Goal: Navigation & Orientation: Find specific page/section

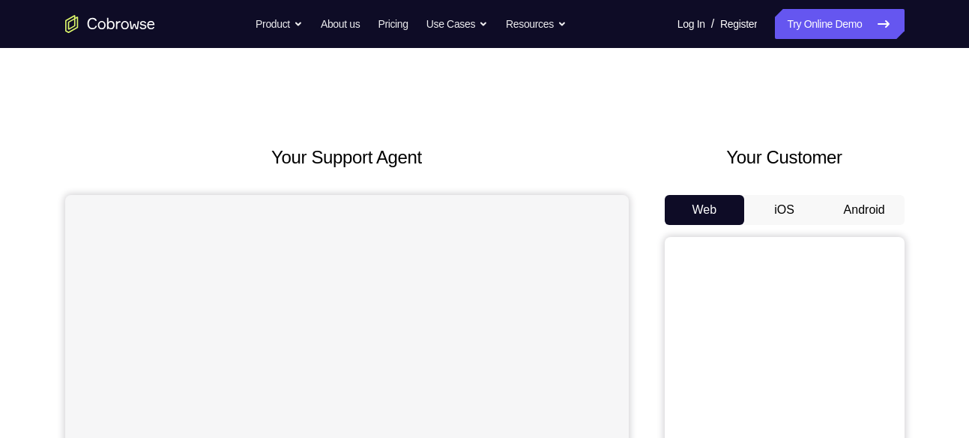
click at [835, 205] on button "Android" at bounding box center [864, 210] width 80 height 30
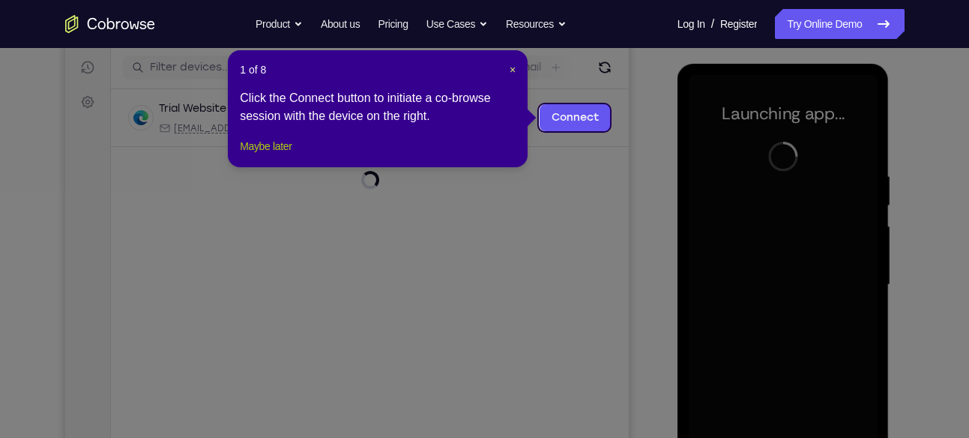
click at [282, 155] on button "Maybe later" at bounding box center [266, 146] width 52 height 18
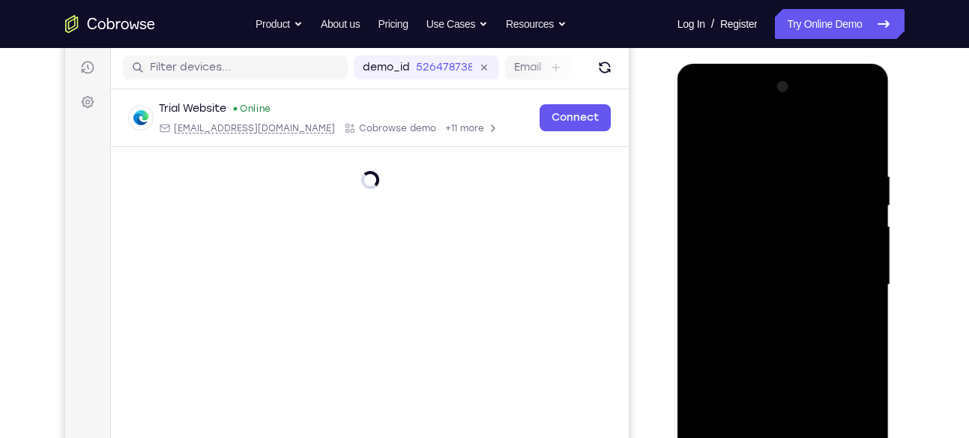
scroll to position [263, 0]
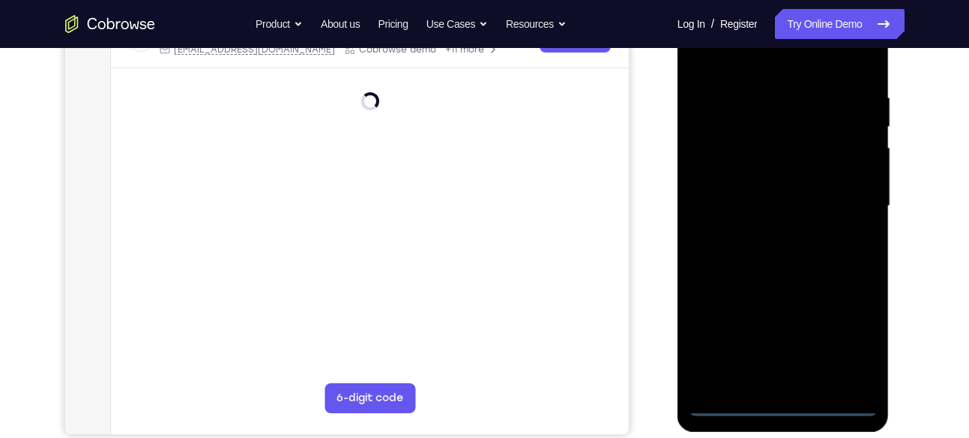
click at [779, 412] on div at bounding box center [783, 208] width 212 height 447
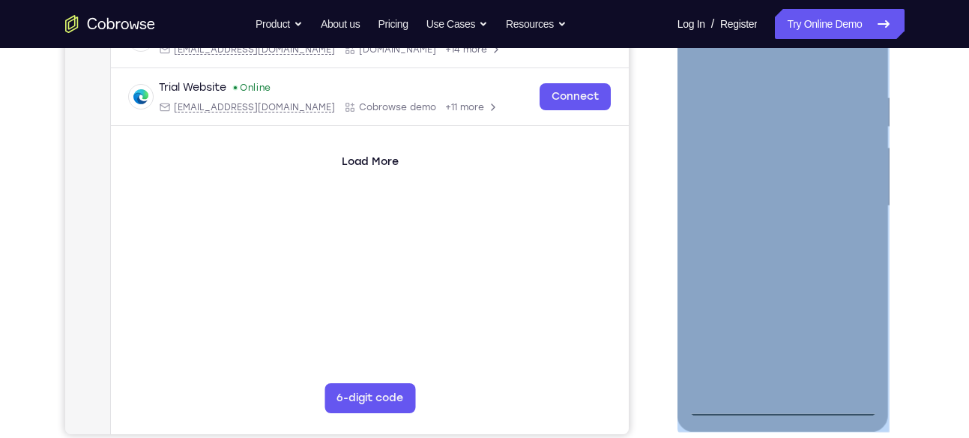
click at [779, 412] on div at bounding box center [783, 206] width 189 height 420
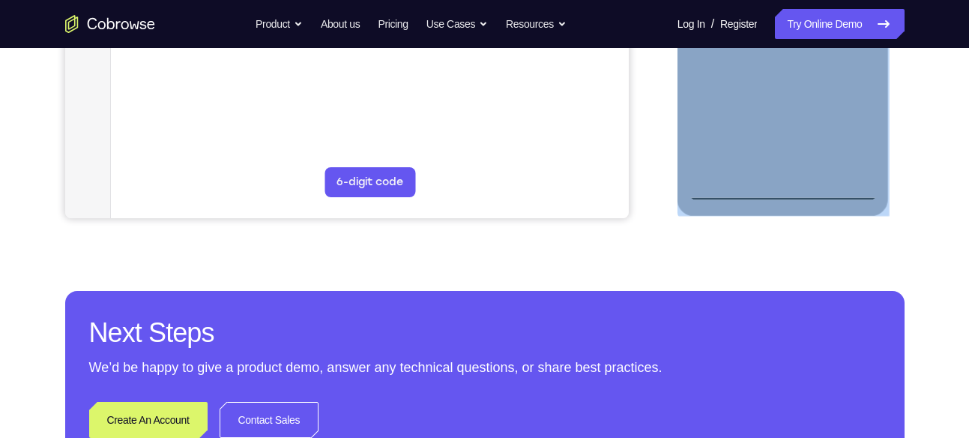
scroll to position [447, 0]
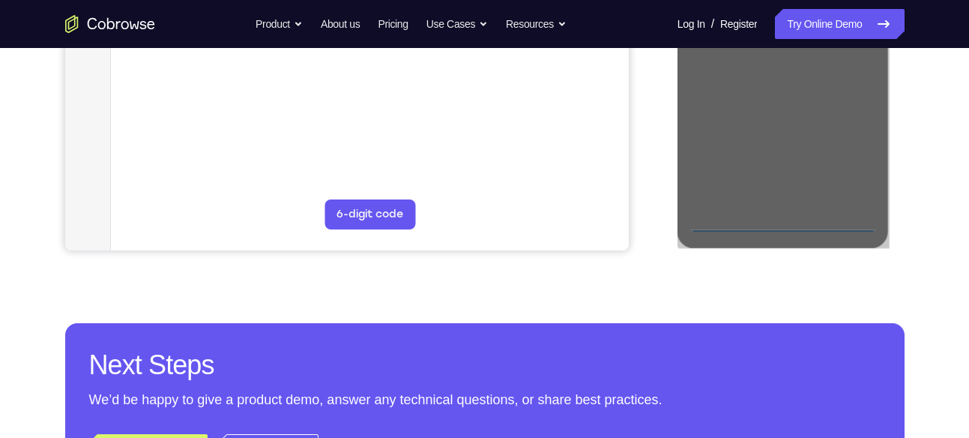
click at [926, 247] on div "Your Support Agent Your Customer Web iOS Android Next Steps We’d be happy to gi…" at bounding box center [484, 95] width 959 height 988
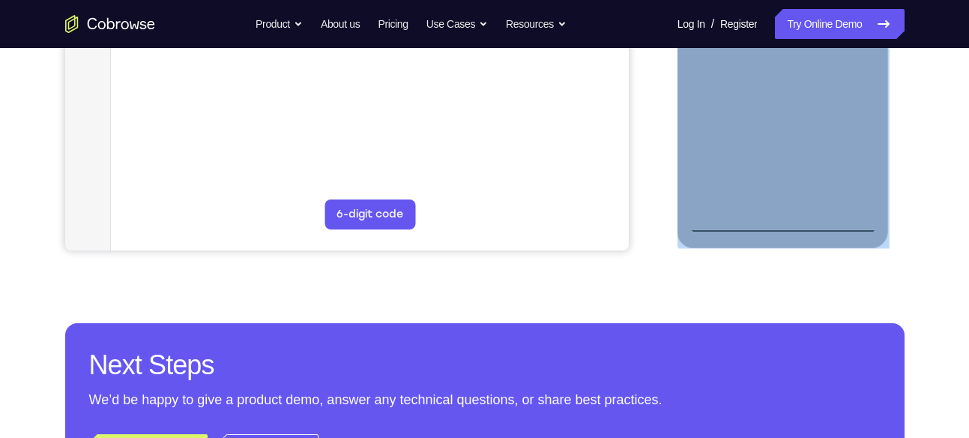
click at [853, 157] on div at bounding box center [783, 23] width 189 height 420
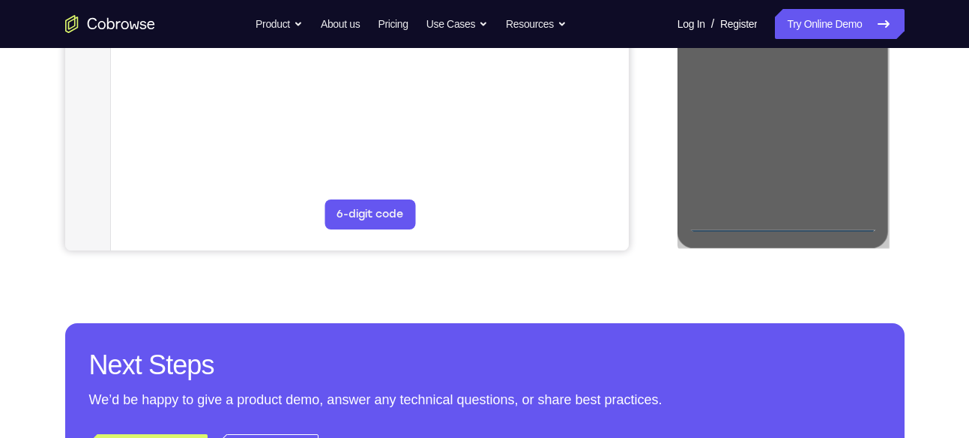
click at [893, 173] on div at bounding box center [785, 20] width 240 height 461
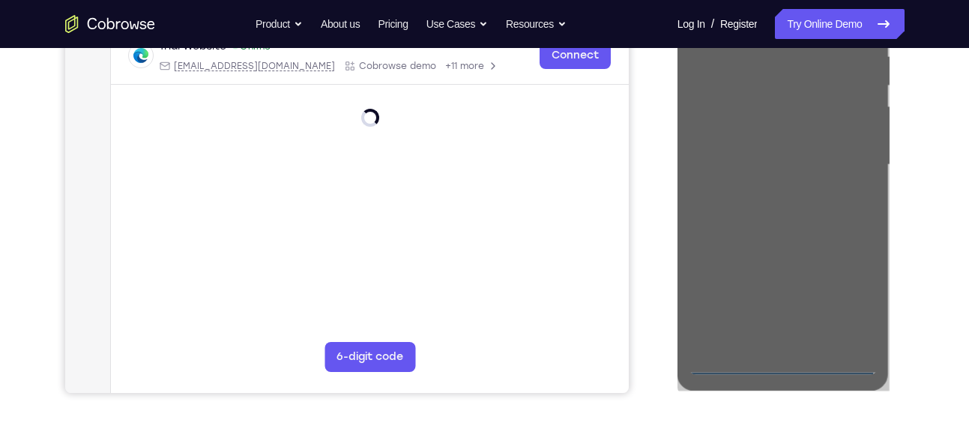
scroll to position [296, 0]
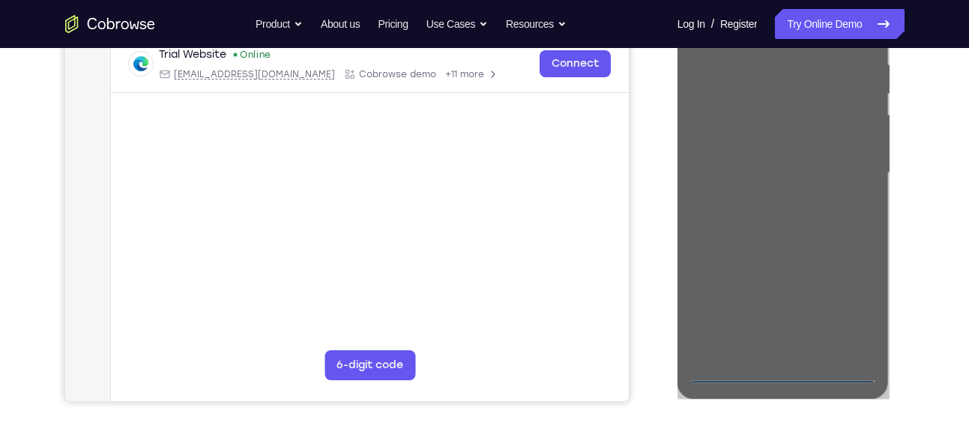
click at [896, 177] on div at bounding box center [785, 171] width 240 height 461
click at [909, 187] on div "Your Support Agent Your Customer Web iOS Android Next Steps We’d be happy to gi…" at bounding box center [484, 246] width 959 height 988
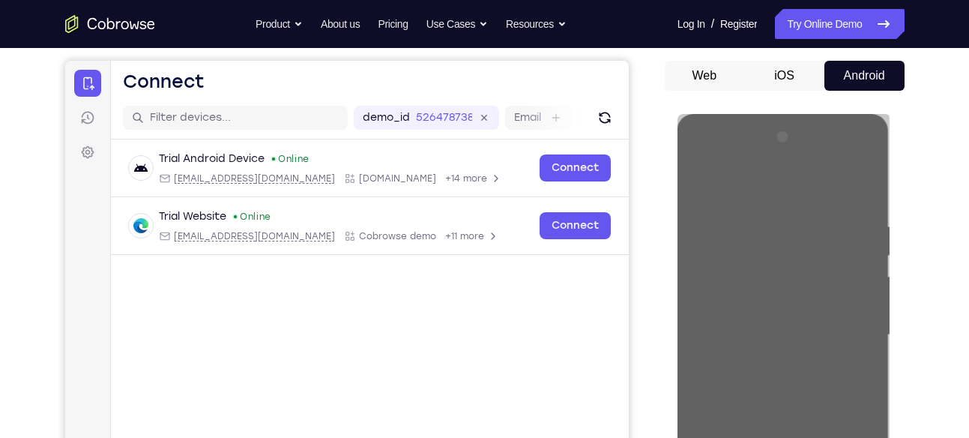
scroll to position [133, 0]
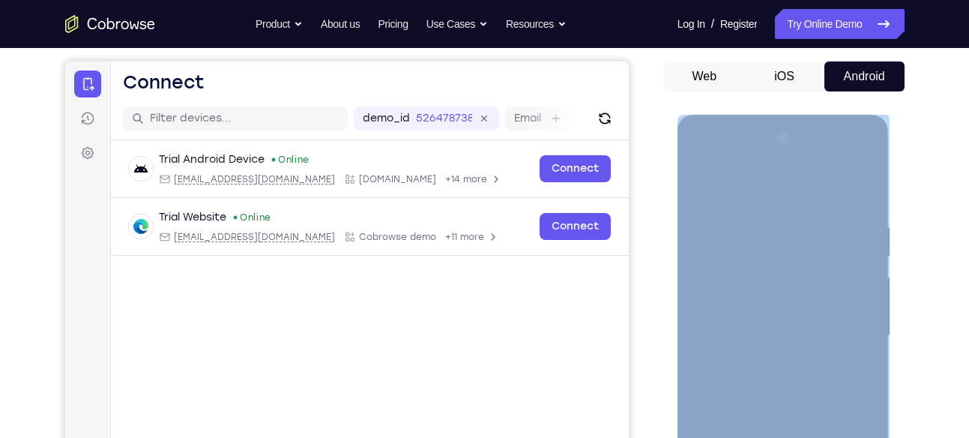
click at [820, 213] on div at bounding box center [783, 336] width 189 height 420
click at [755, 210] on div at bounding box center [783, 336] width 189 height 420
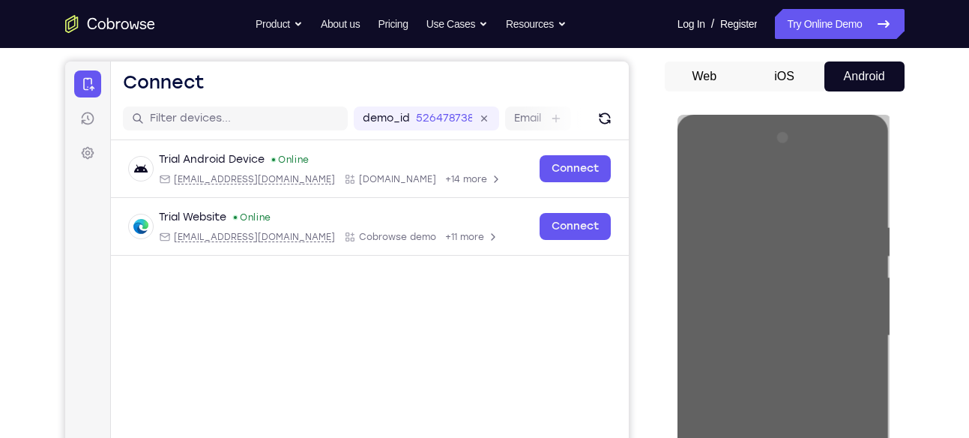
click at [677, 116] on div at bounding box center [785, 333] width 240 height 461
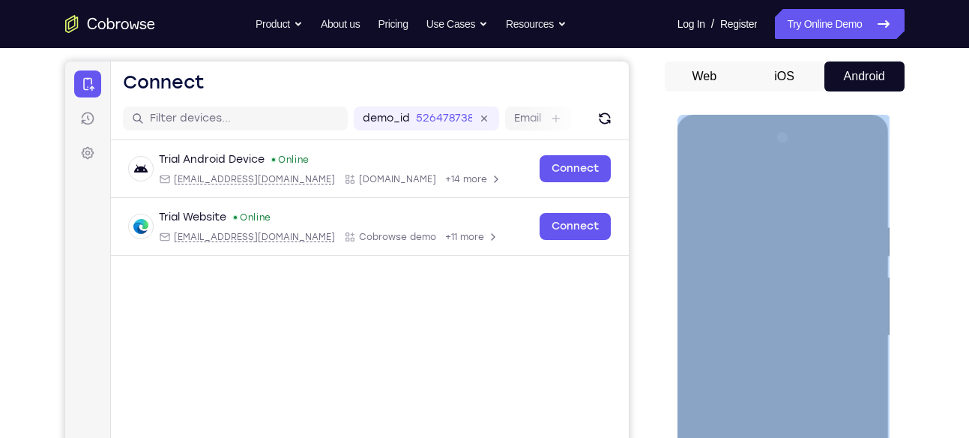
click at [677, 117] on div at bounding box center [783, 338] width 212 height 447
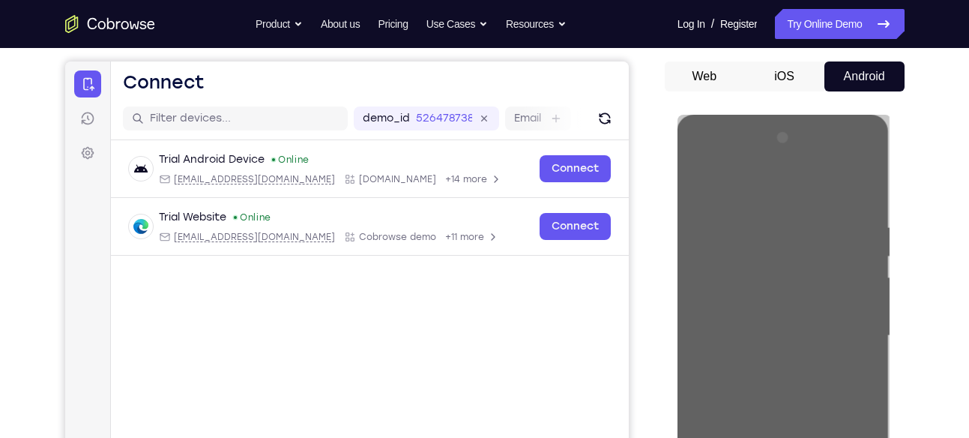
click at [674, 124] on div at bounding box center [785, 333] width 240 height 461
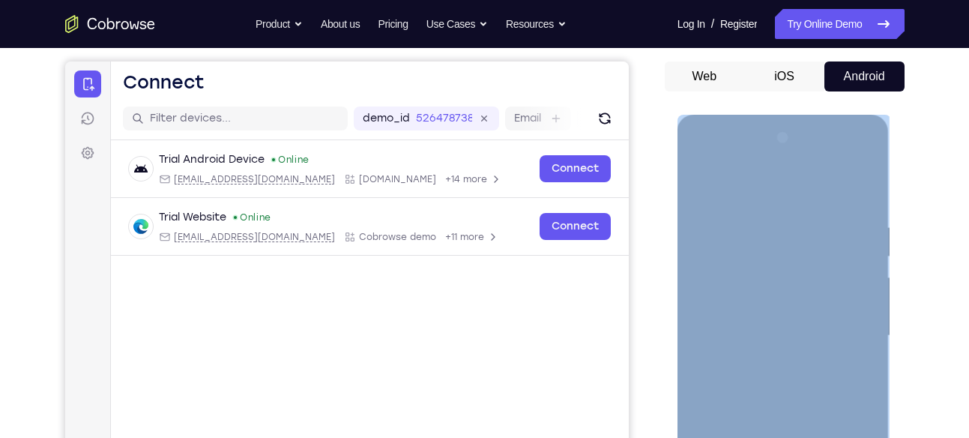
click at [752, 178] on div at bounding box center [783, 336] width 189 height 420
click at [752, 185] on div at bounding box center [783, 336] width 189 height 420
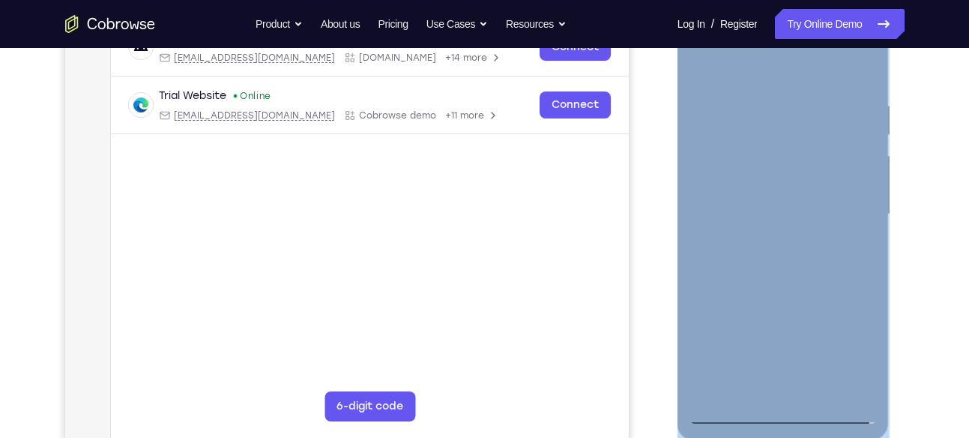
scroll to position [256, 0]
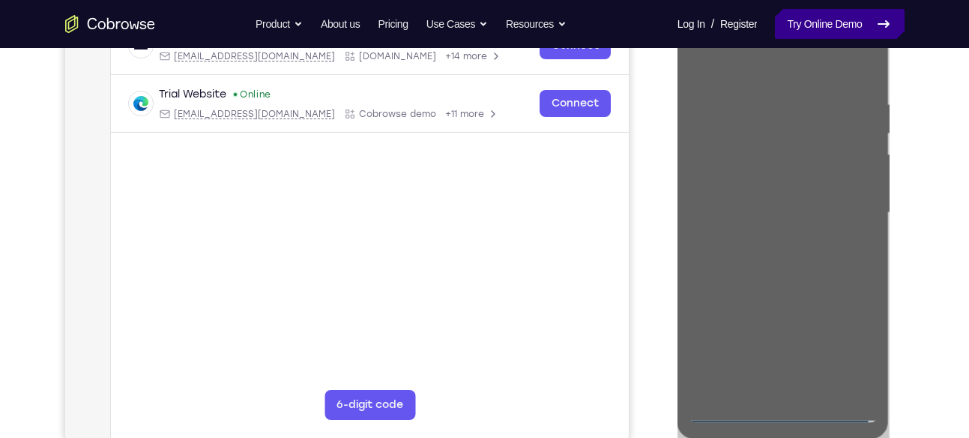
click at [853, 30] on link "Try Online Demo" at bounding box center [839, 24] width 129 height 30
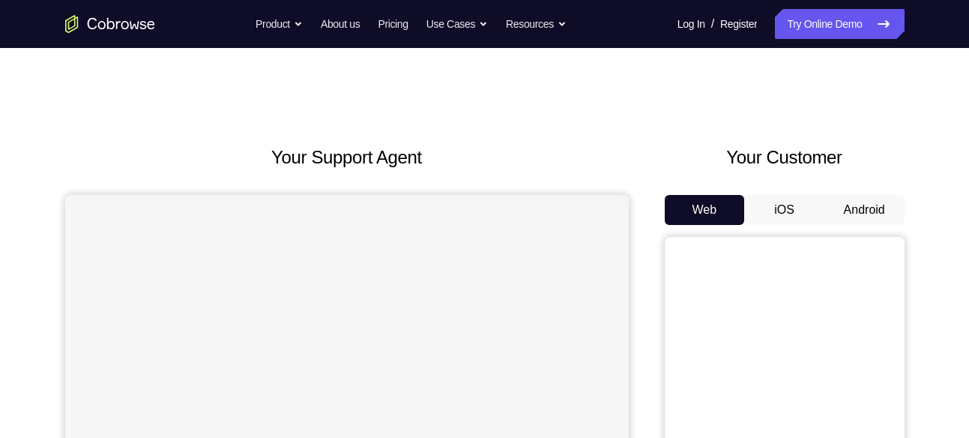
click at [850, 211] on button "Android" at bounding box center [864, 210] width 80 height 30
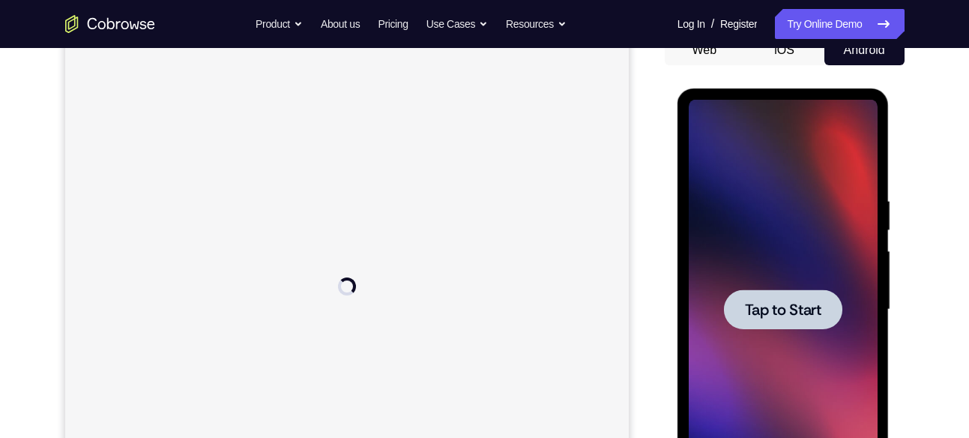
click at [798, 324] on div at bounding box center [783, 309] width 118 height 40
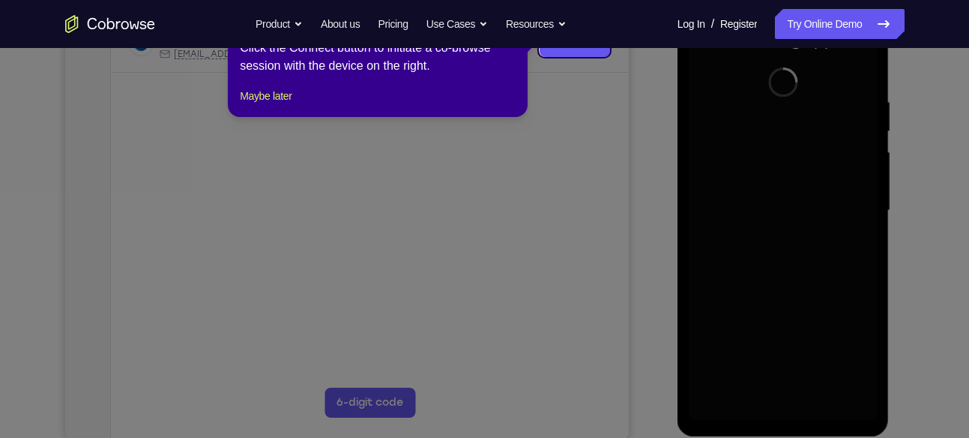
scroll to position [259, 0]
click at [285, 105] on button "Maybe later" at bounding box center [266, 96] width 52 height 18
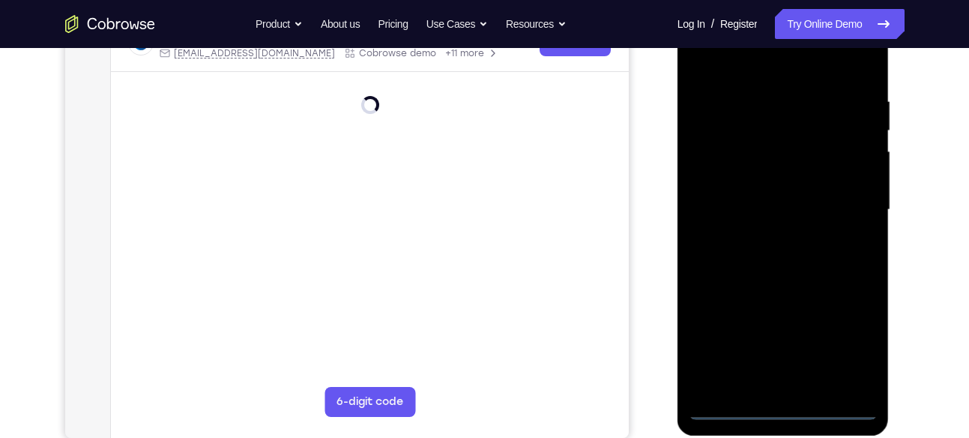
click at [774, 413] on div at bounding box center [783, 210] width 189 height 420
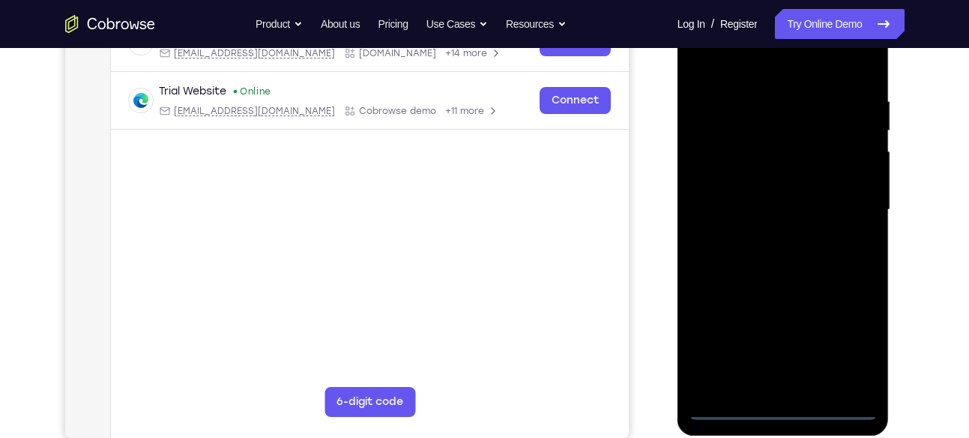
click at [875, 339] on div at bounding box center [783, 210] width 189 height 420
click at [862, 339] on div at bounding box center [783, 210] width 189 height 420
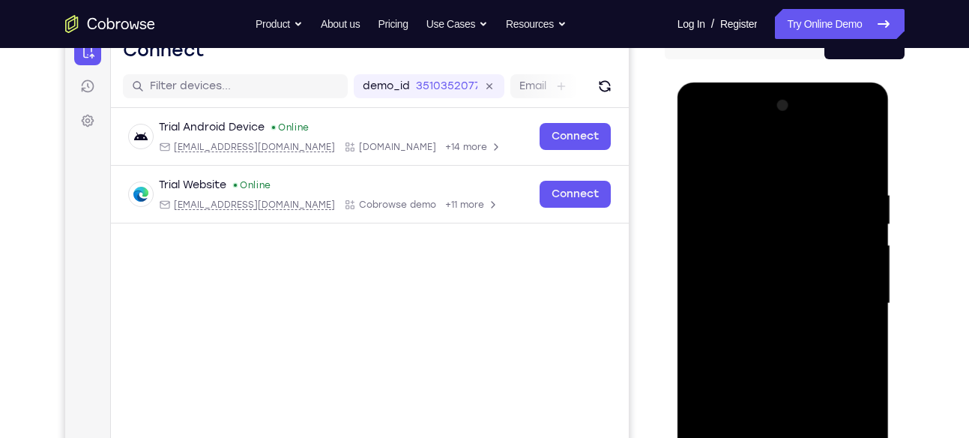
scroll to position [164, 0]
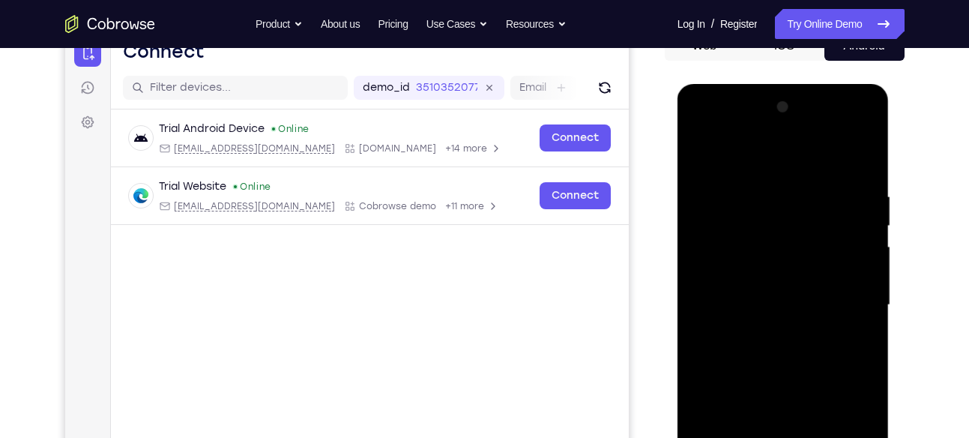
click at [804, 160] on div at bounding box center [783, 305] width 189 height 420
click at [848, 303] on div at bounding box center [783, 305] width 189 height 420
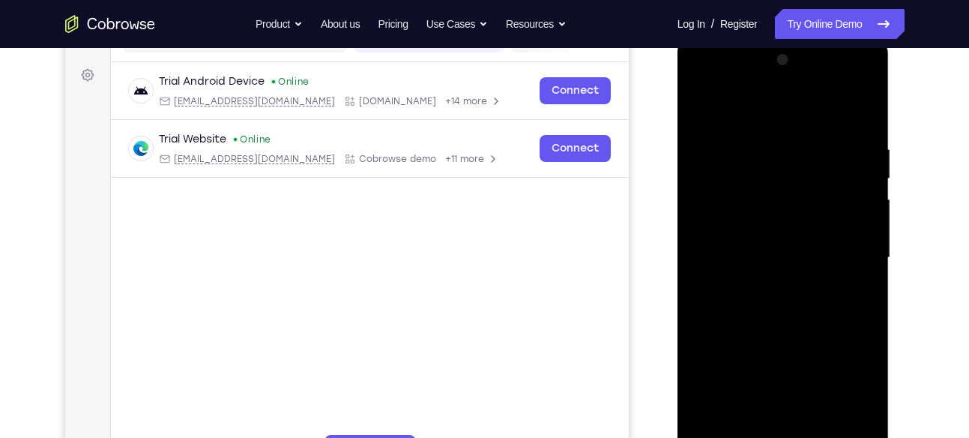
scroll to position [213, 0]
click at [764, 282] on div at bounding box center [783, 256] width 189 height 420
click at [776, 247] on div at bounding box center [783, 256] width 189 height 420
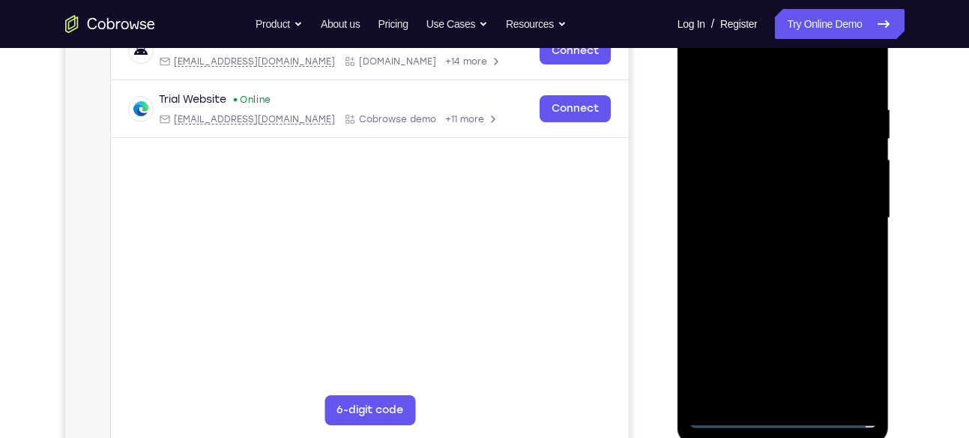
click at [862, 363] on div at bounding box center [783, 218] width 189 height 420
click at [779, 192] on div at bounding box center [783, 218] width 189 height 420
click at [757, 207] on div at bounding box center [783, 218] width 189 height 420
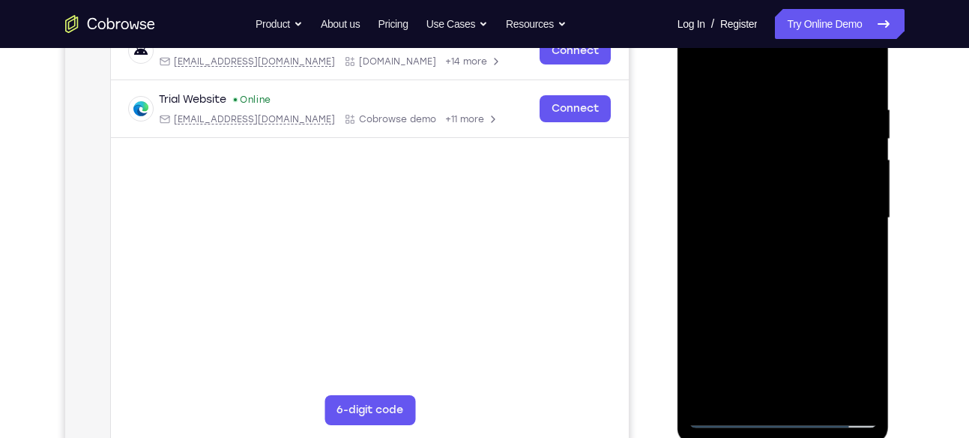
click at [757, 207] on div at bounding box center [783, 218] width 189 height 420
click at [755, 219] on div at bounding box center [783, 218] width 189 height 420
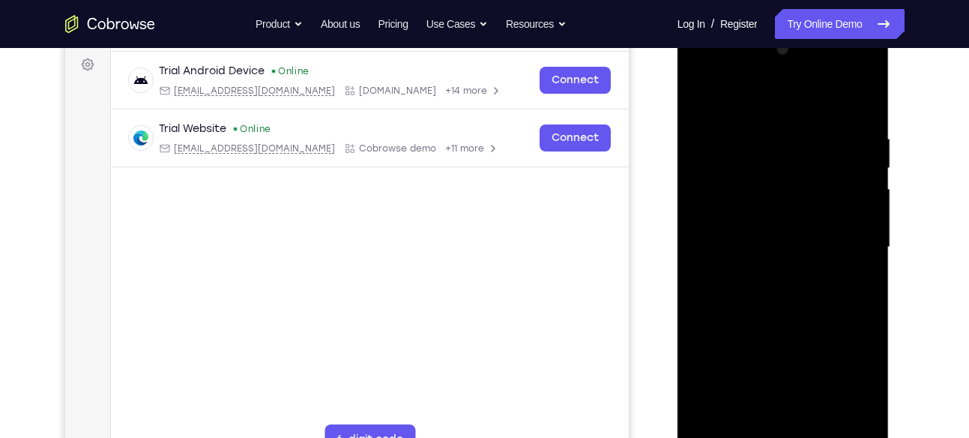
click at [793, 296] on div at bounding box center [783, 247] width 189 height 420
click at [860, 220] on div at bounding box center [783, 247] width 189 height 420
click at [832, 260] on div at bounding box center [783, 247] width 189 height 420
click at [850, 72] on div at bounding box center [783, 247] width 189 height 420
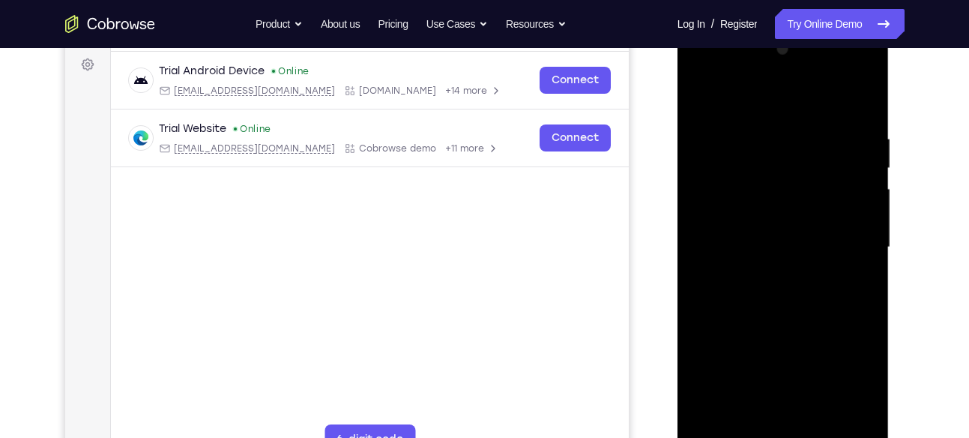
click at [707, 67] on div at bounding box center [783, 247] width 189 height 420
click at [775, 162] on div at bounding box center [783, 247] width 189 height 420
click at [762, 148] on div at bounding box center [783, 247] width 189 height 420
click at [755, 172] on div at bounding box center [783, 247] width 189 height 420
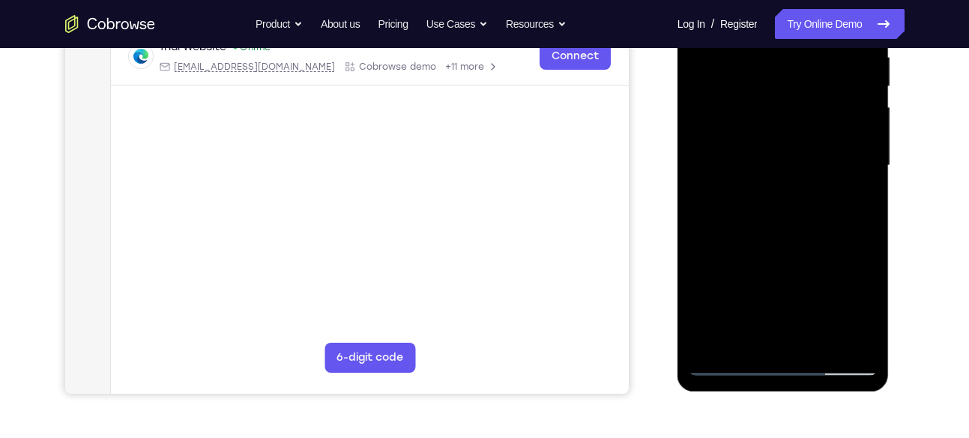
scroll to position [312, 0]
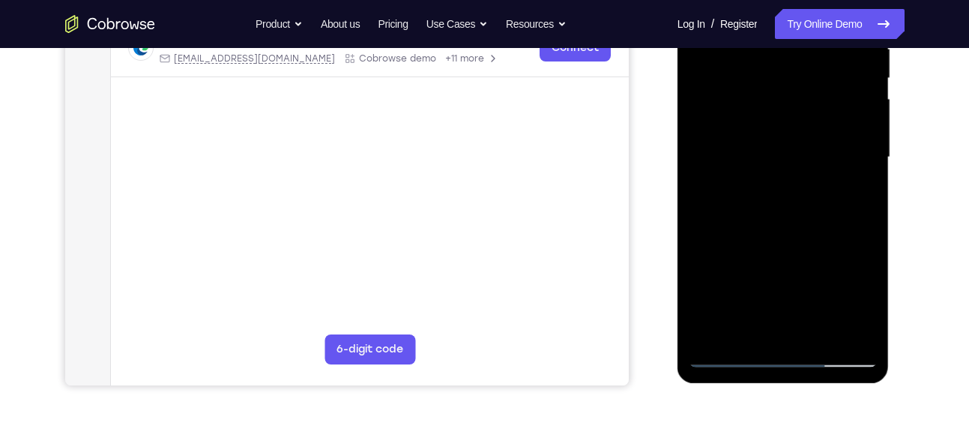
drag, startPoint x: 779, startPoint y: 265, endPoint x: 767, endPoint y: 315, distance: 50.7
click at [767, 336] on div at bounding box center [783, 158] width 189 height 420
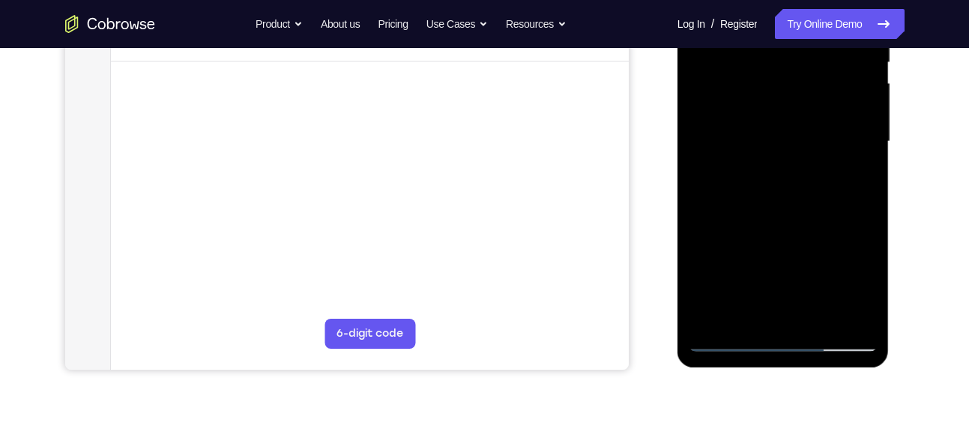
scroll to position [328, 0]
click at [797, 259] on div at bounding box center [783, 141] width 189 height 420
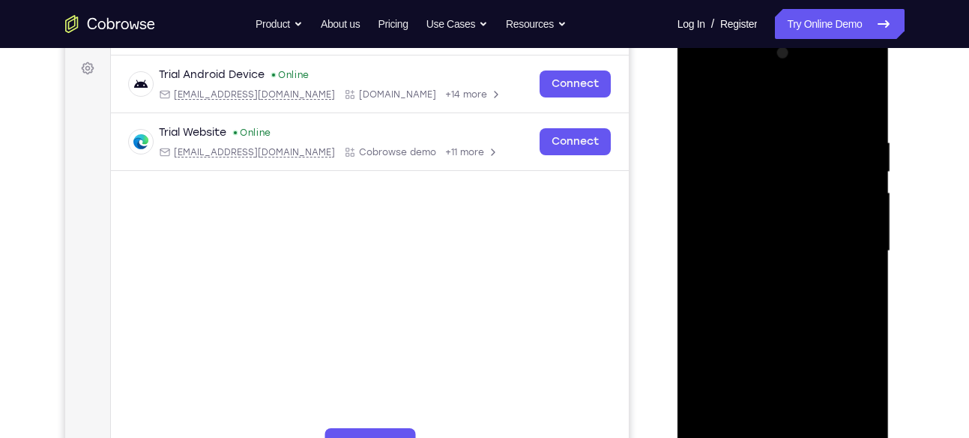
scroll to position [216, 0]
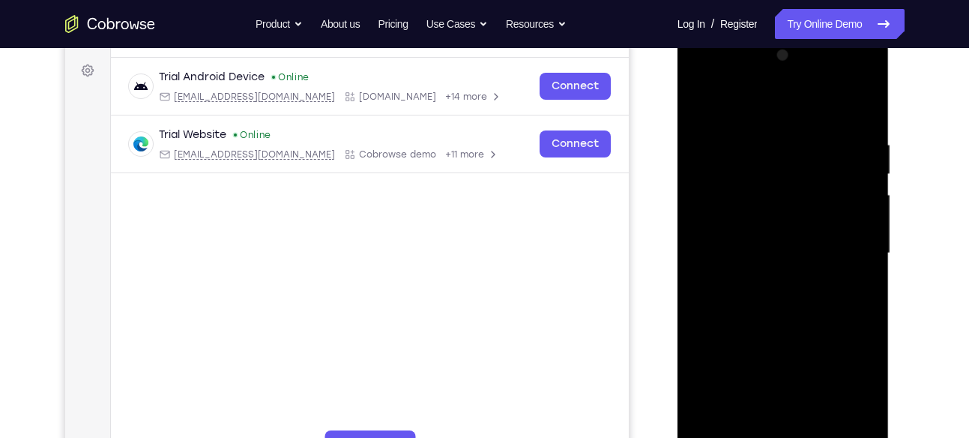
click at [854, 121] on div at bounding box center [783, 253] width 189 height 420
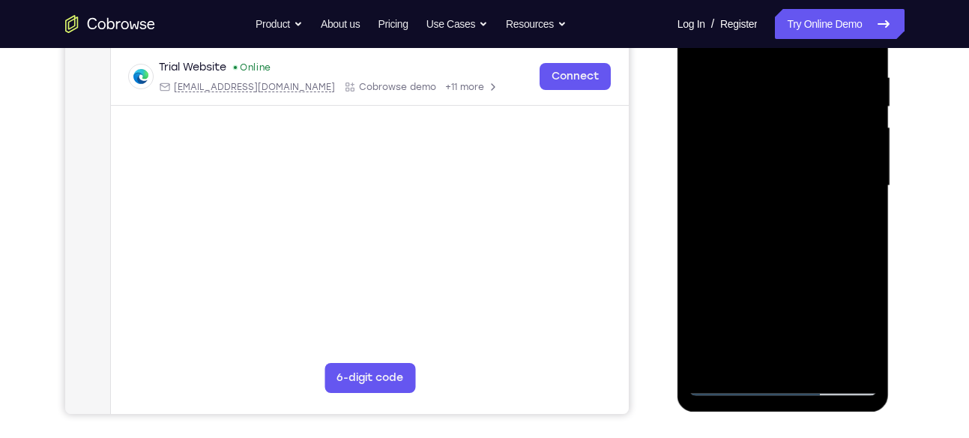
scroll to position [284, 0]
click at [794, 312] on div at bounding box center [783, 185] width 189 height 420
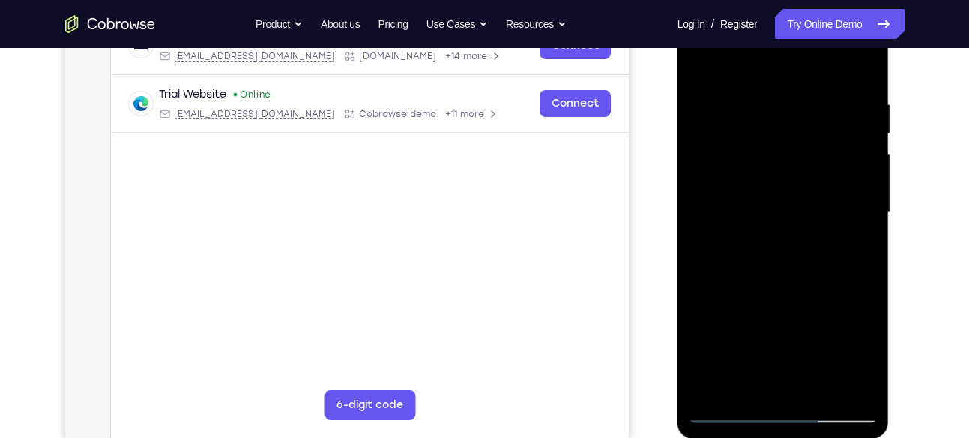
scroll to position [256, 0]
click at [849, 167] on div at bounding box center [783, 214] width 189 height 420
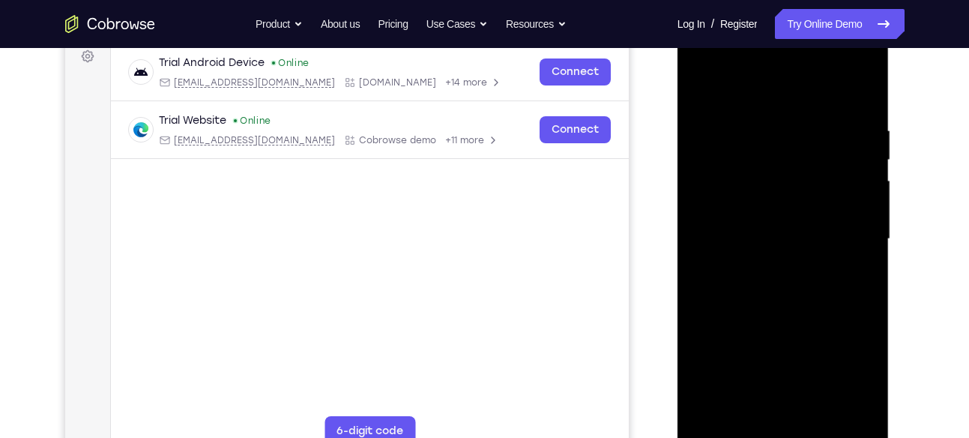
scroll to position [229, 0]
click at [773, 282] on div at bounding box center [783, 241] width 189 height 420
click at [788, 211] on div at bounding box center [783, 241] width 189 height 420
click at [777, 309] on div at bounding box center [783, 241] width 189 height 420
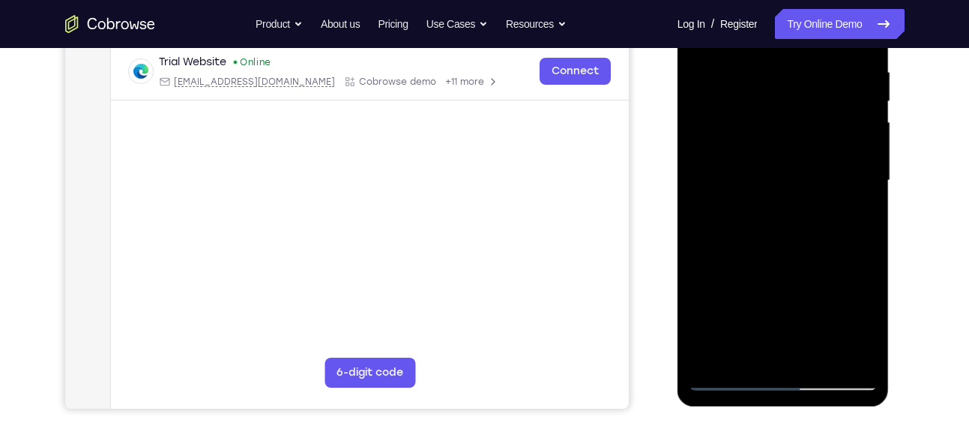
scroll to position [289, 0]
drag, startPoint x: 813, startPoint y: 311, endPoint x: 812, endPoint y: 241, distance: 69.7
click at [812, 241] on div at bounding box center [783, 180] width 189 height 420
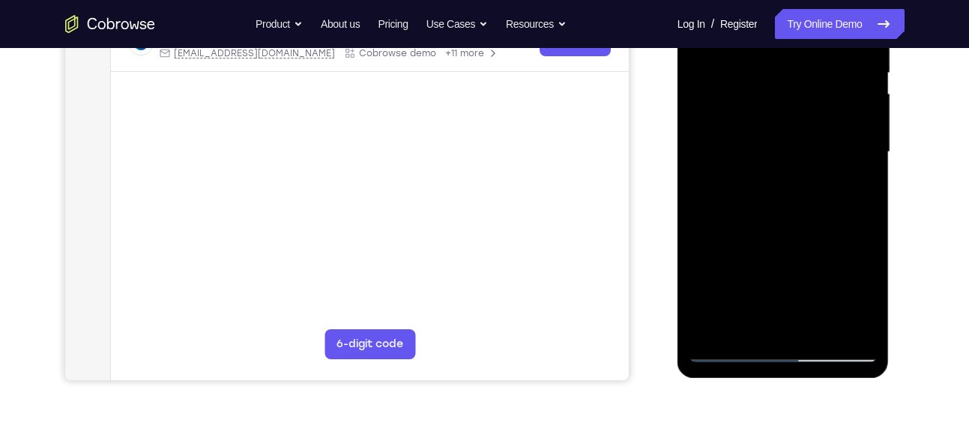
scroll to position [318, 0]
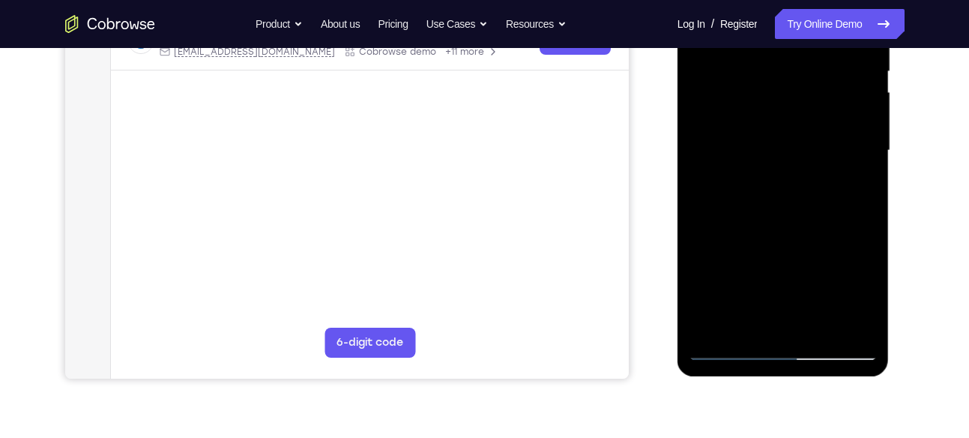
drag, startPoint x: 820, startPoint y: 220, endPoint x: 815, endPoint y: 336, distance: 117.0
click at [815, 336] on div at bounding box center [783, 151] width 189 height 420
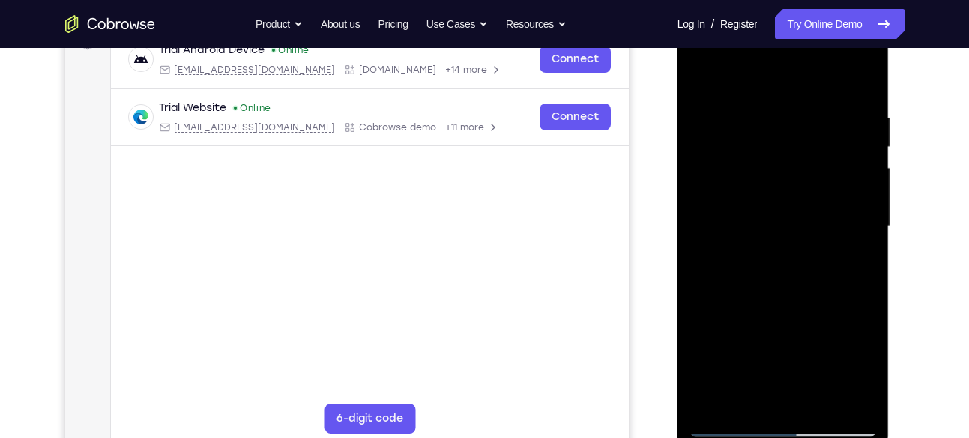
scroll to position [242, 0]
click at [722, 79] on div at bounding box center [783, 227] width 189 height 420
click at [787, 122] on div at bounding box center [783, 227] width 189 height 420
click at [797, 156] on div at bounding box center [783, 227] width 189 height 420
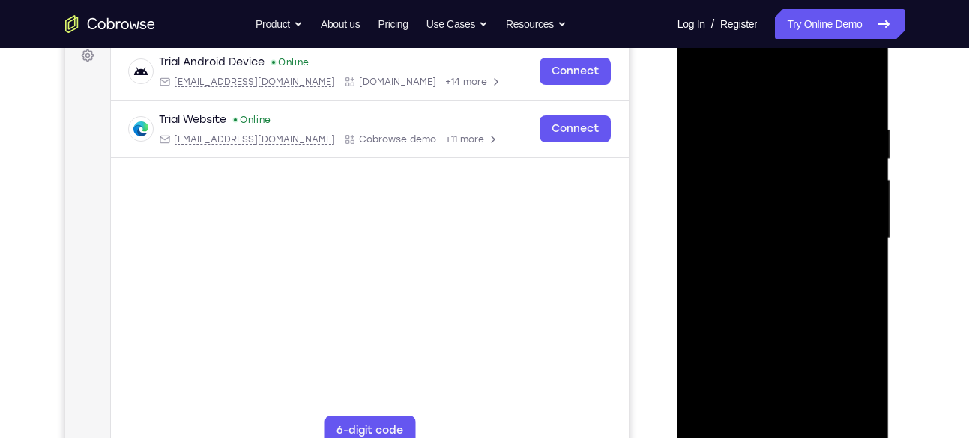
scroll to position [230, 0]
click at [845, 67] on div at bounding box center [783, 239] width 189 height 420
click at [773, 101] on div at bounding box center [783, 239] width 189 height 420
click at [776, 152] on div at bounding box center [783, 239] width 189 height 420
click at [847, 66] on div at bounding box center [783, 239] width 189 height 420
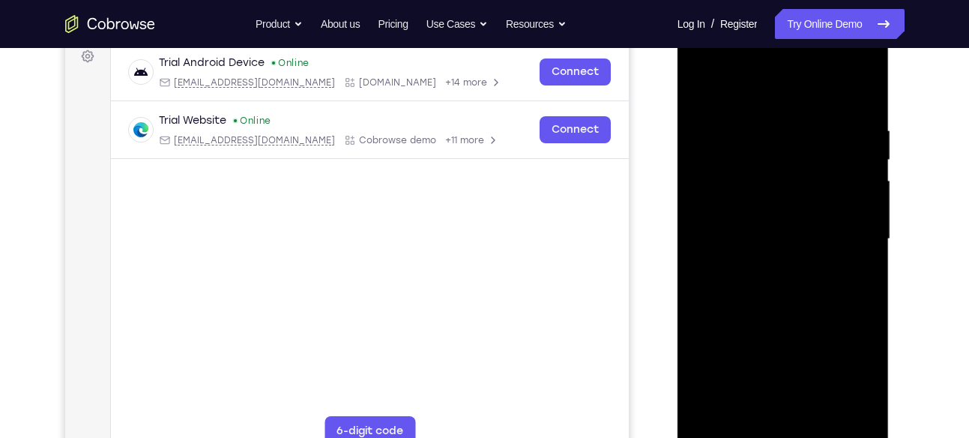
click at [770, 129] on div at bounding box center [783, 239] width 189 height 420
click at [844, 64] on div at bounding box center [783, 239] width 189 height 420
click at [788, 95] on div at bounding box center [783, 239] width 189 height 420
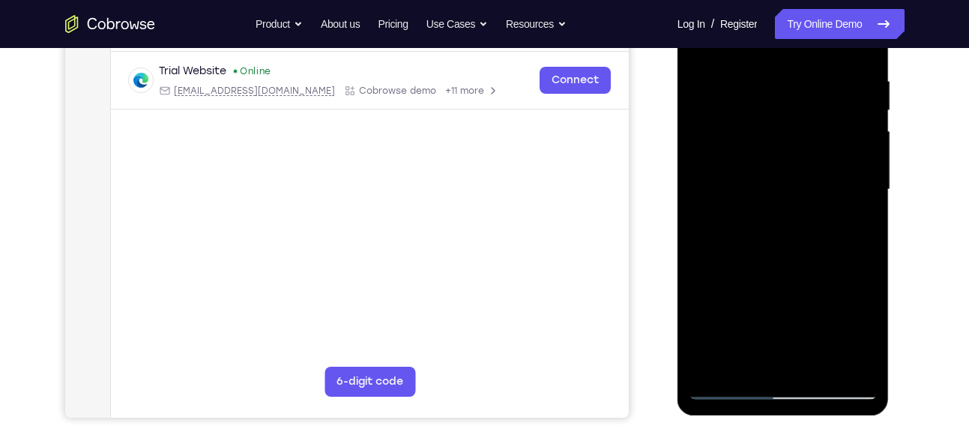
scroll to position [279, 0]
click at [791, 137] on div at bounding box center [783, 191] width 189 height 420
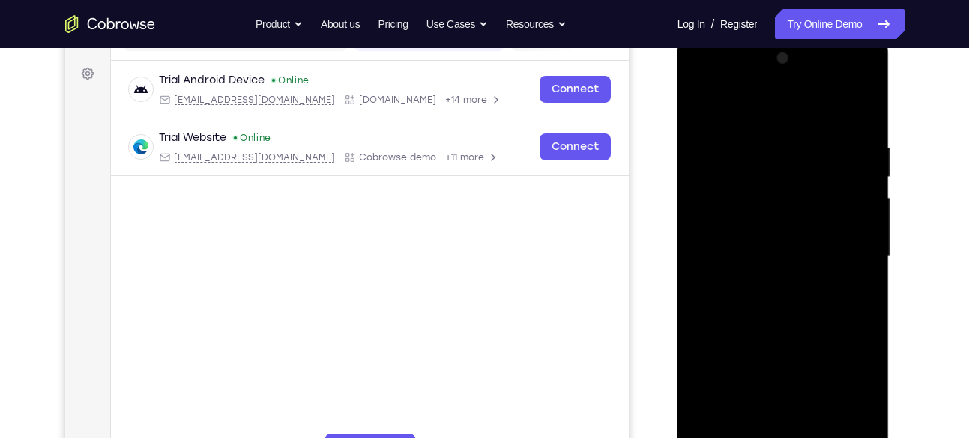
scroll to position [208, 0]
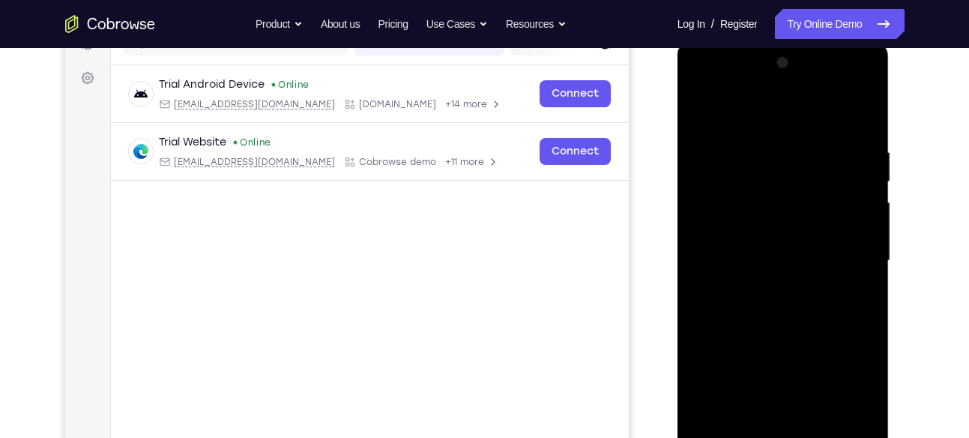
click at [889, 185] on div at bounding box center [784, 265] width 214 height 450
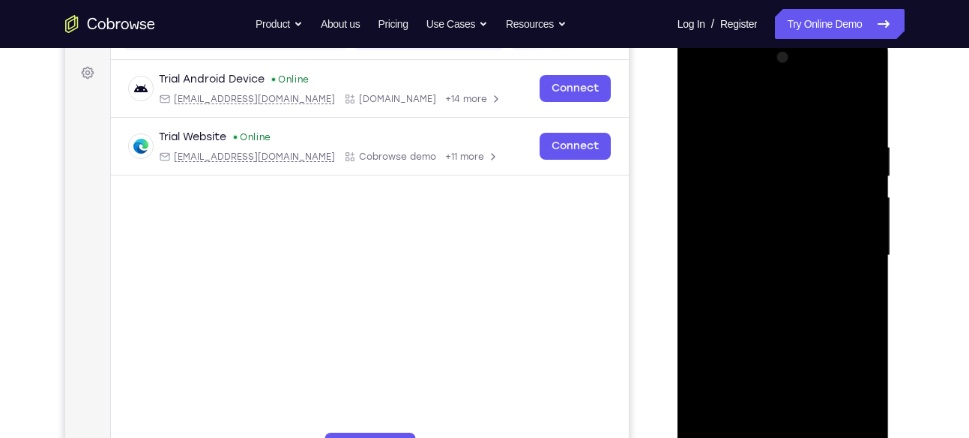
scroll to position [214, 0]
click at [800, 318] on div at bounding box center [783, 255] width 189 height 420
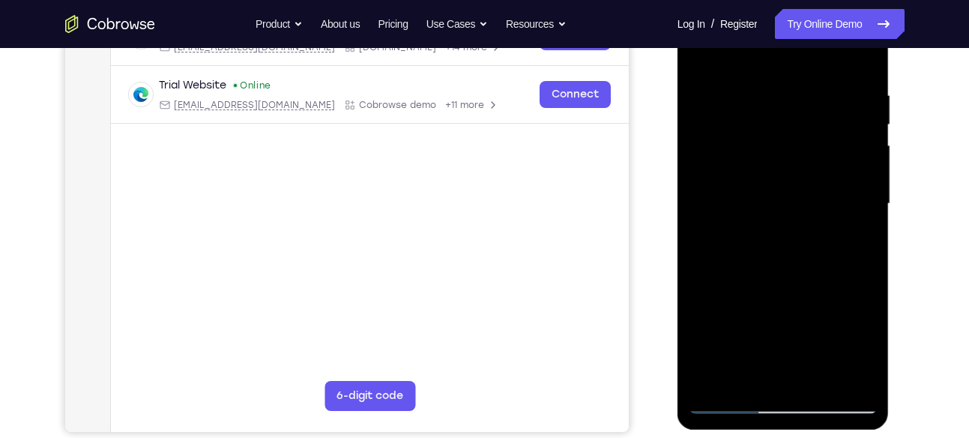
scroll to position [266, 0]
drag, startPoint x: 806, startPoint y: 306, endPoint x: 818, endPoint y: 205, distance: 101.9
click at [818, 205] on div at bounding box center [783, 203] width 189 height 420
click at [865, 163] on div at bounding box center [783, 203] width 189 height 420
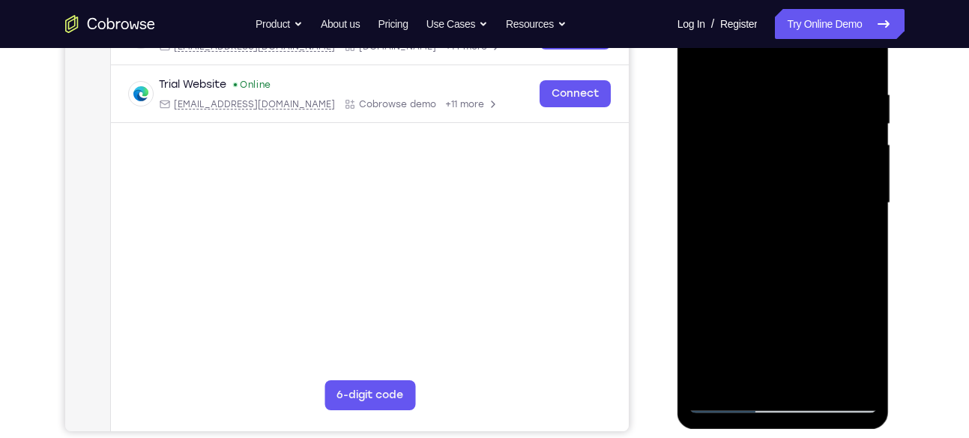
click at [865, 163] on div at bounding box center [783, 203] width 189 height 420
click at [700, 297] on div at bounding box center [783, 203] width 189 height 420
click at [861, 378] on div at bounding box center [783, 203] width 189 height 420
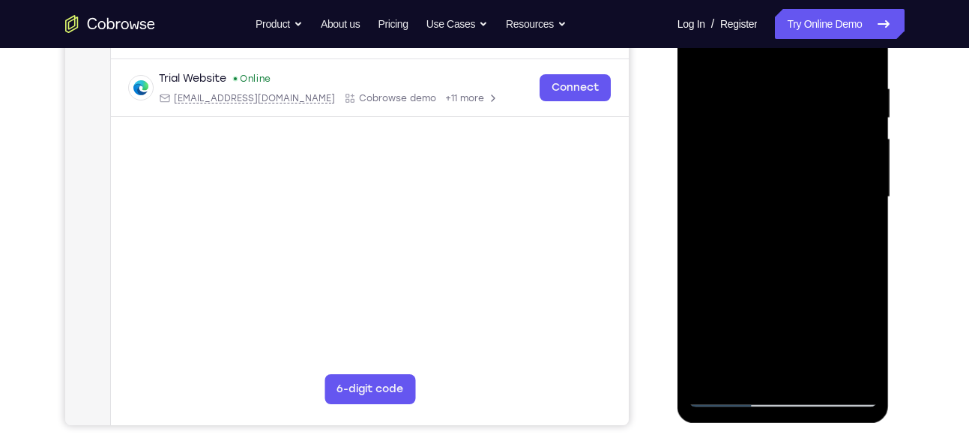
click at [825, 373] on div at bounding box center [783, 197] width 189 height 420
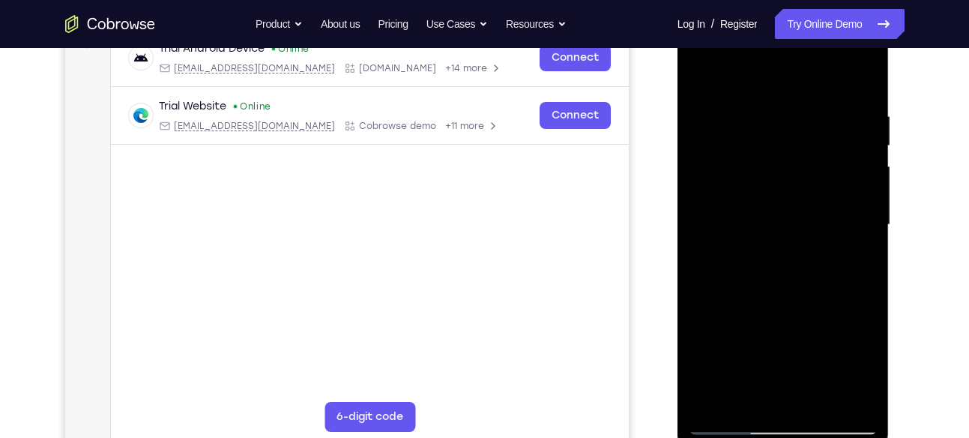
scroll to position [244, 0]
click at [821, 309] on div at bounding box center [783, 226] width 189 height 420
click at [707, 65] on div at bounding box center [783, 226] width 189 height 420
drag, startPoint x: 794, startPoint y: 213, endPoint x: 794, endPoint y: 279, distance: 65.9
click at [794, 279] on div at bounding box center [783, 226] width 189 height 420
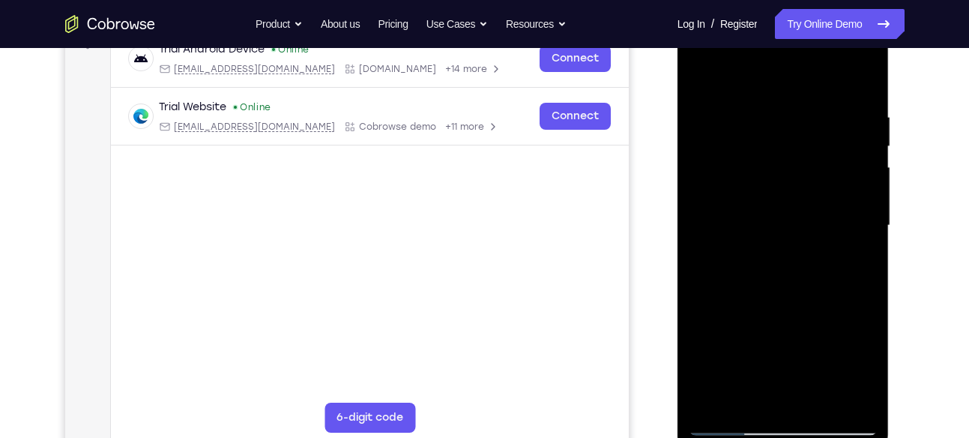
click at [812, 130] on div at bounding box center [783, 226] width 189 height 420
click at [861, 190] on div at bounding box center [783, 226] width 189 height 420
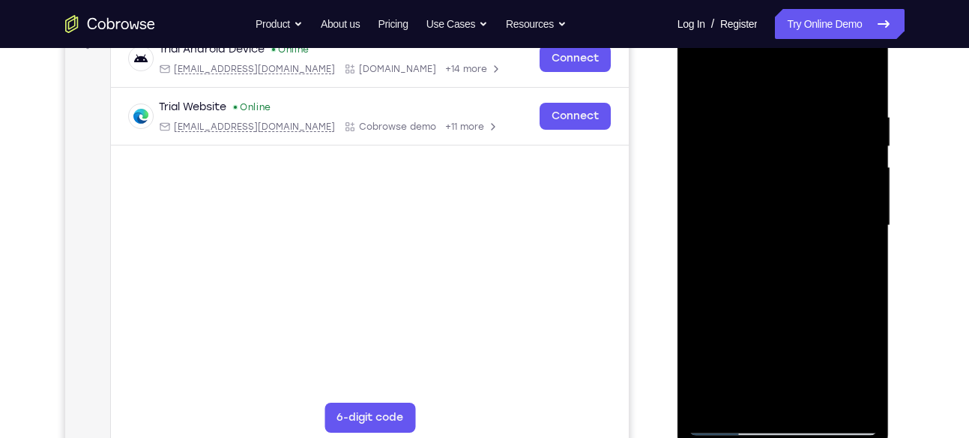
click at [861, 190] on div at bounding box center [783, 226] width 189 height 420
click at [713, 237] on div at bounding box center [783, 226] width 189 height 420
click at [840, 232] on div at bounding box center [783, 226] width 189 height 420
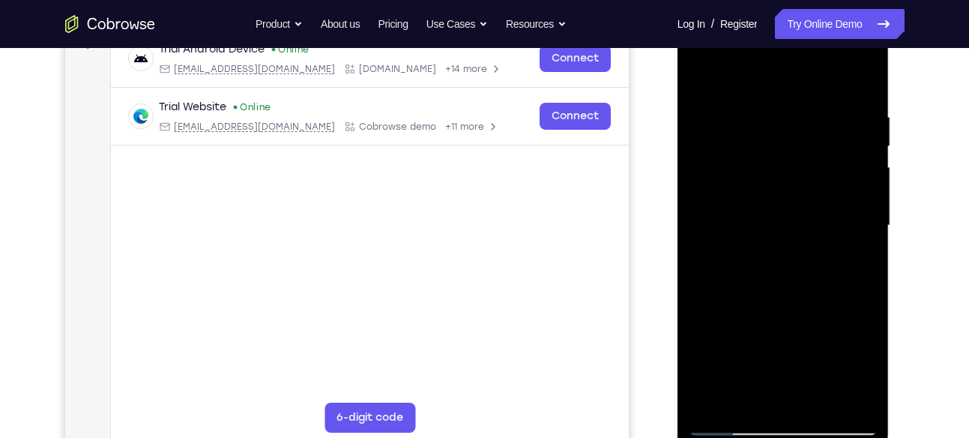
click at [846, 231] on div at bounding box center [783, 226] width 189 height 420
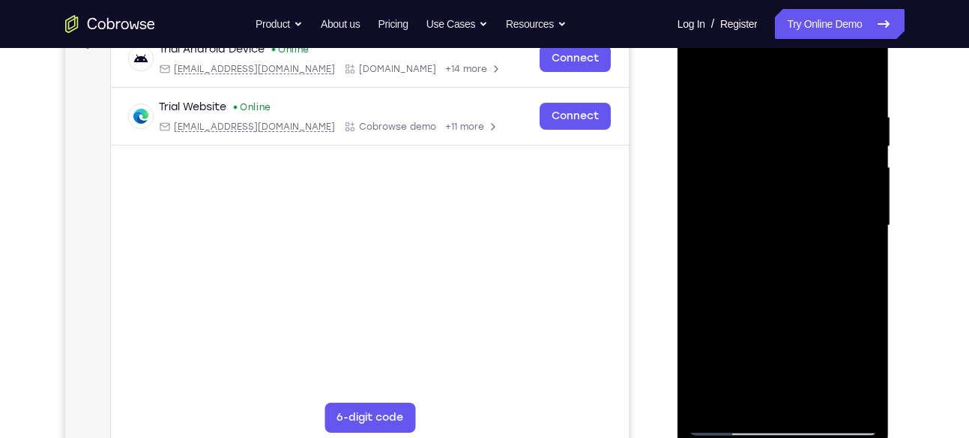
click at [846, 231] on div at bounding box center [783, 226] width 189 height 420
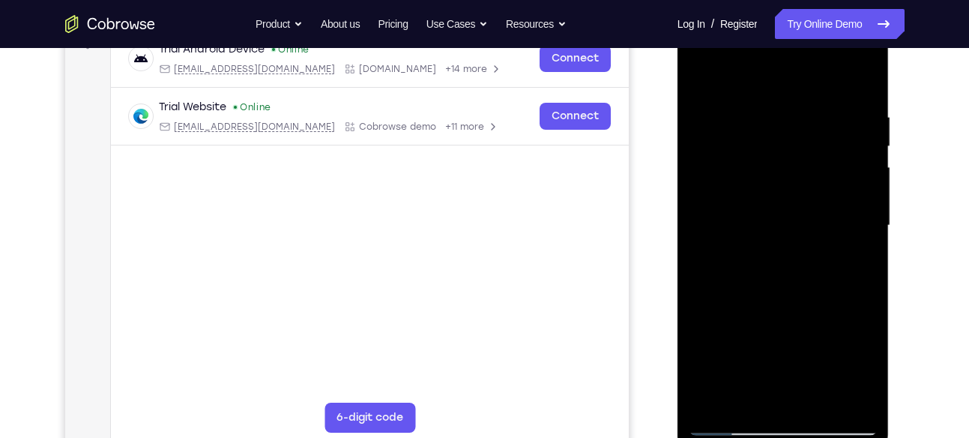
click at [846, 231] on div at bounding box center [783, 226] width 189 height 420
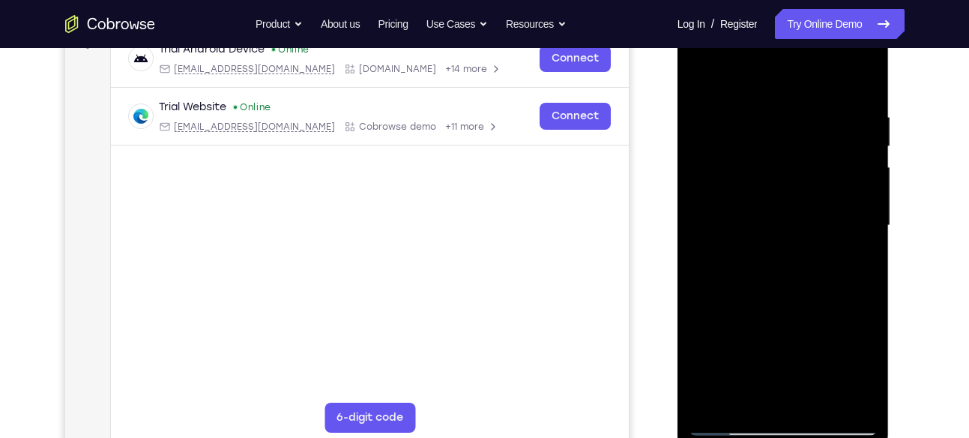
click at [846, 231] on div at bounding box center [783, 226] width 189 height 420
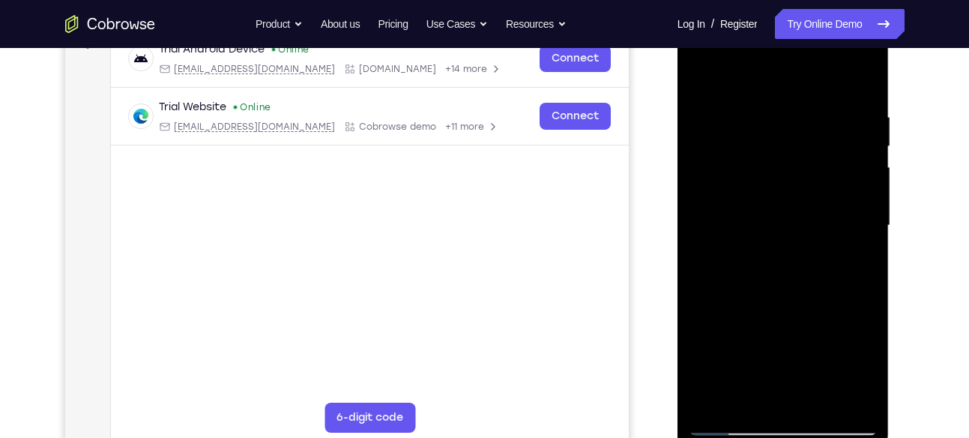
click at [846, 231] on div at bounding box center [783, 226] width 189 height 420
click at [735, 259] on div at bounding box center [783, 226] width 189 height 420
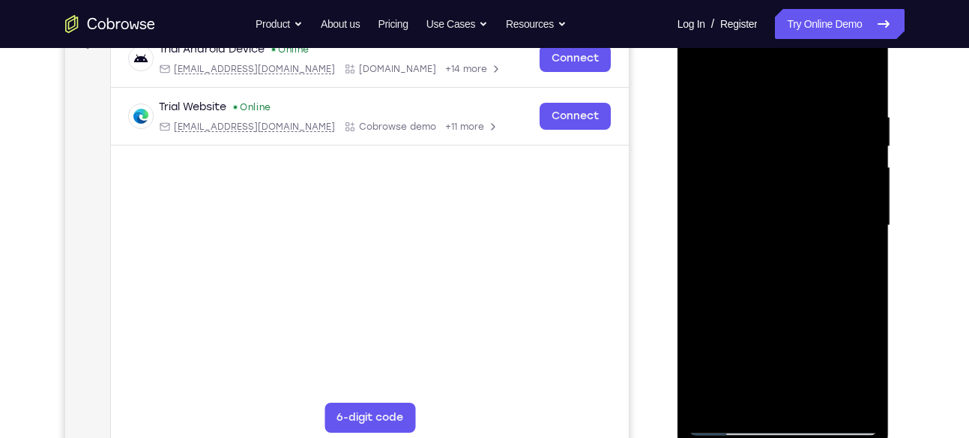
click at [710, 260] on div at bounding box center [783, 226] width 189 height 420
click at [704, 262] on div at bounding box center [783, 226] width 189 height 420
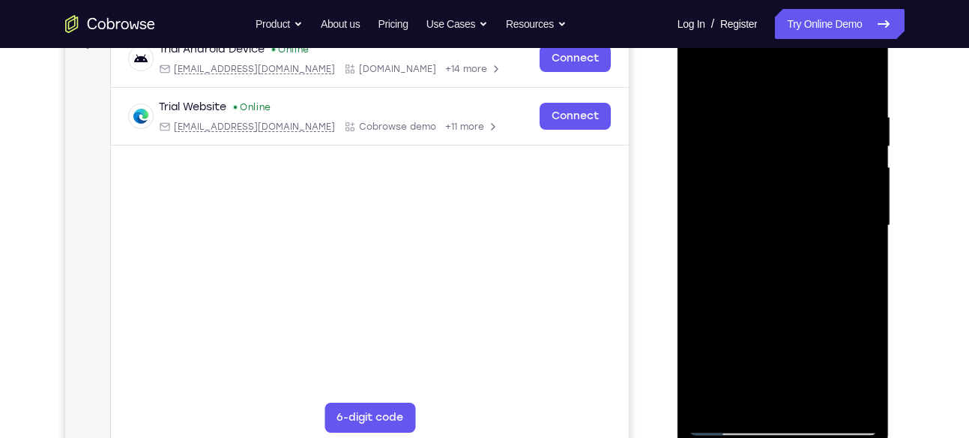
scroll to position [268, 0]
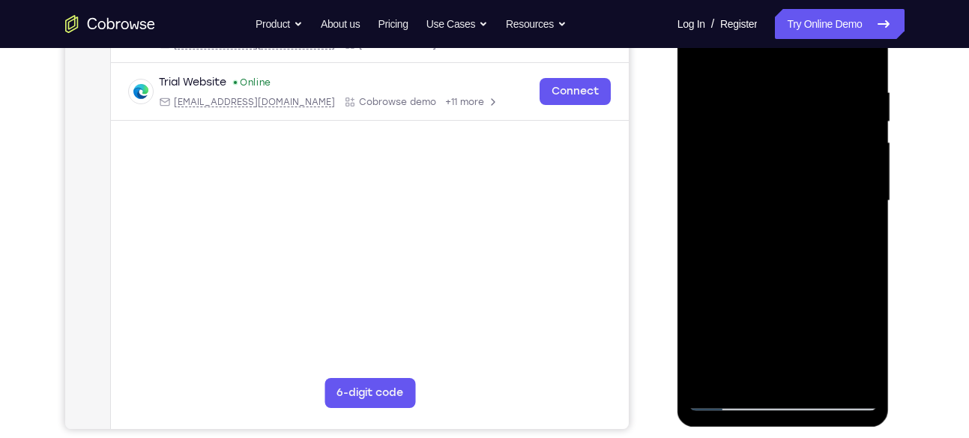
click at [843, 371] on div at bounding box center [783, 201] width 189 height 420
click at [784, 372] on div at bounding box center [783, 201] width 189 height 420
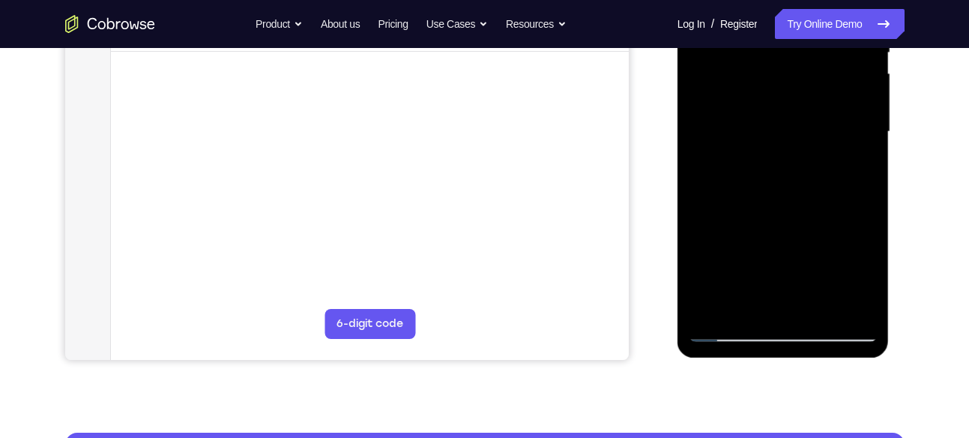
scroll to position [338, 0]
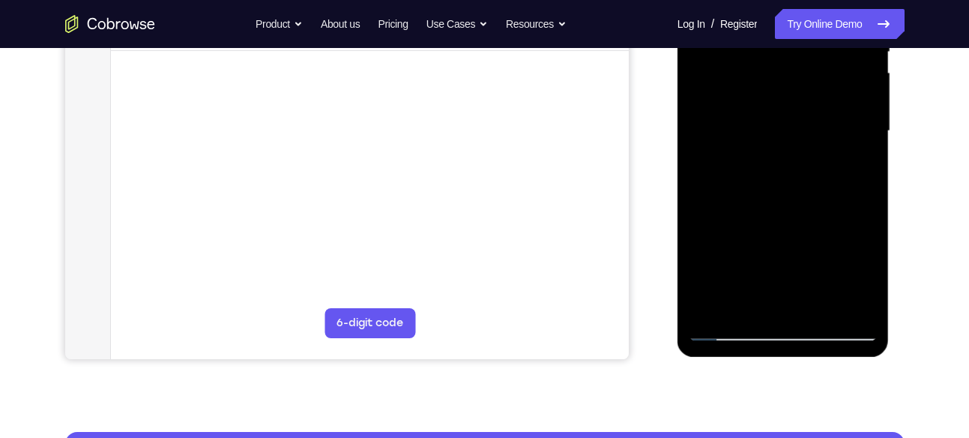
click at [750, 301] on div at bounding box center [783, 131] width 189 height 420
click at [806, 236] on div at bounding box center [783, 131] width 189 height 420
click at [722, 329] on div at bounding box center [783, 131] width 189 height 420
click at [860, 302] on div at bounding box center [783, 131] width 189 height 420
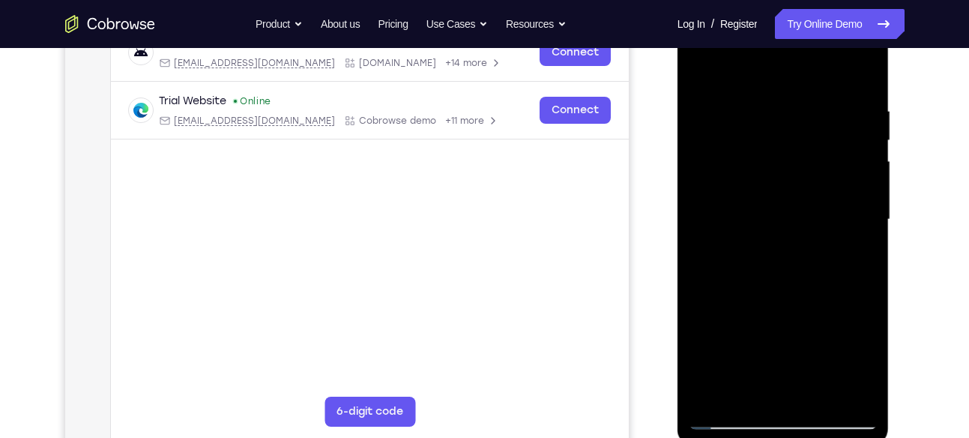
scroll to position [244, 0]
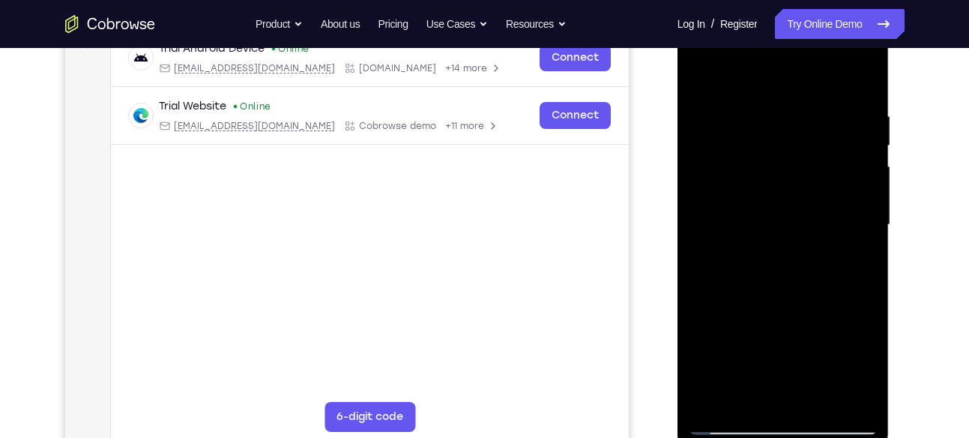
click at [716, 266] on div at bounding box center [783, 225] width 189 height 420
click at [823, 241] on div at bounding box center [783, 225] width 189 height 420
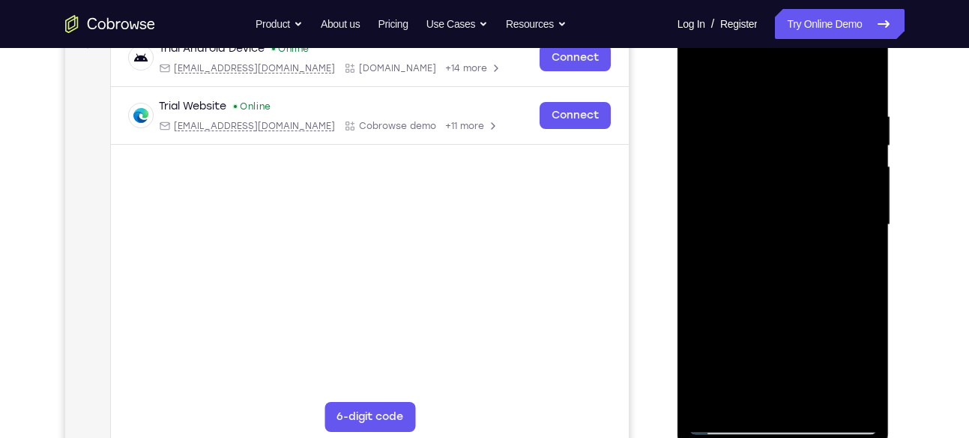
click at [823, 241] on div at bounding box center [783, 225] width 189 height 420
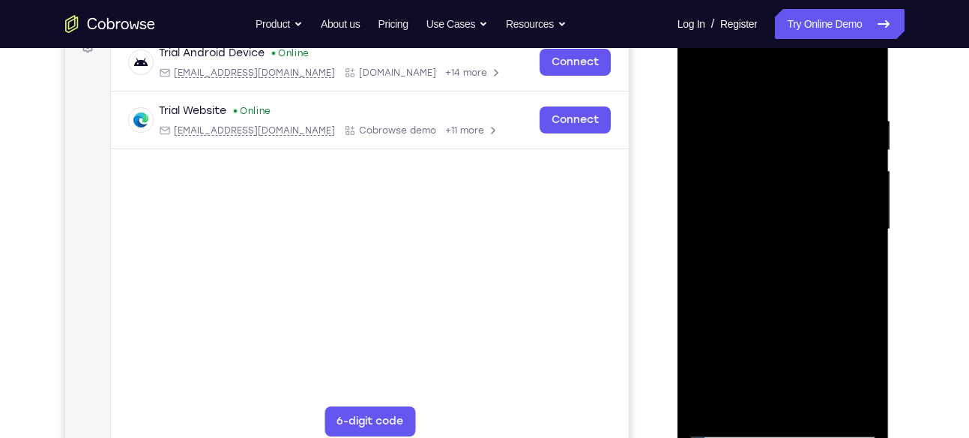
scroll to position [284, 0]
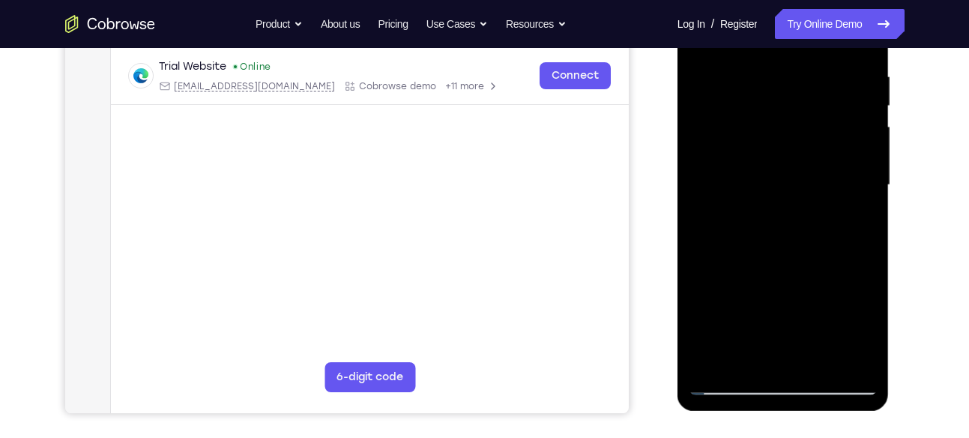
click at [844, 357] on div at bounding box center [783, 185] width 189 height 420
click at [859, 245] on div at bounding box center [783, 185] width 189 height 420
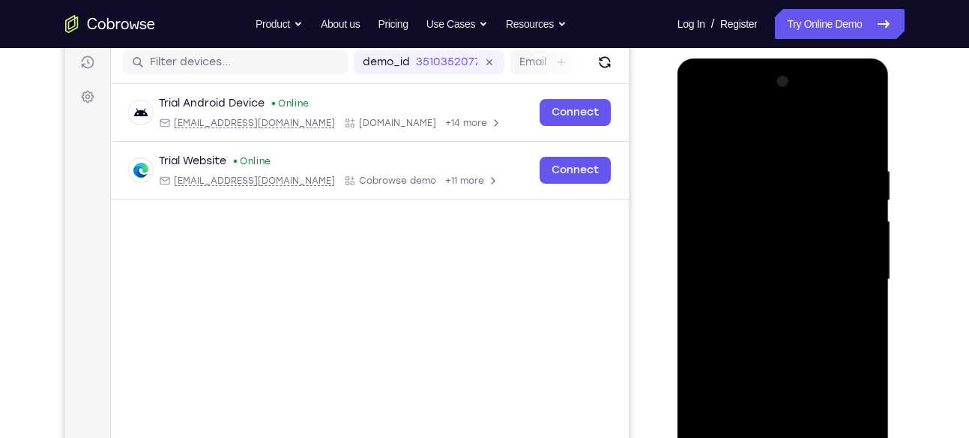
scroll to position [189, 0]
click at [859, 245] on div at bounding box center [783, 280] width 189 height 420
drag, startPoint x: 859, startPoint y: 340, endPoint x: 859, endPoint y: 245, distance: 95.2
click at [859, 245] on div at bounding box center [783, 280] width 189 height 420
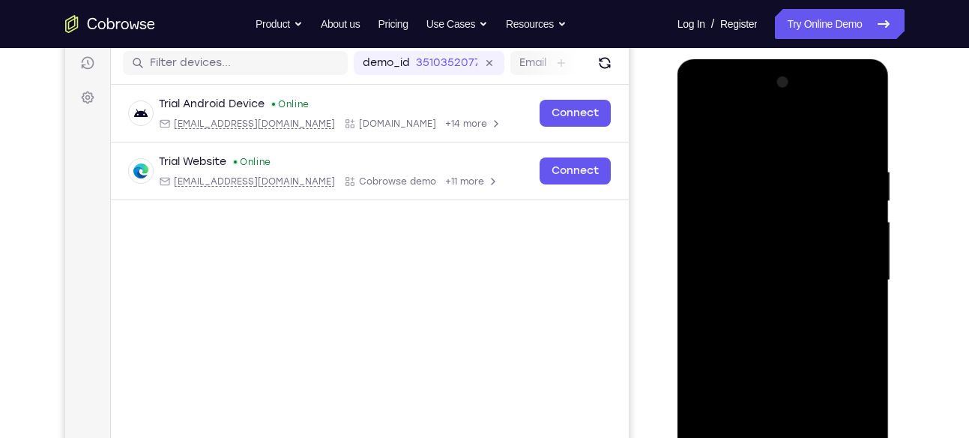
click at [859, 245] on div at bounding box center [783, 280] width 189 height 420
drag, startPoint x: 859, startPoint y: 245, endPoint x: 640, endPoint y: 293, distance: 224.0
click at [677, 293] on html "Online web based iOS Simulators and Android Emulators. Run iPhone, iPad, Mobile…" at bounding box center [784, 284] width 214 height 450
click at [829, 221] on div at bounding box center [783, 280] width 189 height 420
drag, startPoint x: 829, startPoint y: 221, endPoint x: 678, endPoint y: 268, distance: 158.3
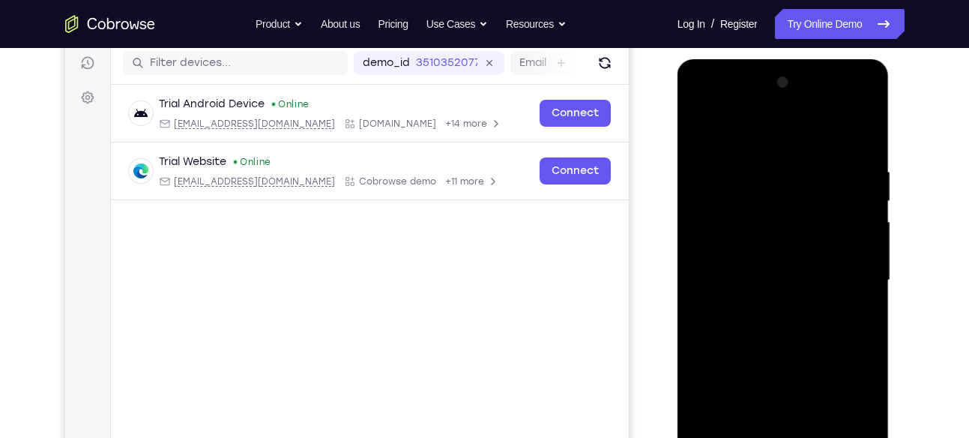
click at [678, 268] on div at bounding box center [783, 282] width 212 height 447
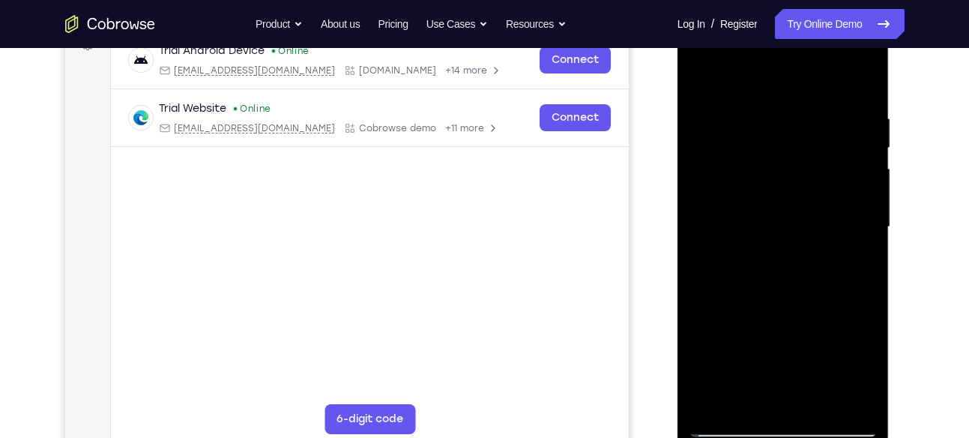
scroll to position [267, 0]
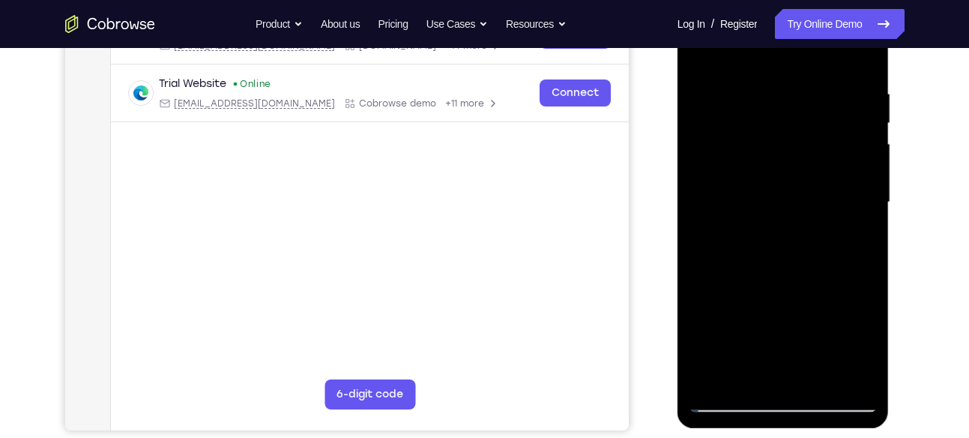
click at [847, 187] on div at bounding box center [783, 203] width 189 height 420
drag, startPoint x: 847, startPoint y: 109, endPoint x: 847, endPoint y: 187, distance: 77.9
click at [847, 187] on div at bounding box center [783, 203] width 189 height 420
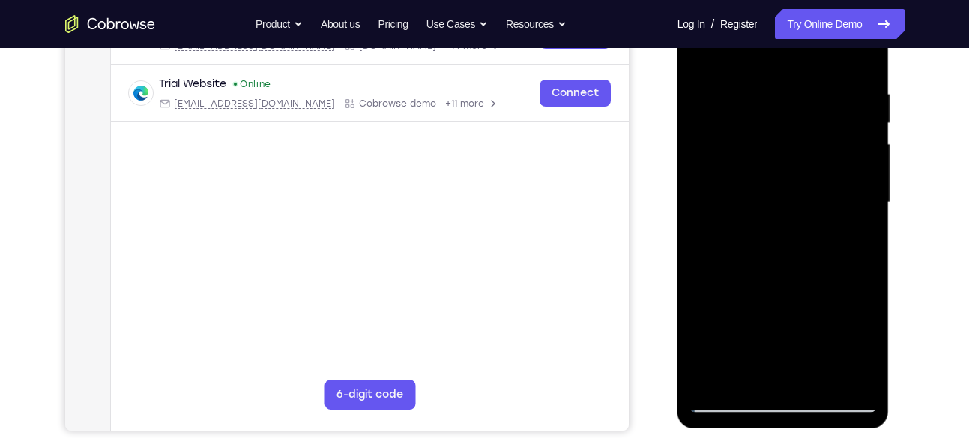
click at [839, 367] on div at bounding box center [783, 203] width 189 height 420
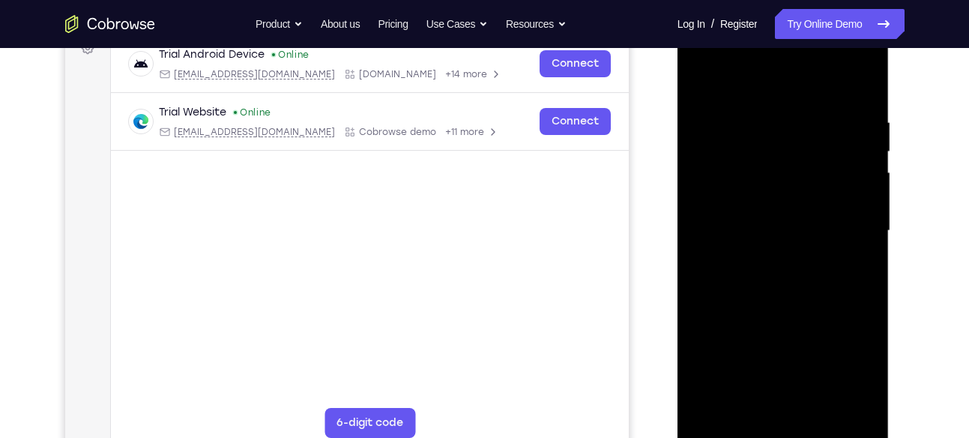
scroll to position [236, 0]
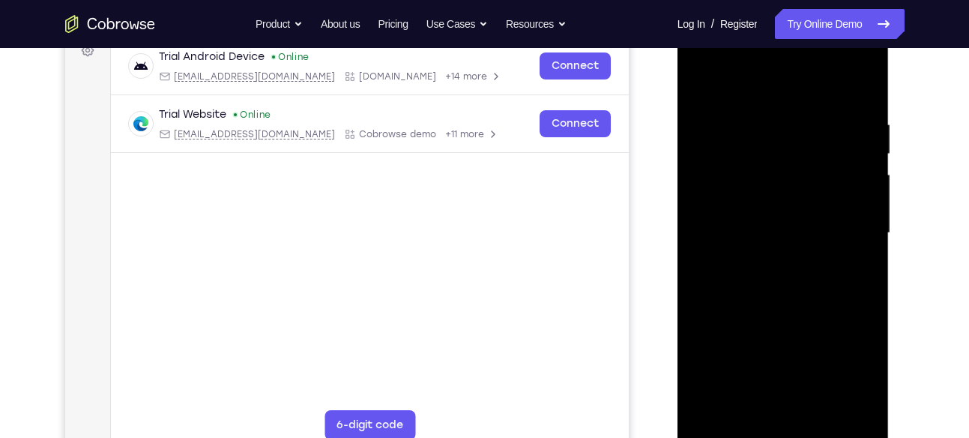
click at [856, 217] on div at bounding box center [783, 233] width 189 height 420
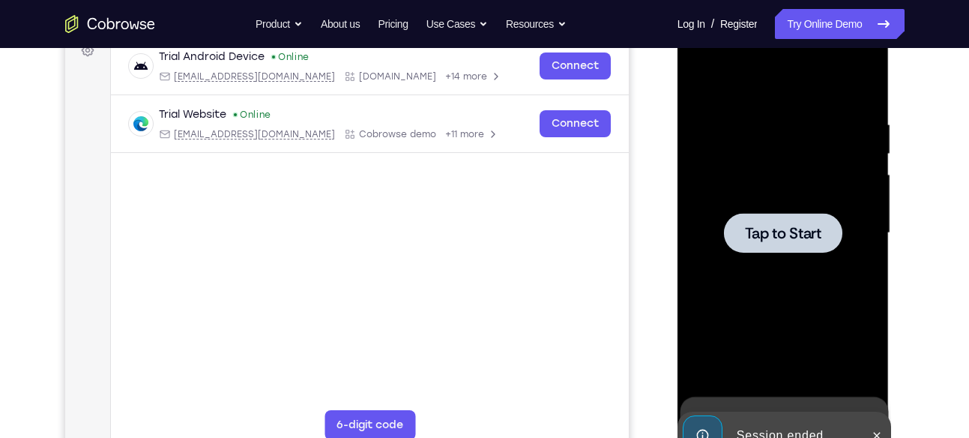
click at [856, 217] on div at bounding box center [783, 233] width 189 height 420
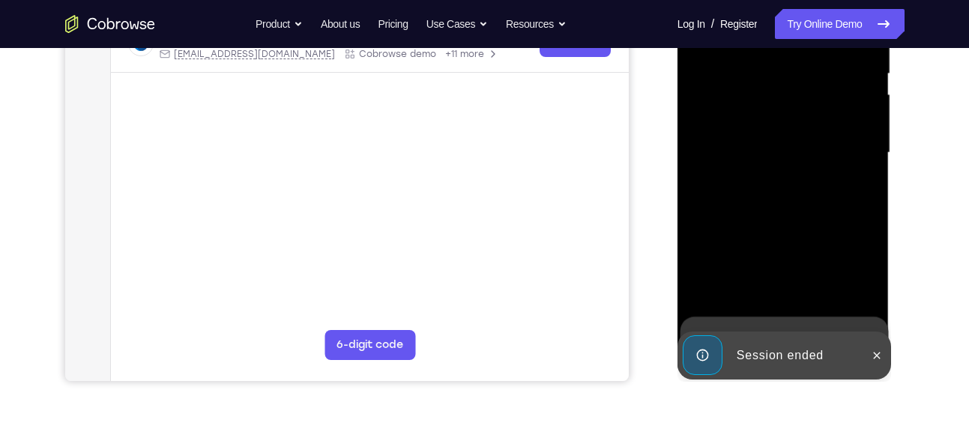
scroll to position [318, 0]
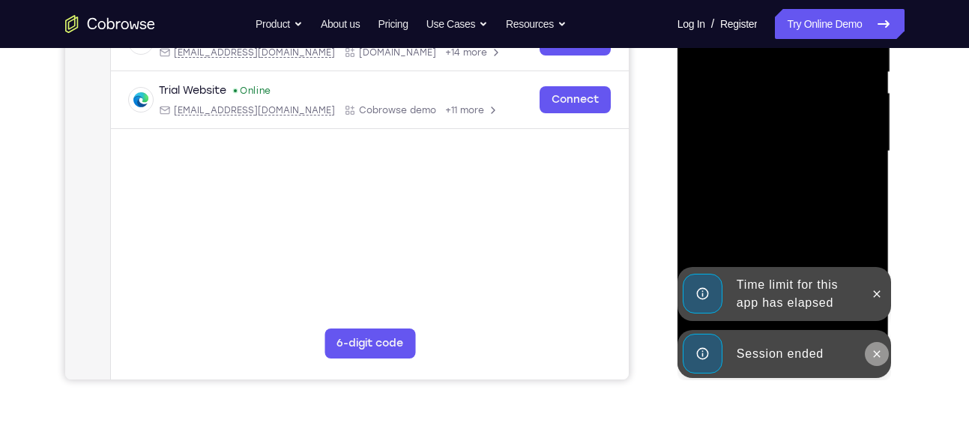
click at [886, 357] on button at bounding box center [877, 354] width 24 height 24
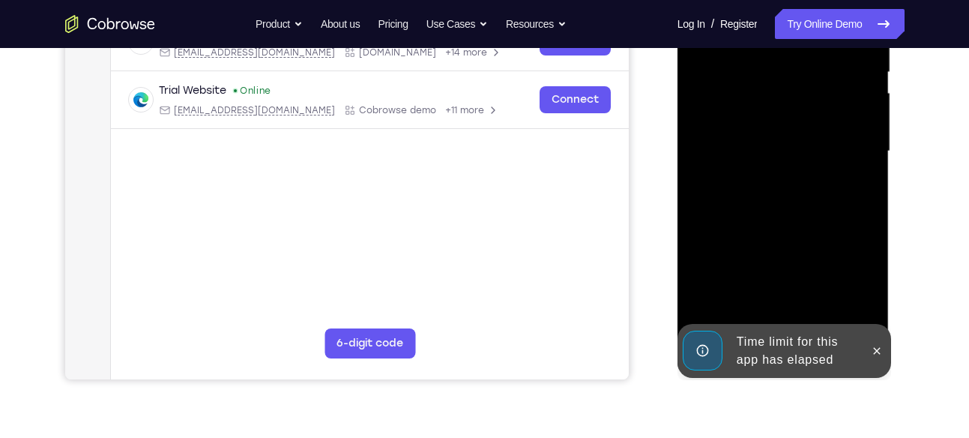
click at [872, 305] on div at bounding box center [783, 152] width 189 height 420
click at [883, 357] on button at bounding box center [877, 351] width 24 height 24
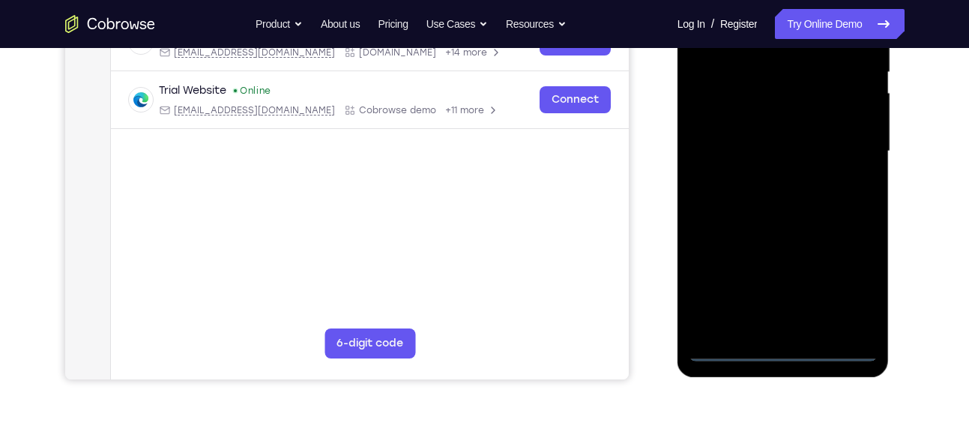
click at [779, 349] on div at bounding box center [783, 152] width 189 height 420
click at [846, 287] on div at bounding box center [783, 152] width 189 height 420
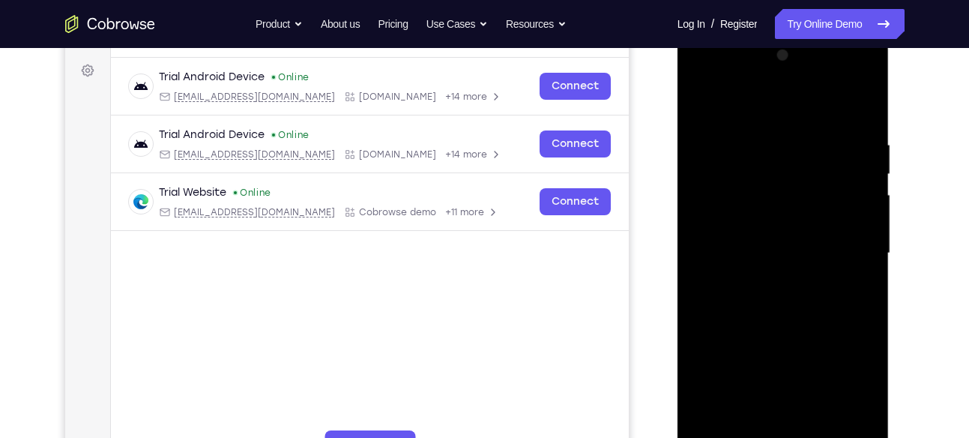
scroll to position [212, 0]
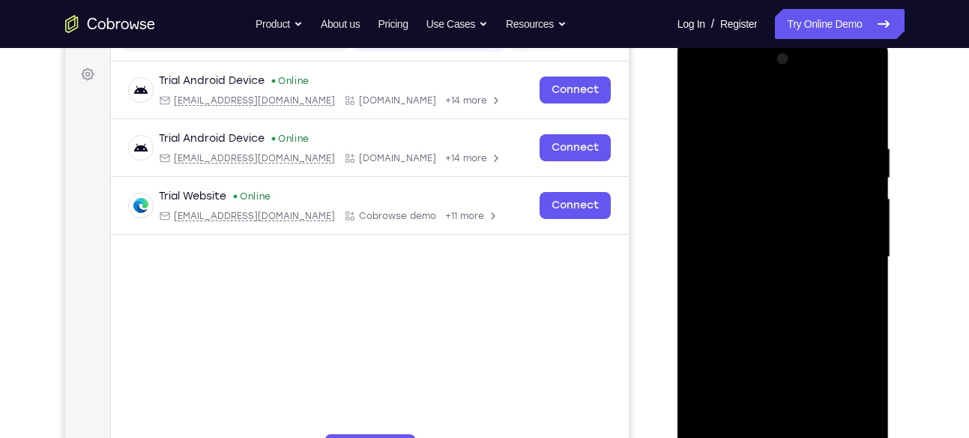
click at [807, 106] on div at bounding box center [783, 257] width 189 height 420
click at [837, 244] on div at bounding box center [783, 257] width 189 height 420
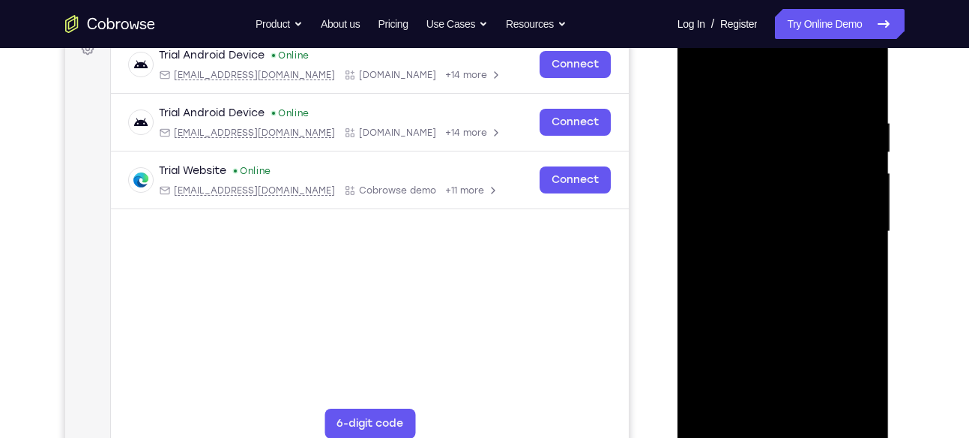
click at [769, 262] on div at bounding box center [783, 232] width 189 height 420
click at [785, 212] on div at bounding box center [783, 232] width 189 height 420
click at [779, 211] on div at bounding box center [783, 232] width 189 height 420
click at [864, 372] on div at bounding box center [783, 232] width 189 height 420
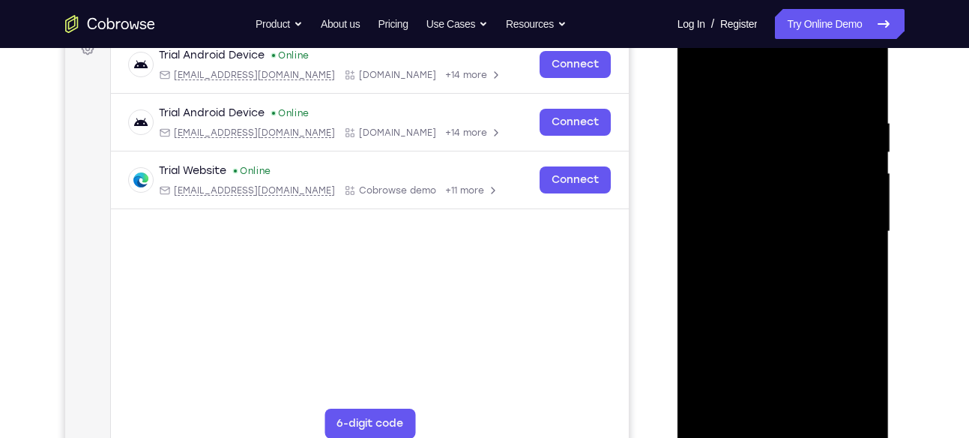
click at [864, 372] on div at bounding box center [783, 232] width 189 height 420
click at [769, 227] on div at bounding box center [783, 232] width 189 height 420
click at [794, 279] on div at bounding box center [783, 232] width 189 height 420
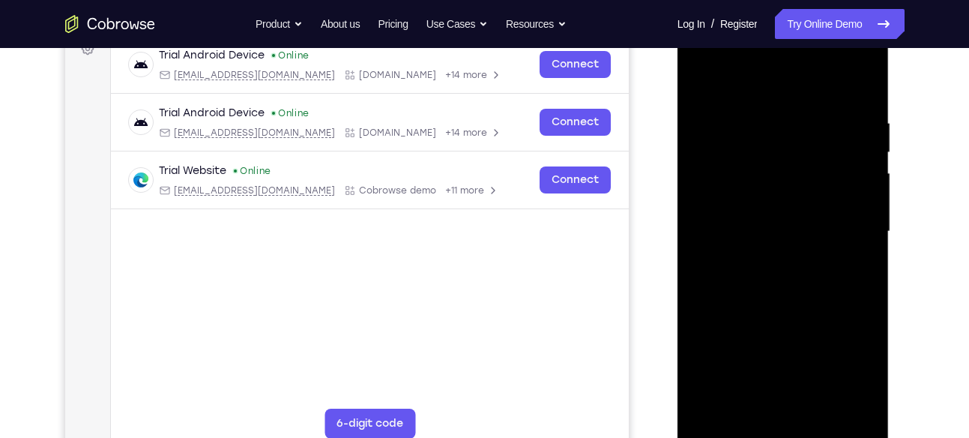
click at [794, 279] on div at bounding box center [783, 232] width 189 height 420
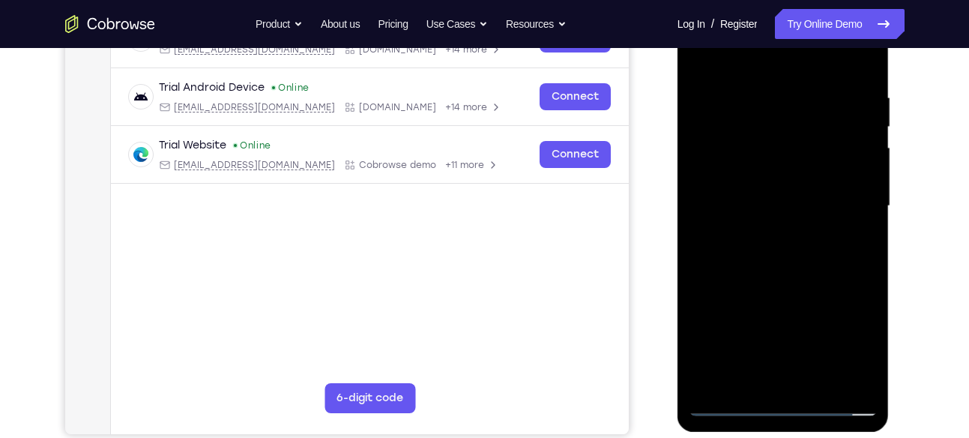
scroll to position [265, 0]
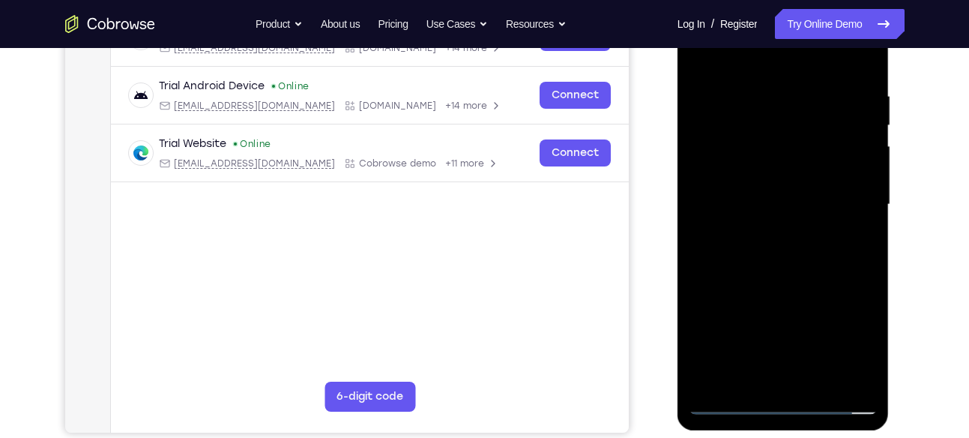
click at [818, 268] on div at bounding box center [783, 205] width 189 height 420
click at [827, 385] on div at bounding box center [783, 205] width 189 height 420
click at [774, 282] on div at bounding box center [783, 205] width 189 height 420
click at [716, 109] on div at bounding box center [783, 205] width 189 height 420
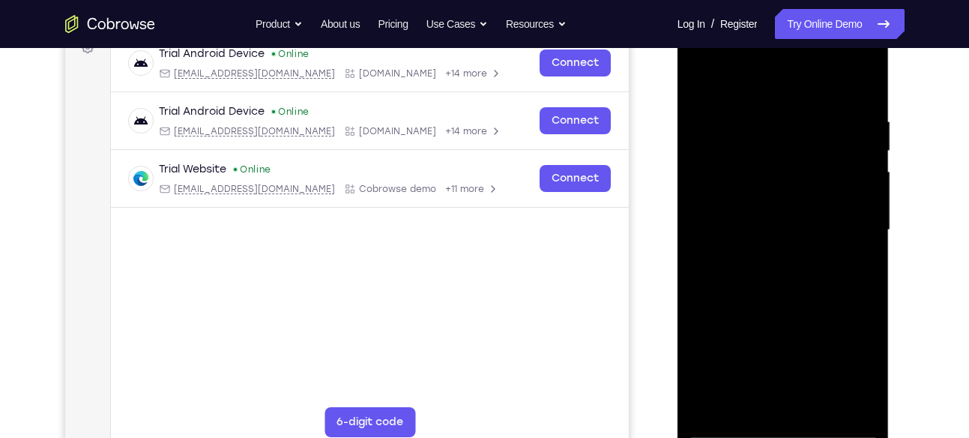
scroll to position [238, 0]
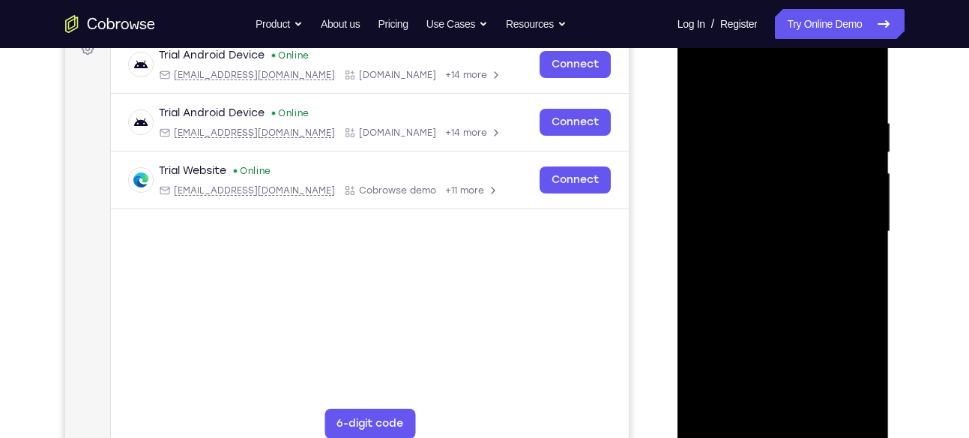
click at [858, 85] on div at bounding box center [783, 232] width 189 height 420
click at [706, 77] on div at bounding box center [783, 232] width 189 height 420
click at [757, 126] on div at bounding box center [783, 232] width 189 height 420
click at [857, 198] on div at bounding box center [783, 232] width 189 height 420
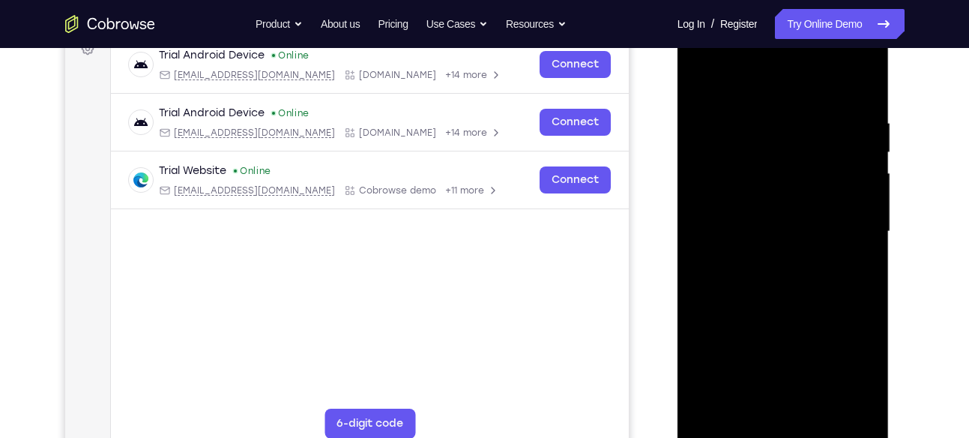
click at [711, 255] on div at bounding box center [783, 232] width 189 height 420
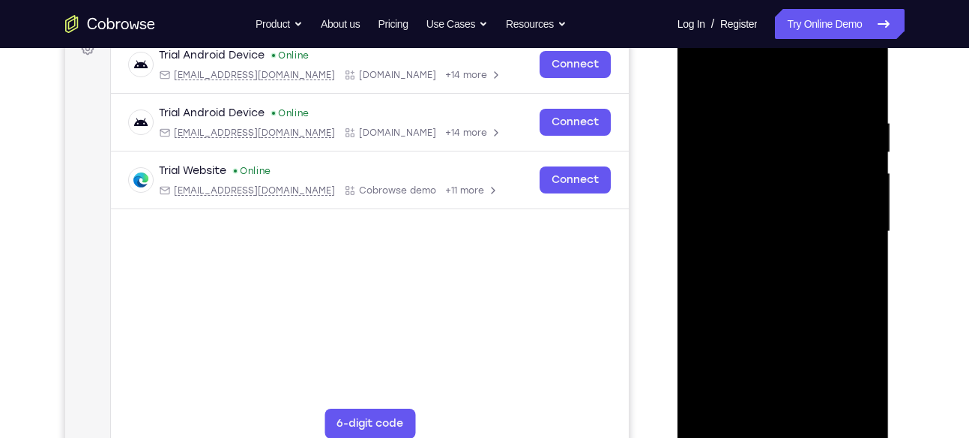
click at [711, 255] on div at bounding box center [783, 232] width 189 height 420
click at [841, 235] on div at bounding box center [783, 232] width 189 height 420
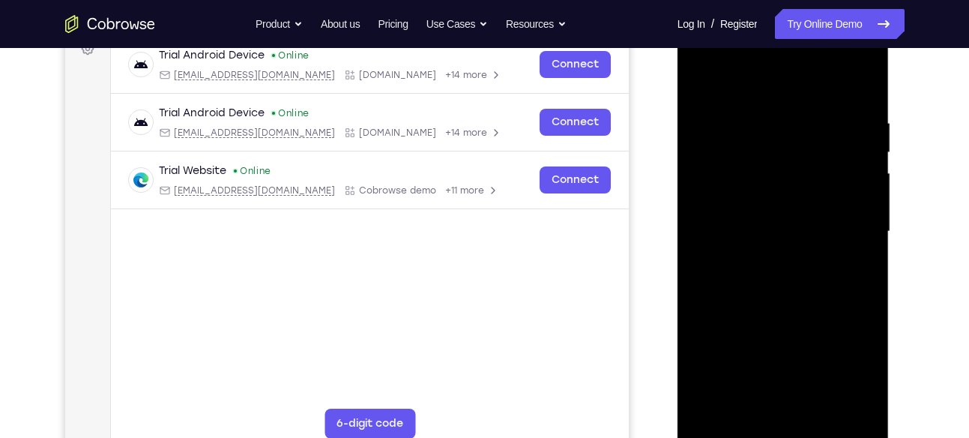
click at [841, 235] on div at bounding box center [783, 232] width 189 height 420
click at [858, 89] on div at bounding box center [783, 232] width 189 height 420
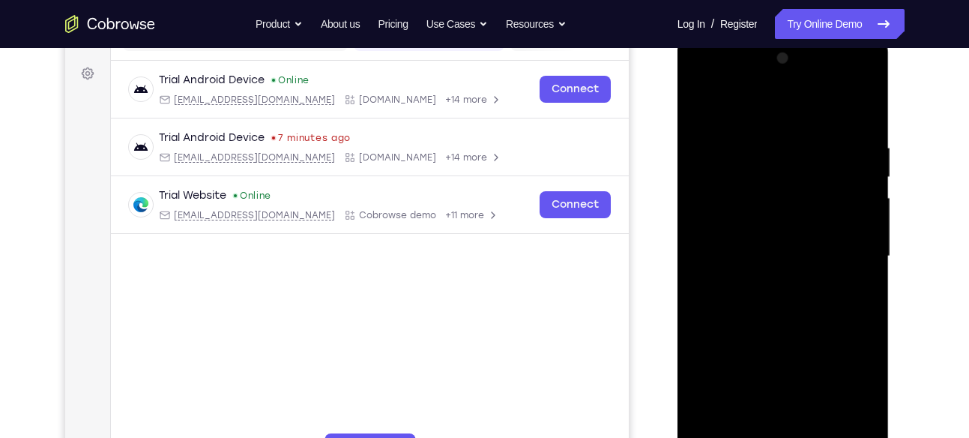
scroll to position [209, 0]
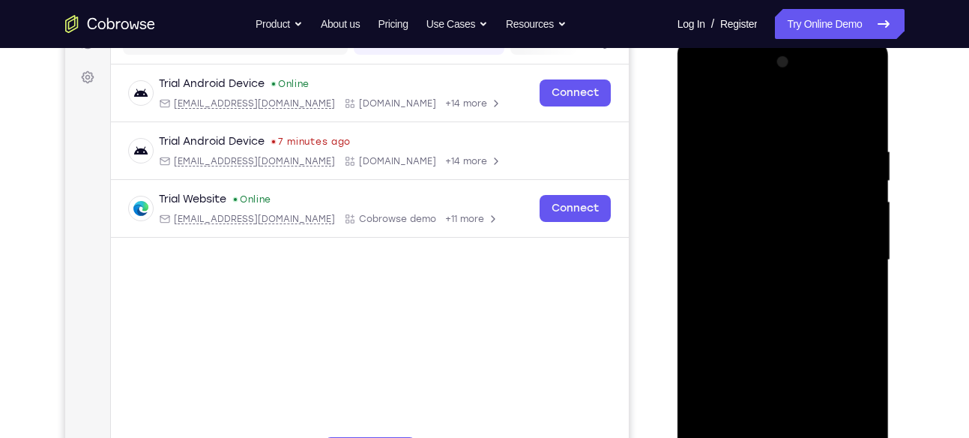
click at [765, 131] on div at bounding box center [783, 260] width 189 height 420
click at [844, 204] on div at bounding box center [783, 260] width 189 height 420
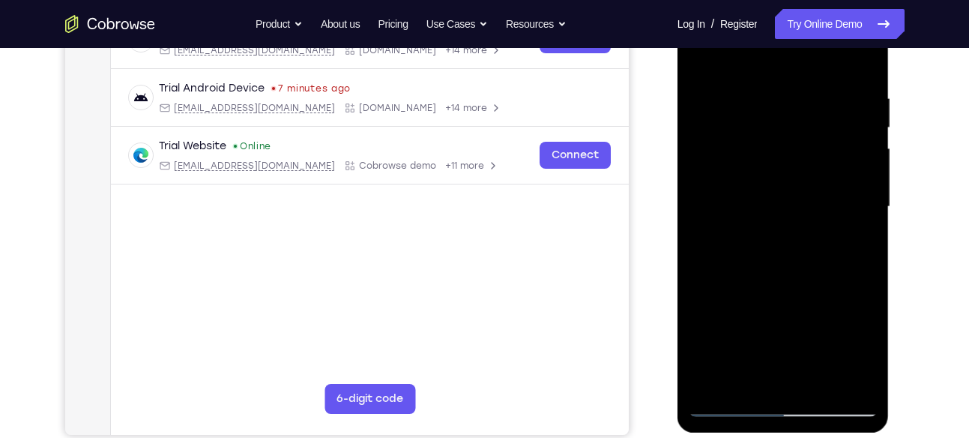
scroll to position [263, 0]
click at [841, 383] on div at bounding box center [783, 206] width 189 height 420
click at [708, 291] on div at bounding box center [783, 206] width 189 height 420
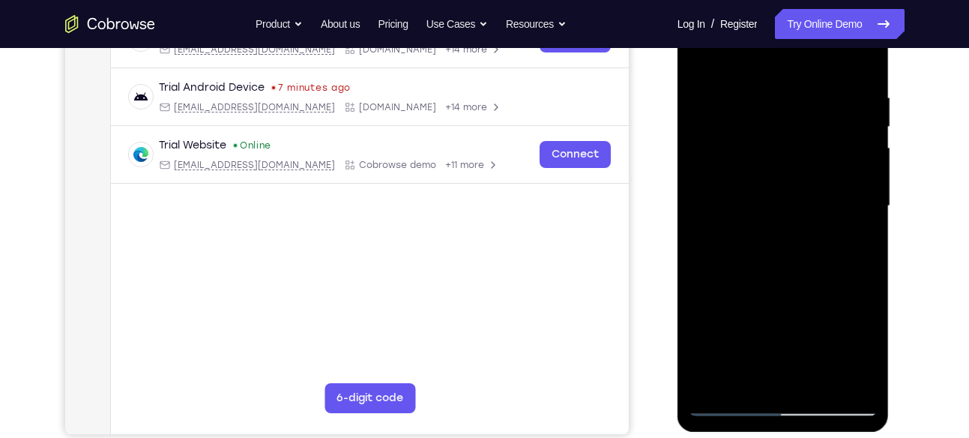
click at [708, 291] on div at bounding box center [783, 206] width 189 height 420
click at [844, 372] on div at bounding box center [783, 206] width 189 height 420
click at [862, 67] on div at bounding box center [783, 206] width 189 height 420
drag, startPoint x: 794, startPoint y: 355, endPoint x: 809, endPoint y: 217, distance: 139.4
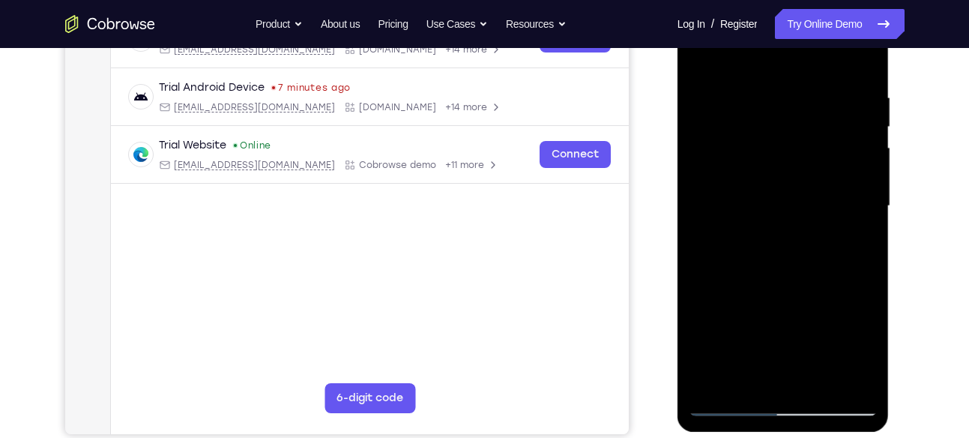
click at [809, 217] on div at bounding box center [783, 206] width 189 height 420
click at [706, 276] on div at bounding box center [783, 206] width 189 height 420
click at [855, 133] on div at bounding box center [783, 206] width 189 height 420
click at [859, 136] on div at bounding box center [783, 206] width 189 height 420
drag, startPoint x: 775, startPoint y: 294, endPoint x: 791, endPoint y: 131, distance: 164.2
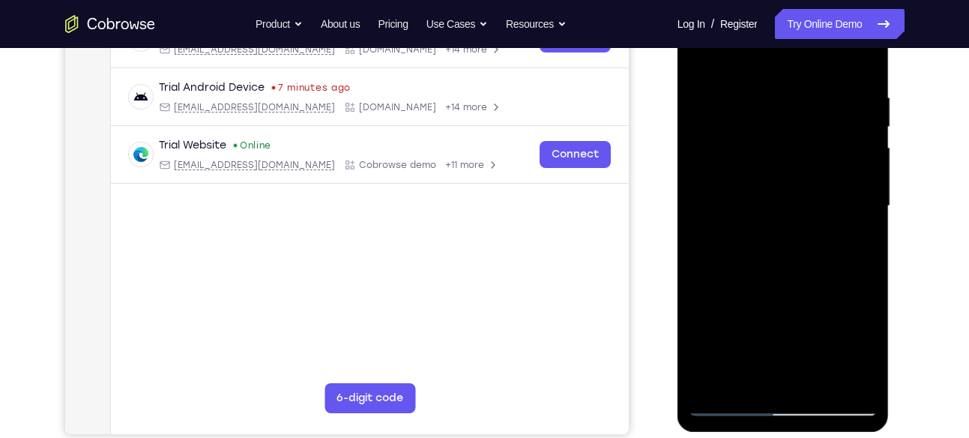
click at [791, 131] on div at bounding box center [783, 206] width 189 height 420
drag, startPoint x: 770, startPoint y: 306, endPoint x: 778, endPoint y: 172, distance: 134.4
click at [778, 172] on div at bounding box center [783, 206] width 189 height 420
click at [860, 181] on div at bounding box center [783, 206] width 189 height 420
drag, startPoint x: 726, startPoint y: 320, endPoint x: 735, endPoint y: 244, distance: 76.2
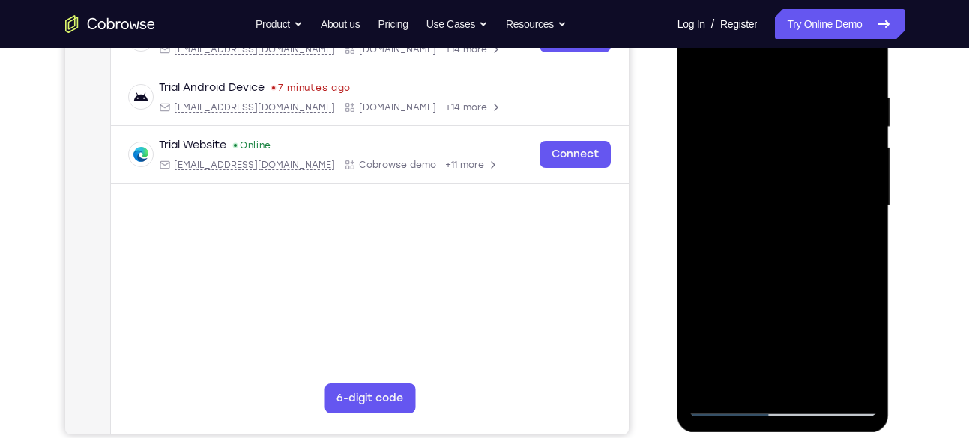
click at [735, 244] on div at bounding box center [783, 206] width 189 height 420
drag, startPoint x: 750, startPoint y: 181, endPoint x: 745, endPoint y: 236, distance: 55.0
click at [745, 236] on div at bounding box center [783, 206] width 189 height 420
drag, startPoint x: 745, startPoint y: 331, endPoint x: 748, endPoint y: 284, distance: 47.3
click at [748, 284] on div at bounding box center [783, 206] width 189 height 420
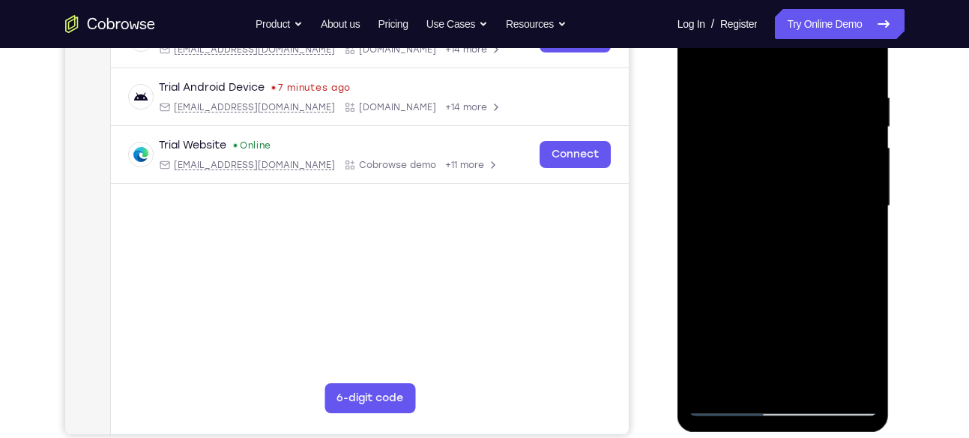
drag, startPoint x: 744, startPoint y: 316, endPoint x: 761, endPoint y: 215, distance: 102.5
click at [761, 215] on div at bounding box center [783, 206] width 189 height 420
drag, startPoint x: 756, startPoint y: 273, endPoint x: 767, endPoint y: 157, distance: 116.7
click at [767, 157] on div at bounding box center [783, 206] width 189 height 420
click at [859, 238] on div at bounding box center [783, 206] width 189 height 420
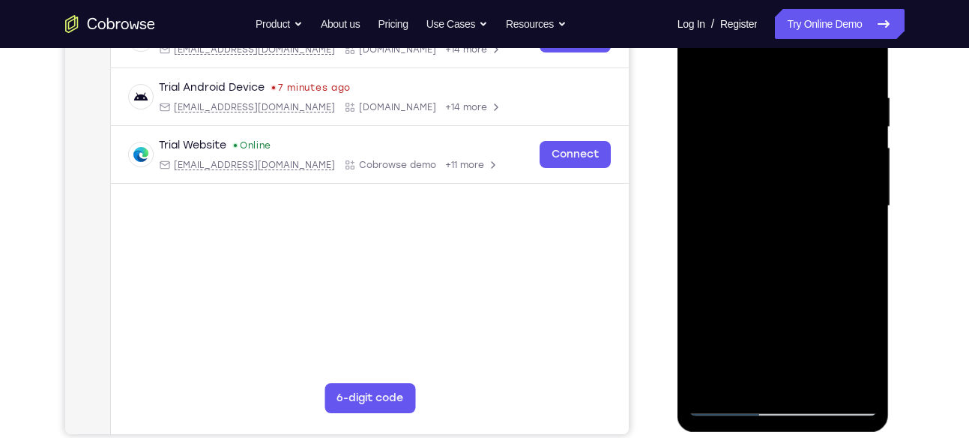
click at [859, 238] on div at bounding box center [783, 206] width 189 height 420
drag, startPoint x: 808, startPoint y: 285, endPoint x: 812, endPoint y: 172, distance: 113.2
click at [812, 172] on div at bounding box center [783, 206] width 189 height 420
click at [865, 131] on div at bounding box center [783, 206] width 189 height 420
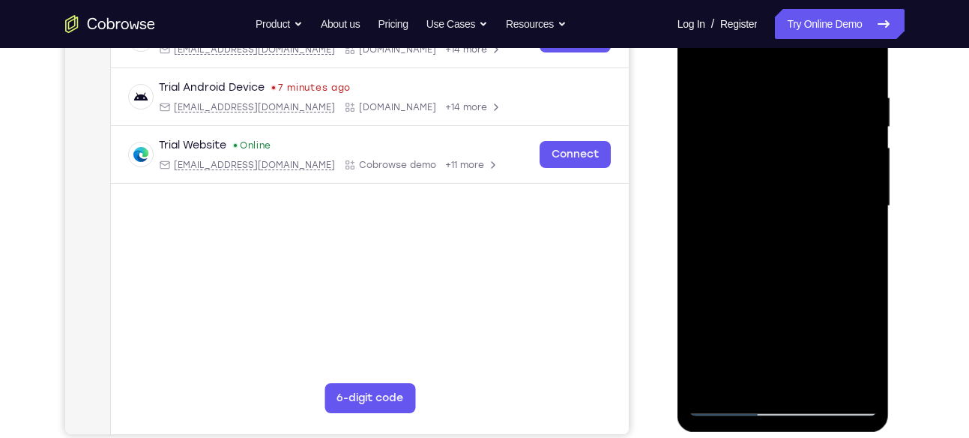
click at [865, 131] on div at bounding box center [783, 206] width 189 height 420
click at [702, 283] on div at bounding box center [783, 206] width 189 height 420
drag, startPoint x: 725, startPoint y: 320, endPoint x: 742, endPoint y: 55, distance: 265.1
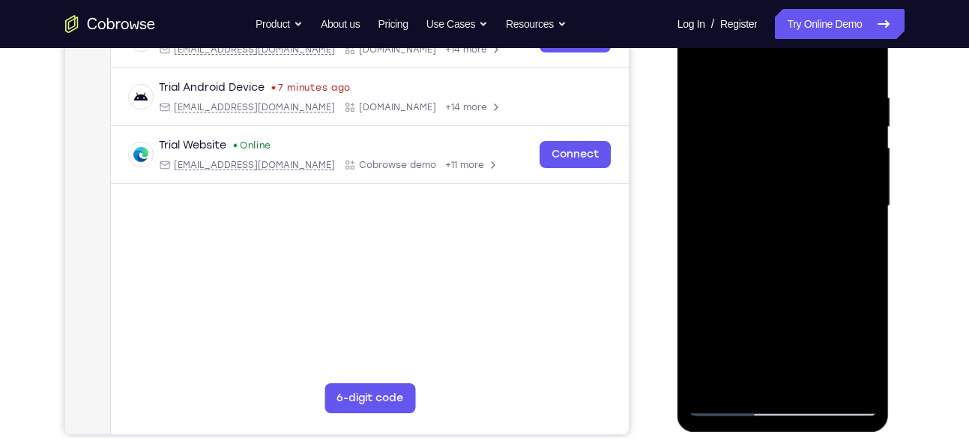
click at [742, 55] on div at bounding box center [783, 206] width 189 height 420
drag, startPoint x: 755, startPoint y: 296, endPoint x: 765, endPoint y: 132, distance: 164.4
click at [765, 132] on div at bounding box center [783, 206] width 189 height 420
drag, startPoint x: 760, startPoint y: 326, endPoint x: 764, endPoint y: 128, distance: 197.9
click at [764, 128] on div at bounding box center [783, 206] width 189 height 420
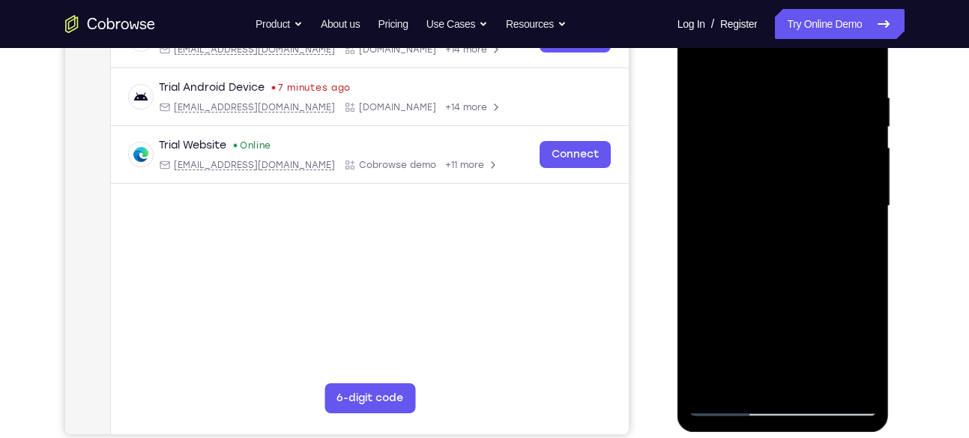
drag, startPoint x: 770, startPoint y: 317, endPoint x: 786, endPoint y: 166, distance: 152.3
click at [786, 166] on div at bounding box center [783, 206] width 189 height 420
click at [871, 260] on div at bounding box center [783, 206] width 189 height 420
drag, startPoint x: 814, startPoint y: 301, endPoint x: 807, endPoint y: 203, distance: 98.4
click at [807, 203] on div at bounding box center [783, 206] width 189 height 420
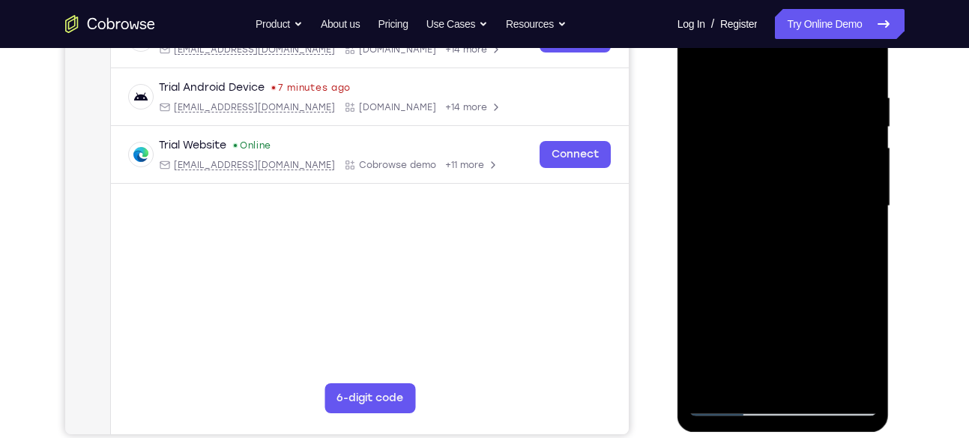
click at [700, 174] on div at bounding box center [783, 206] width 189 height 420
click at [864, 176] on div at bounding box center [783, 206] width 189 height 420
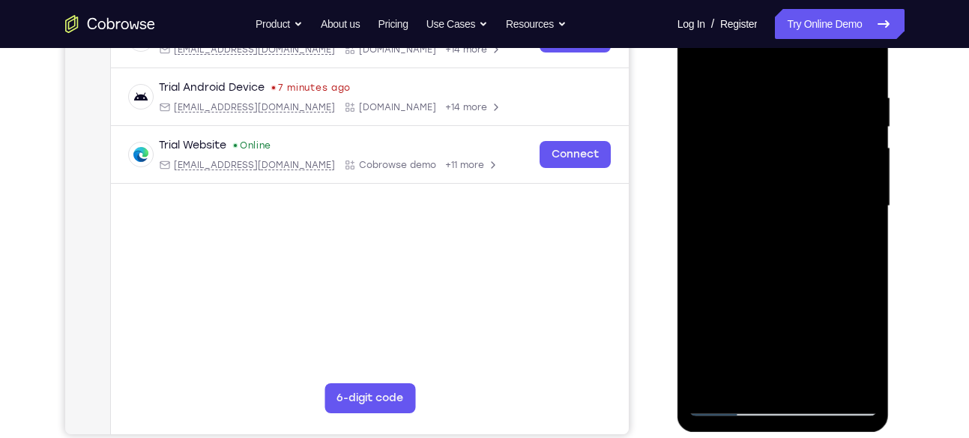
click at [864, 176] on div at bounding box center [783, 206] width 189 height 420
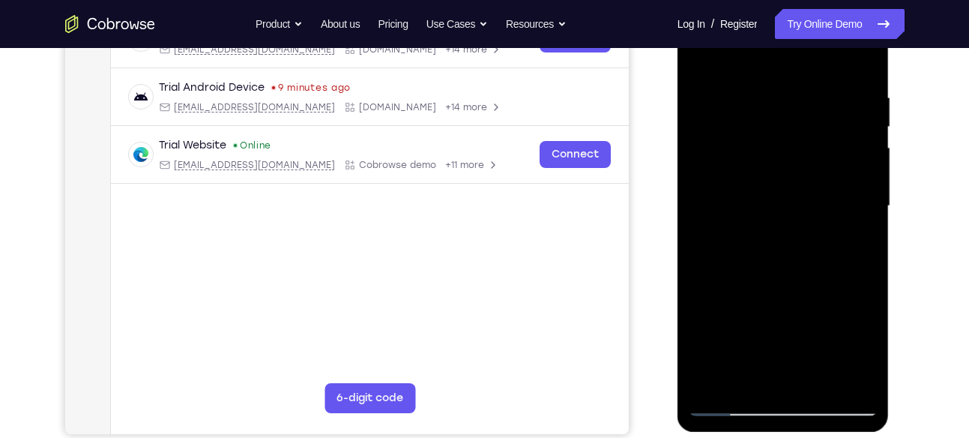
drag, startPoint x: 764, startPoint y: 291, endPoint x: 779, endPoint y: 91, distance: 199.8
click at [779, 91] on div at bounding box center [783, 206] width 189 height 420
drag, startPoint x: 754, startPoint y: 302, endPoint x: 767, endPoint y: 285, distance: 21.9
click at [767, 285] on div at bounding box center [783, 206] width 189 height 420
drag, startPoint x: 811, startPoint y: 287, endPoint x: 826, endPoint y: 178, distance: 109.8
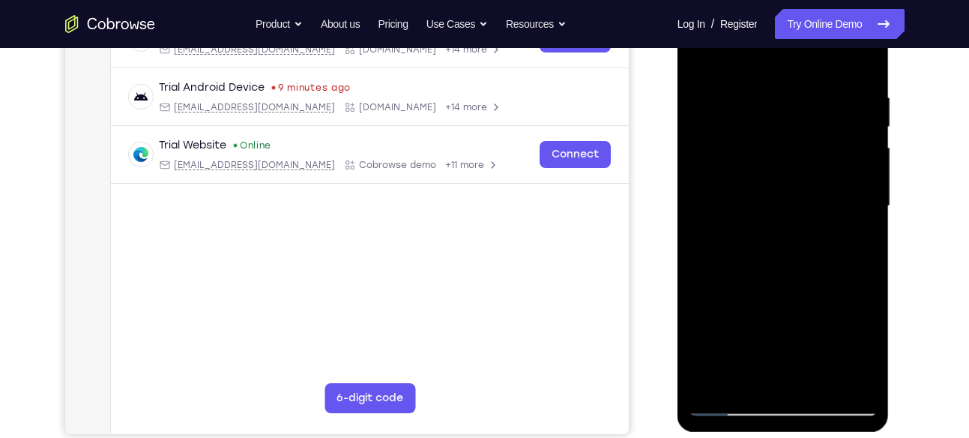
click at [826, 178] on div at bounding box center [783, 206] width 189 height 420
click at [868, 225] on div at bounding box center [783, 206] width 189 height 420
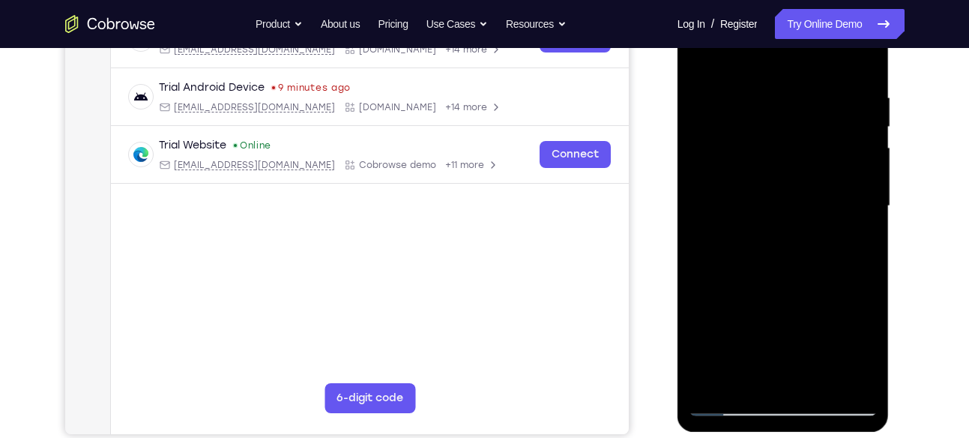
click at [868, 225] on div at bounding box center [783, 206] width 189 height 420
click at [867, 230] on div at bounding box center [783, 206] width 189 height 420
drag, startPoint x: 818, startPoint y: 320, endPoint x: 823, endPoint y: 196, distance: 123.7
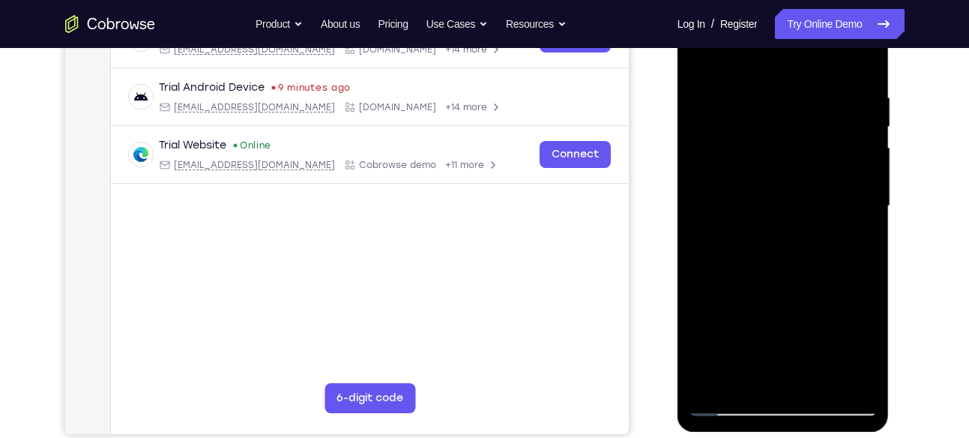
click at [823, 196] on div at bounding box center [783, 206] width 189 height 420
drag, startPoint x: 789, startPoint y: 330, endPoint x: 794, endPoint y: 163, distance: 167.2
click at [794, 163] on div at bounding box center [783, 206] width 189 height 420
drag, startPoint x: 788, startPoint y: 281, endPoint x: 796, endPoint y: 201, distance: 80.5
click at [796, 201] on div at bounding box center [783, 206] width 189 height 420
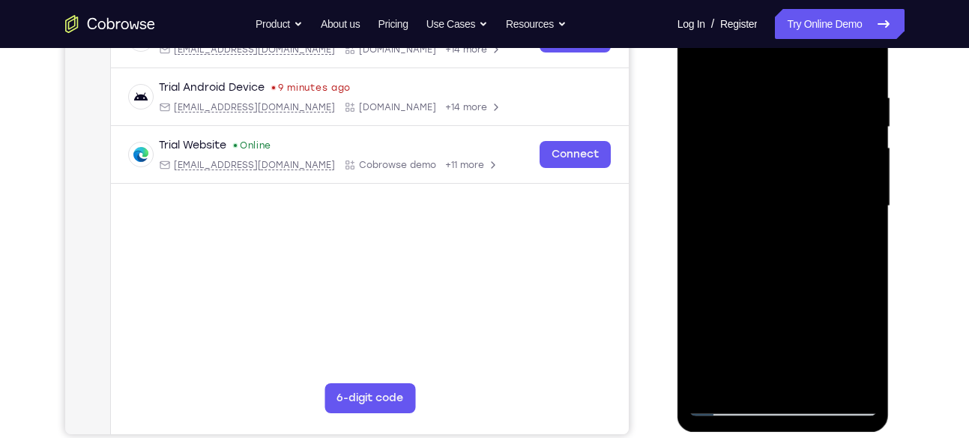
click at [863, 205] on div at bounding box center [783, 206] width 189 height 420
drag, startPoint x: 791, startPoint y: 279, endPoint x: 794, endPoint y: 208, distance: 72.0
click at [794, 208] on div at bounding box center [783, 206] width 189 height 420
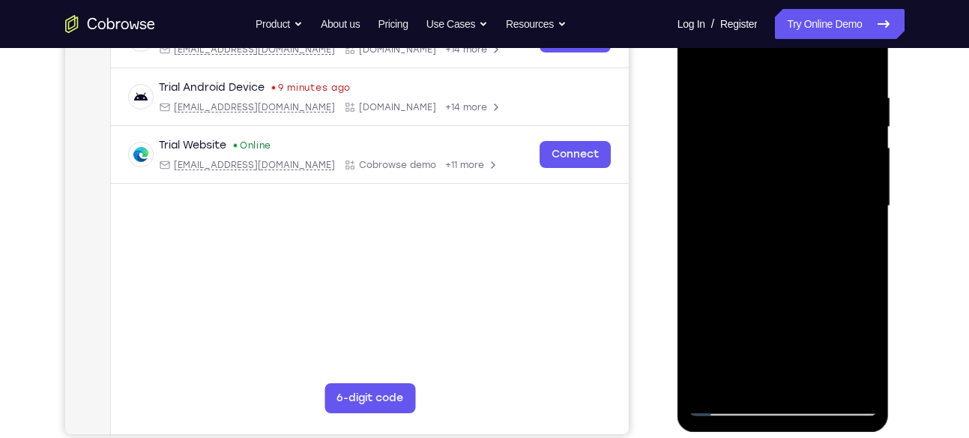
click at [698, 288] on div at bounding box center [783, 206] width 189 height 420
drag, startPoint x: 734, startPoint y: 352, endPoint x: 750, endPoint y: 130, distance: 222.4
click at [750, 130] on div at bounding box center [783, 206] width 189 height 420
drag, startPoint x: 750, startPoint y: 275, endPoint x: 759, endPoint y: 163, distance: 112.8
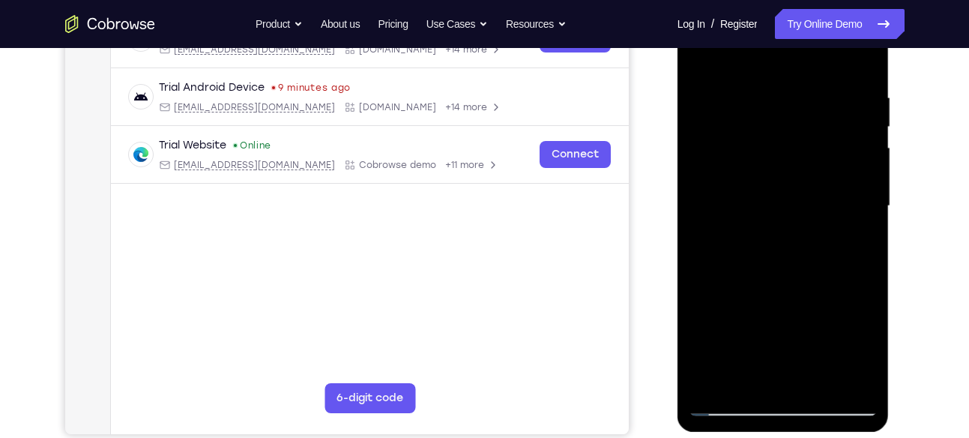
click at [759, 163] on div at bounding box center [783, 206] width 189 height 420
click at [868, 184] on div at bounding box center [783, 206] width 189 height 420
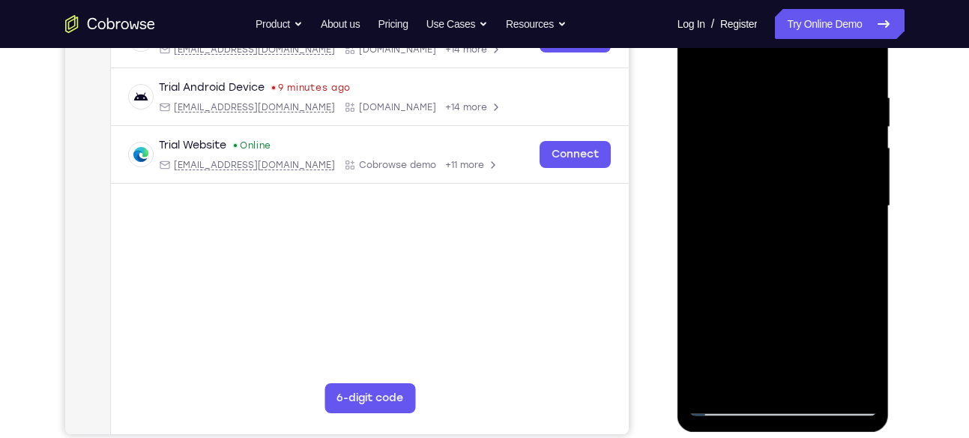
click at [868, 184] on div at bounding box center [783, 206] width 189 height 420
drag, startPoint x: 749, startPoint y: 342, endPoint x: 777, endPoint y: 139, distance: 204.9
click at [777, 139] on div at bounding box center [783, 206] width 189 height 420
drag, startPoint x: 749, startPoint y: 320, endPoint x: 758, endPoint y: 111, distance: 209.3
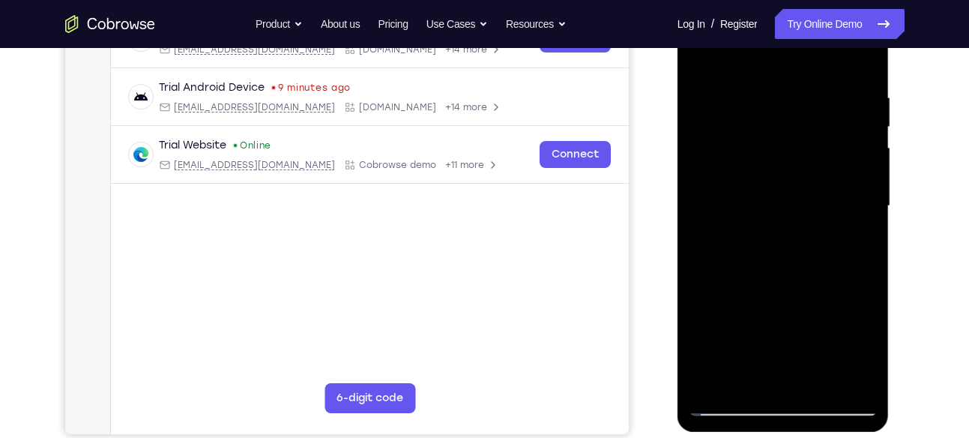
click at [758, 111] on div at bounding box center [783, 206] width 189 height 420
click at [709, 386] on div at bounding box center [783, 206] width 189 height 420
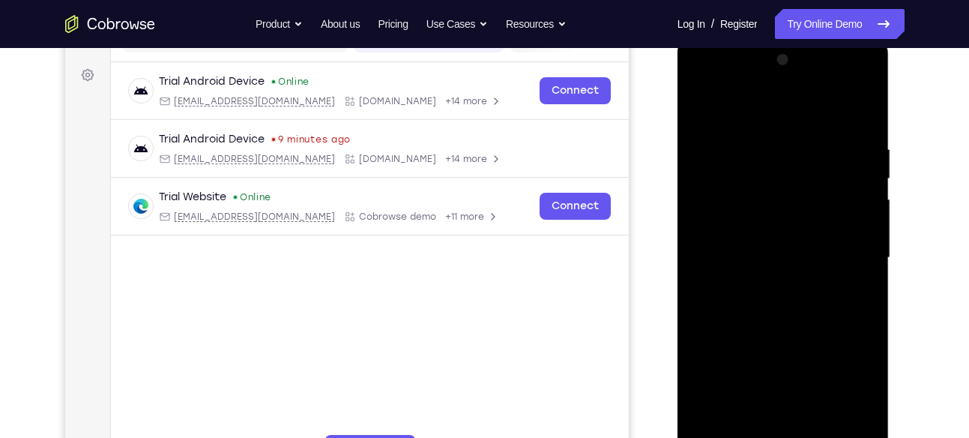
click at [862, 78] on div at bounding box center [783, 258] width 189 height 420
click at [839, 300] on div at bounding box center [783, 258] width 189 height 420
drag, startPoint x: 839, startPoint y: 300, endPoint x: 839, endPoint y: 213, distance: 86.9
click at [839, 213] on div at bounding box center [783, 258] width 189 height 420
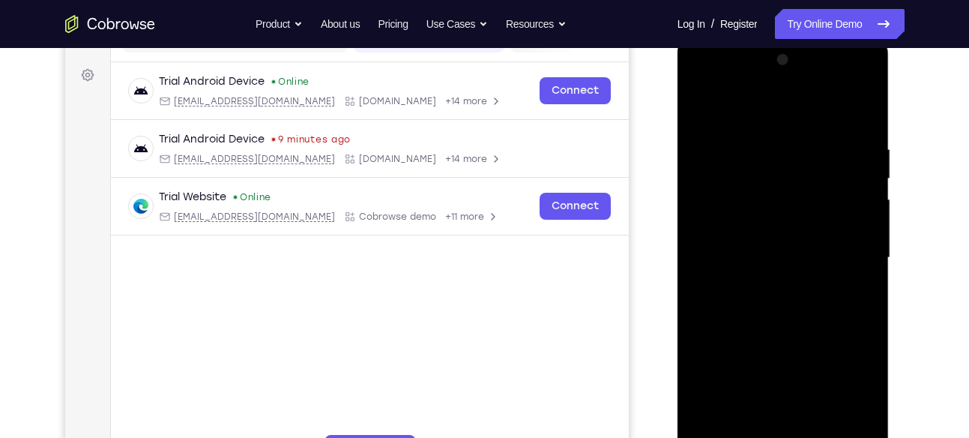
click at [867, 228] on div at bounding box center [783, 258] width 189 height 420
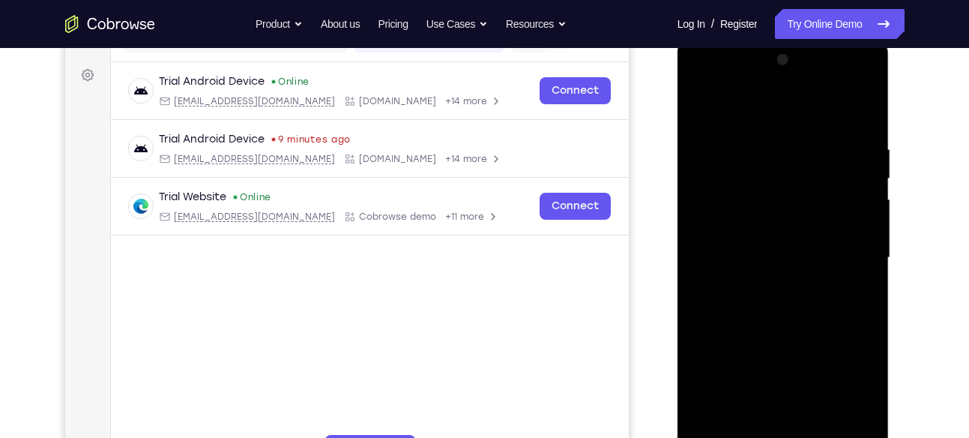
click at [867, 228] on div at bounding box center [783, 258] width 189 height 420
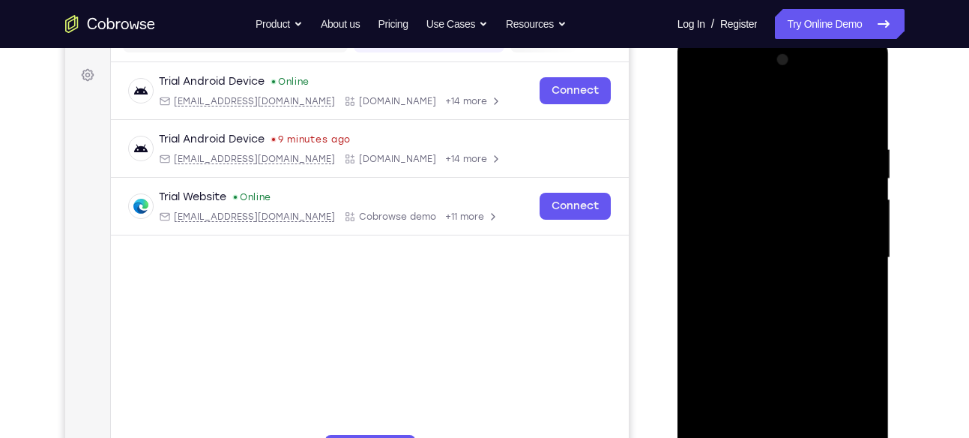
click at [693, 364] on div at bounding box center [783, 258] width 189 height 420
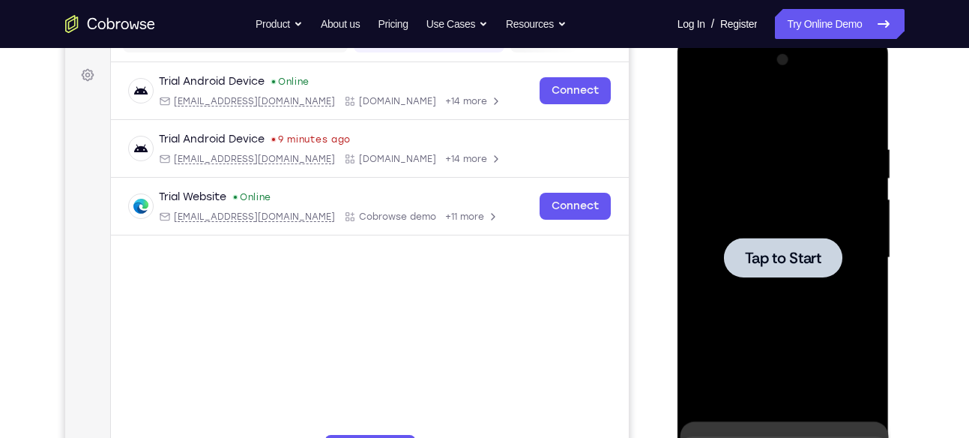
click at [758, 314] on div at bounding box center [783, 258] width 189 height 420
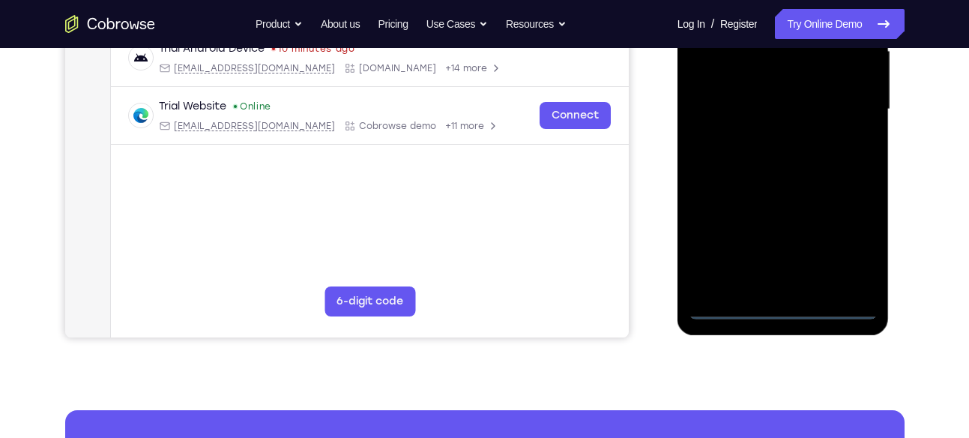
scroll to position [372, 0]
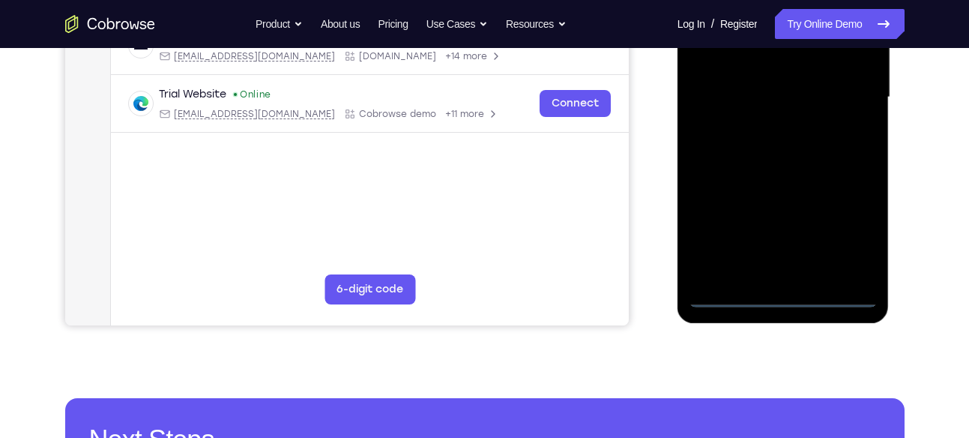
click at [785, 300] on div at bounding box center [783, 98] width 189 height 420
click at [845, 244] on div at bounding box center [783, 98] width 189 height 420
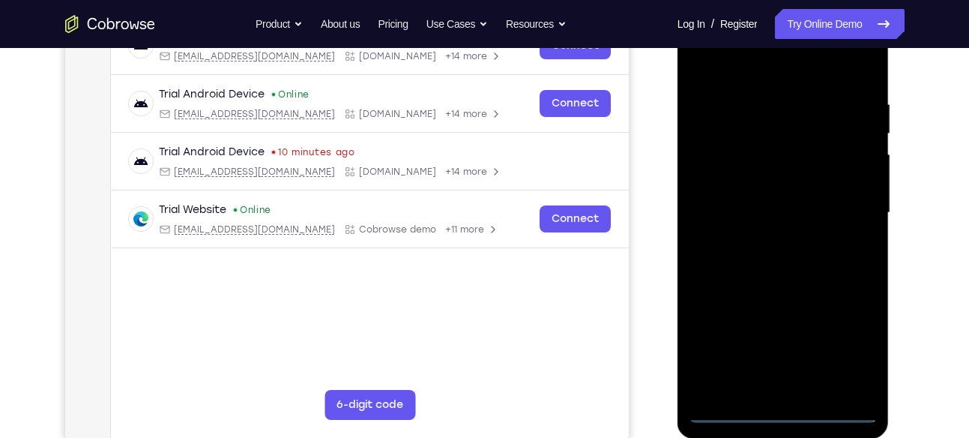
scroll to position [253, 0]
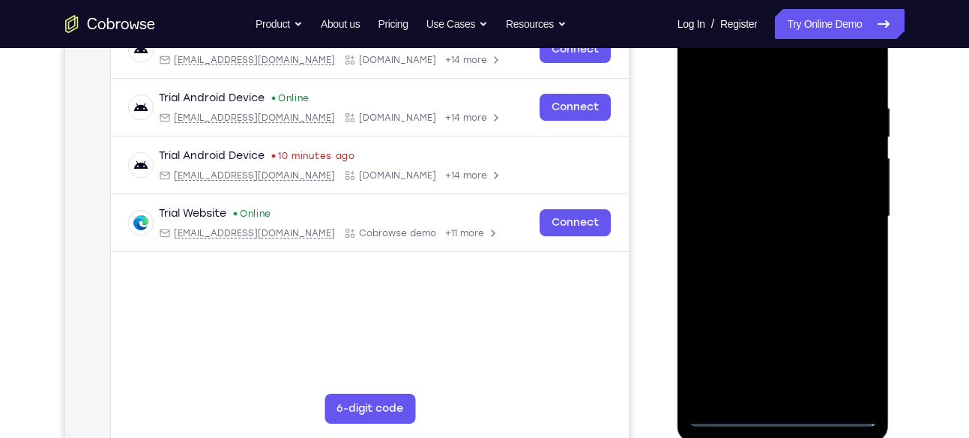
click at [798, 77] on div at bounding box center [783, 217] width 189 height 420
click at [859, 196] on div at bounding box center [783, 217] width 189 height 420
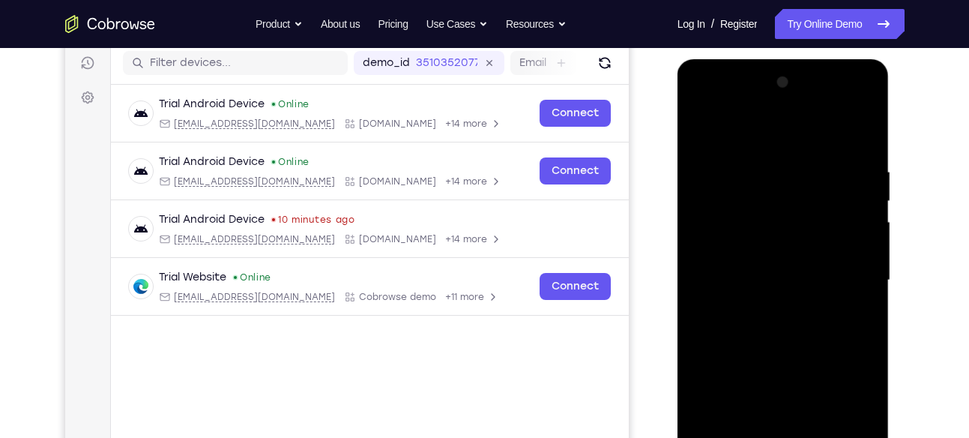
scroll to position [188, 0]
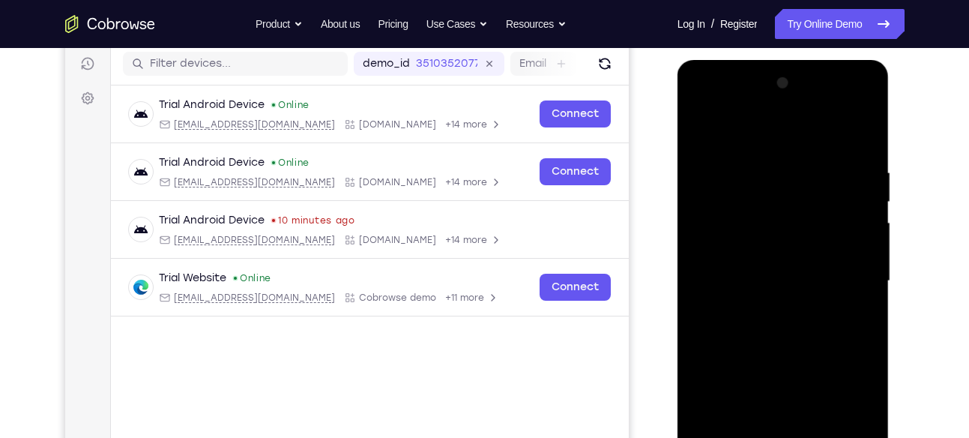
click at [761, 309] on div at bounding box center [783, 281] width 189 height 420
click at [775, 269] on div at bounding box center [783, 281] width 189 height 420
click at [780, 246] on div at bounding box center [783, 281] width 189 height 420
click at [747, 284] on div at bounding box center [783, 281] width 189 height 420
click at [748, 322] on div at bounding box center [783, 281] width 189 height 420
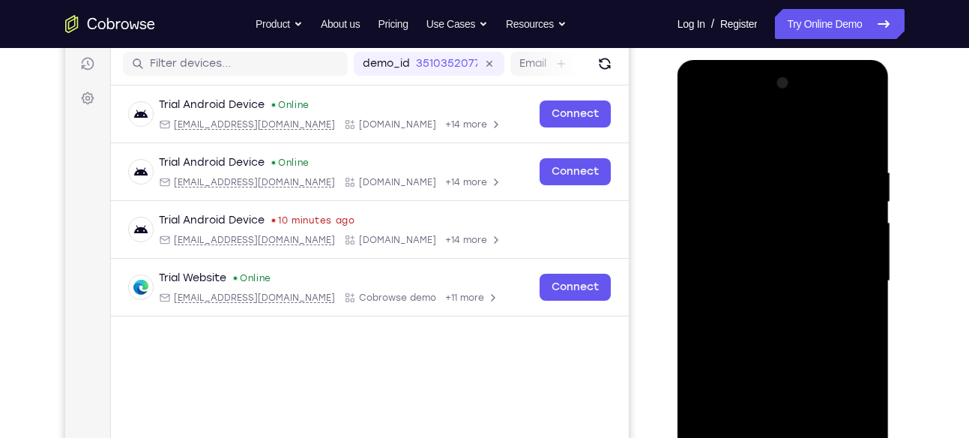
click at [748, 322] on div at bounding box center [783, 281] width 189 height 420
click at [851, 139] on div at bounding box center [783, 281] width 189 height 420
click at [791, 350] on div at bounding box center [783, 281] width 189 height 420
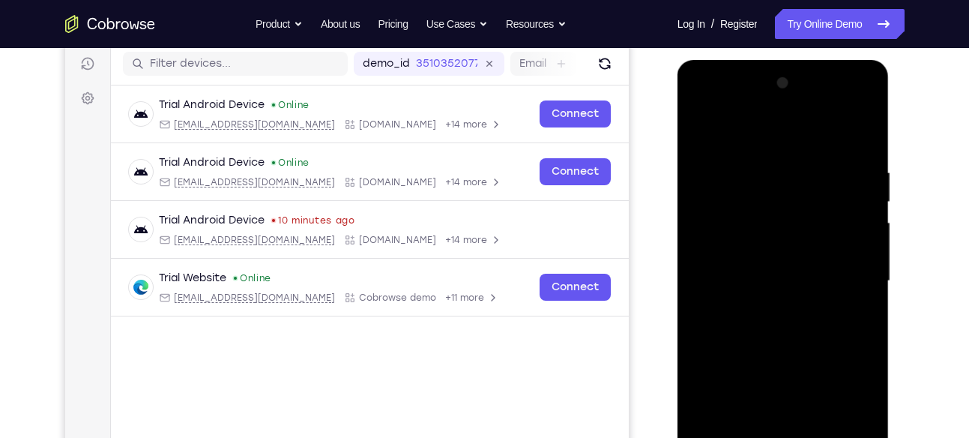
click at [855, 318] on div at bounding box center [783, 281] width 189 height 420
click at [862, 315] on div at bounding box center [783, 281] width 189 height 420
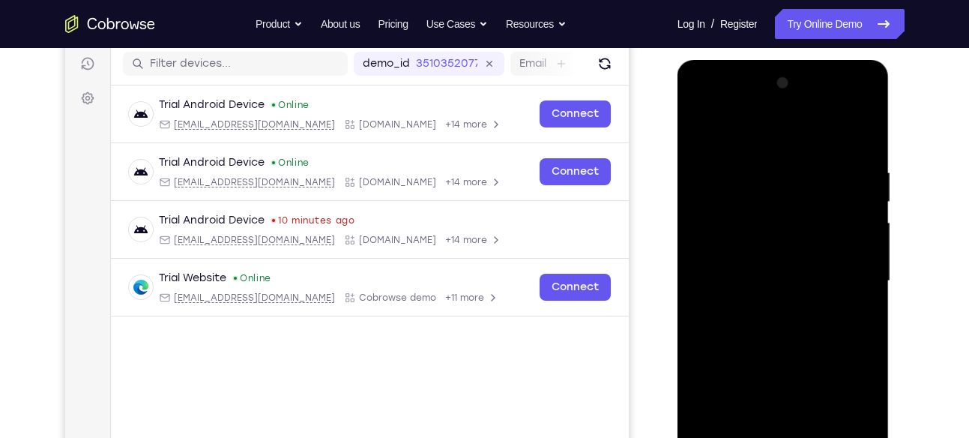
drag, startPoint x: 775, startPoint y: 338, endPoint x: 778, endPoint y: 142, distance: 195.6
click at [778, 142] on div at bounding box center [783, 281] width 189 height 420
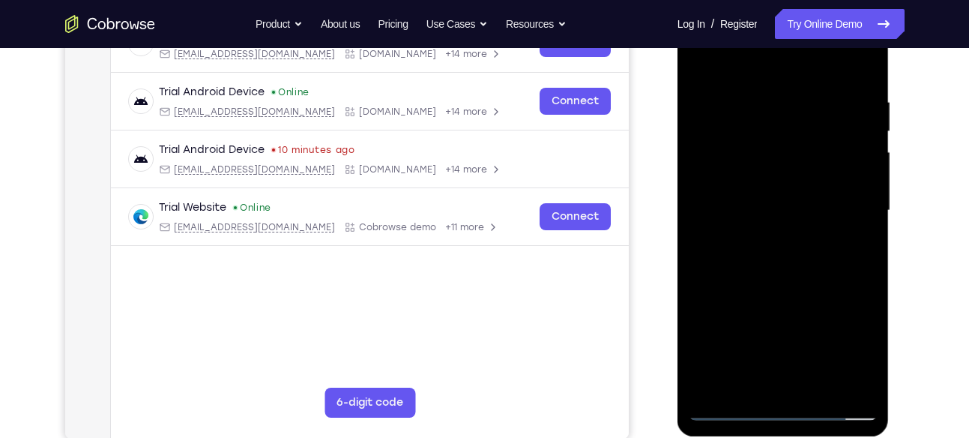
scroll to position [259, 0]
drag, startPoint x: 764, startPoint y: 303, endPoint x: 776, endPoint y: 107, distance: 196.7
click at [776, 107] on div at bounding box center [783, 210] width 189 height 420
drag, startPoint x: 748, startPoint y: 376, endPoint x: 776, endPoint y: 139, distance: 239.2
click at [776, 139] on div at bounding box center [783, 210] width 189 height 420
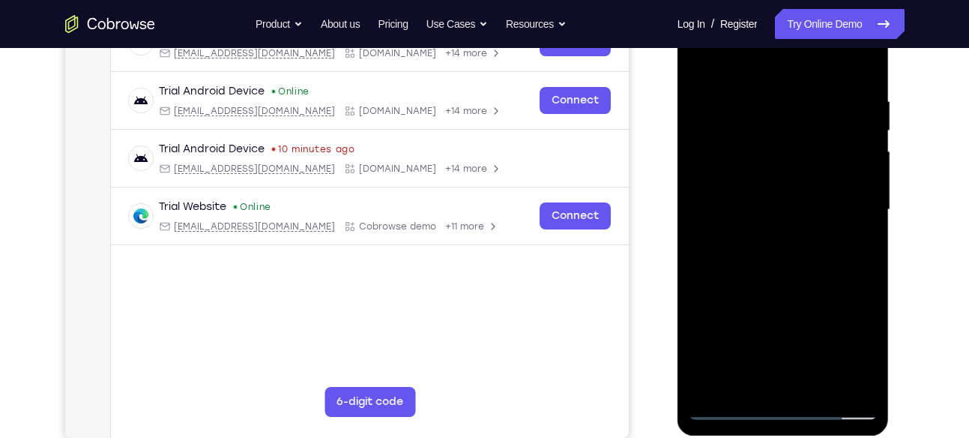
drag, startPoint x: 758, startPoint y: 362, endPoint x: 779, endPoint y: 121, distance: 241.5
click at [779, 121] on div at bounding box center [783, 210] width 189 height 420
drag, startPoint x: 758, startPoint y: 323, endPoint x: 777, endPoint y: 175, distance: 148.9
click at [777, 175] on div at bounding box center [783, 210] width 189 height 420
drag, startPoint x: 779, startPoint y: 357, endPoint x: 792, endPoint y: 231, distance: 127.3
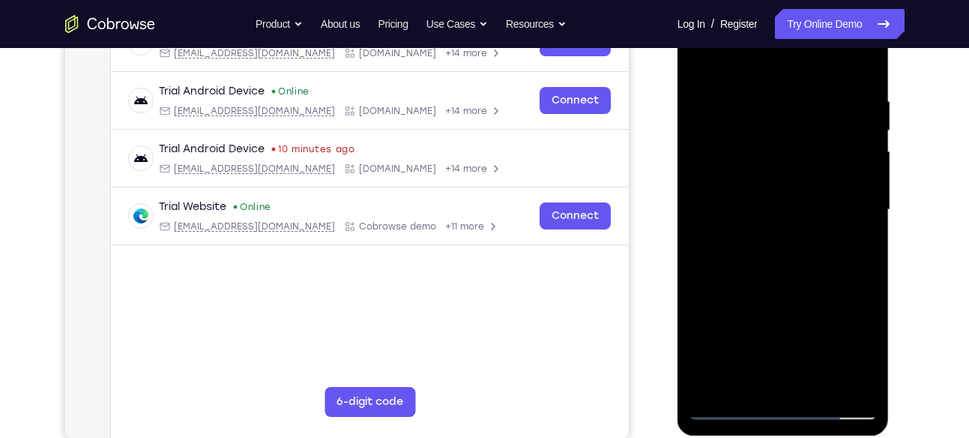
click at [792, 231] on div at bounding box center [783, 210] width 189 height 420
drag, startPoint x: 771, startPoint y: 341, endPoint x: 815, endPoint y: 109, distance: 236.3
click at [815, 109] on div at bounding box center [783, 210] width 189 height 420
click at [872, 183] on div at bounding box center [783, 210] width 189 height 420
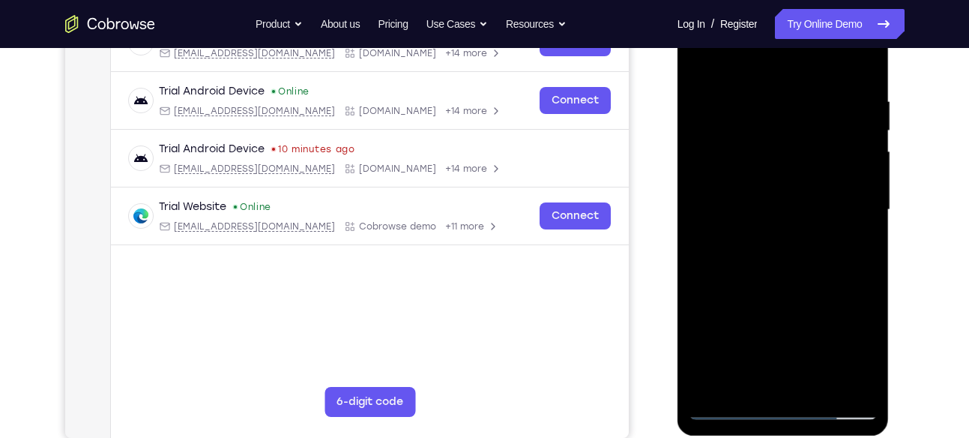
click at [872, 183] on div at bounding box center [783, 210] width 189 height 420
drag, startPoint x: 801, startPoint y: 306, endPoint x: 815, endPoint y: 234, distance: 73.2
click at [815, 234] on div at bounding box center [783, 210] width 189 height 420
drag, startPoint x: 800, startPoint y: 320, endPoint x: 829, endPoint y: 60, distance: 261.6
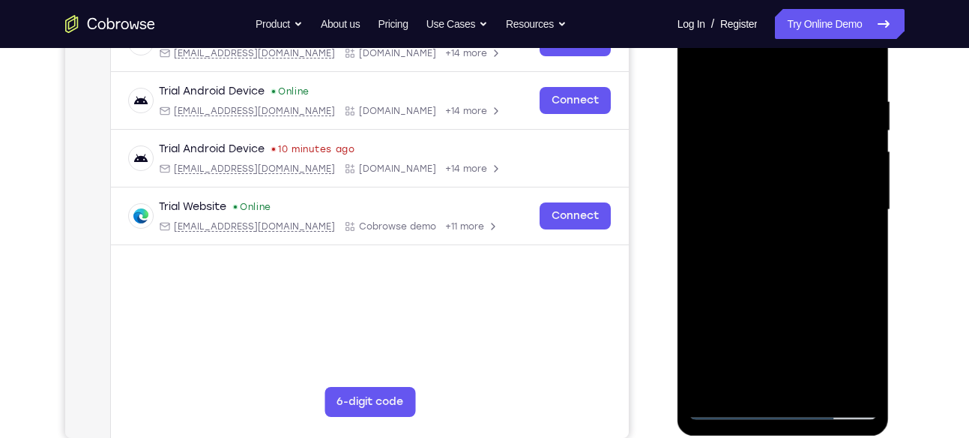
click at [829, 60] on div at bounding box center [783, 210] width 189 height 420
drag, startPoint x: 806, startPoint y: 260, endPoint x: 825, endPoint y: 85, distance: 176.3
click at [825, 85] on div at bounding box center [783, 210] width 189 height 420
drag, startPoint x: 781, startPoint y: 294, endPoint x: 825, endPoint y: 80, distance: 218.1
click at [825, 80] on div at bounding box center [783, 210] width 189 height 420
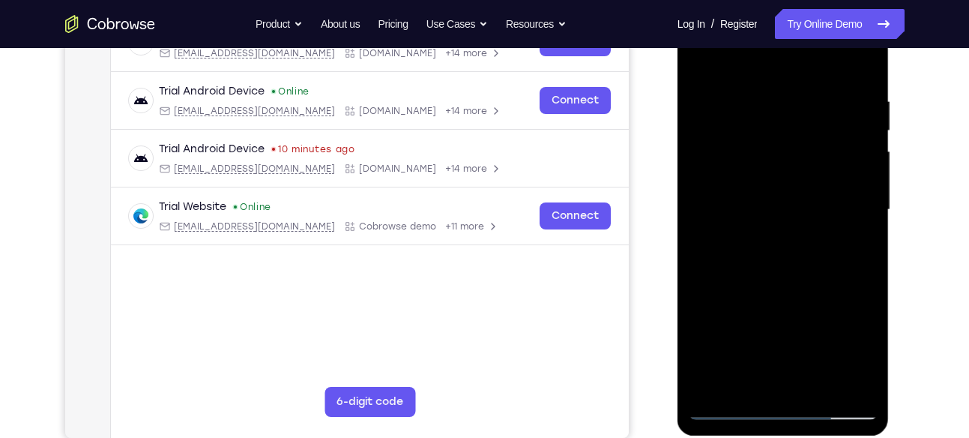
drag, startPoint x: 782, startPoint y: 309, endPoint x: 807, endPoint y: 206, distance: 106.5
click at [807, 206] on div at bounding box center [783, 210] width 189 height 420
drag, startPoint x: 785, startPoint y: 336, endPoint x: 823, endPoint y: 113, distance: 226.5
click at [823, 113] on div at bounding box center [783, 210] width 189 height 420
drag, startPoint x: 792, startPoint y: 290, endPoint x: 815, endPoint y: 112, distance: 179.7
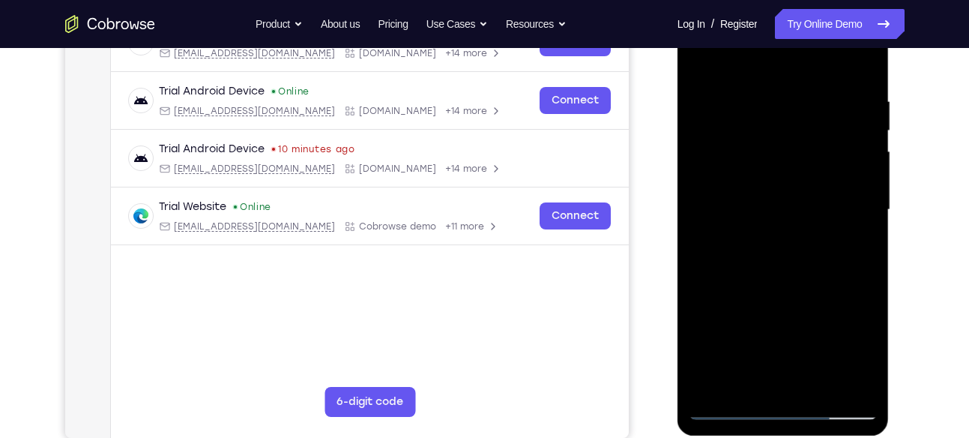
click at [815, 112] on div at bounding box center [783, 210] width 189 height 420
drag, startPoint x: 793, startPoint y: 275, endPoint x: 806, endPoint y: 186, distance: 90.1
click at [806, 186] on div at bounding box center [783, 210] width 189 height 420
drag, startPoint x: 781, startPoint y: 316, endPoint x: 798, endPoint y: 119, distance: 197.8
click at [798, 119] on div at bounding box center [783, 210] width 189 height 420
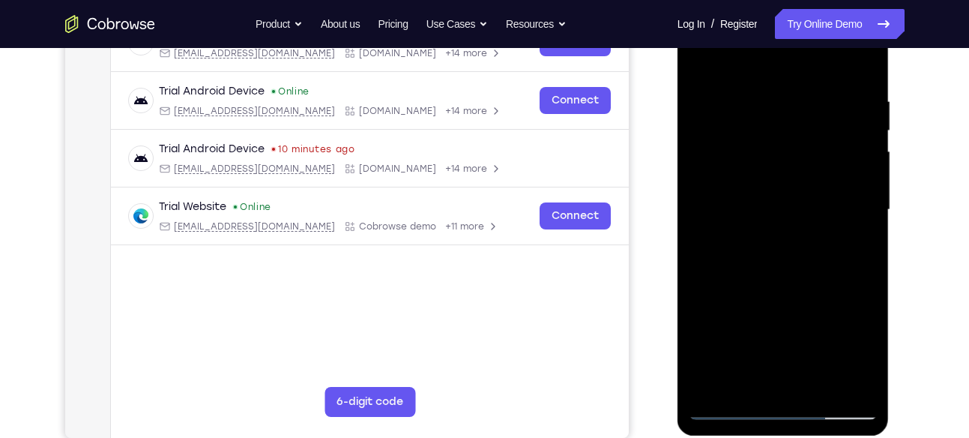
drag, startPoint x: 776, startPoint y: 297, endPoint x: 811, endPoint y: 123, distance: 178.1
click at [811, 123] on div at bounding box center [783, 210] width 189 height 420
drag, startPoint x: 764, startPoint y: 358, endPoint x: 792, endPoint y: 147, distance: 213.2
click at [792, 147] on div at bounding box center [783, 210] width 189 height 420
drag, startPoint x: 753, startPoint y: 335, endPoint x: 789, endPoint y: 144, distance: 194.4
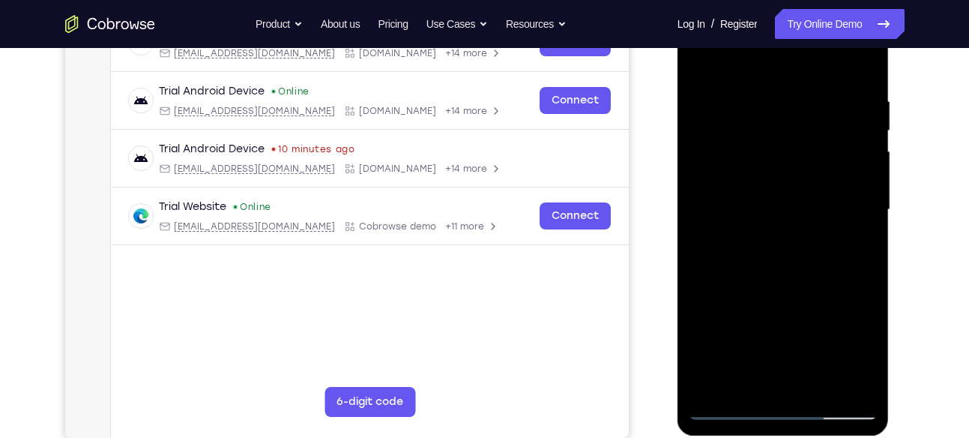
click at [789, 144] on div at bounding box center [783, 210] width 189 height 420
drag, startPoint x: 756, startPoint y: 322, endPoint x: 789, endPoint y: 135, distance: 190.2
click at [789, 135] on div at bounding box center [783, 210] width 189 height 420
drag, startPoint x: 766, startPoint y: 271, endPoint x: 775, endPoint y: 389, distance: 118.7
click at [775, 389] on div at bounding box center [783, 210] width 189 height 420
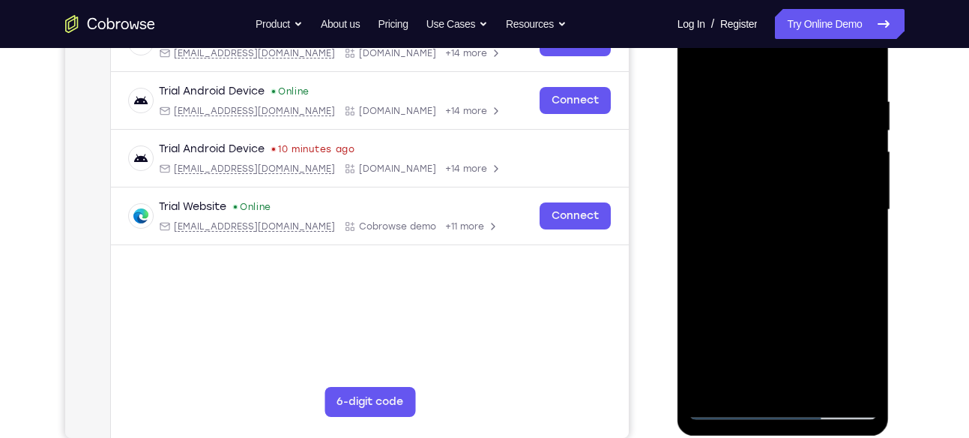
drag, startPoint x: 787, startPoint y: 222, endPoint x: 767, endPoint y: 447, distance: 225.6
click at [767, 437] on html "Online web based iOS Simulators and Android Emulators. Run iPhone, iPad, Mobile…" at bounding box center [784, 214] width 214 height 450
drag, startPoint x: 816, startPoint y: 193, endPoint x: 801, endPoint y: 367, distance: 174.5
click at [801, 367] on div at bounding box center [783, 210] width 189 height 420
drag, startPoint x: 782, startPoint y: 207, endPoint x: 766, endPoint y: 403, distance: 196.9
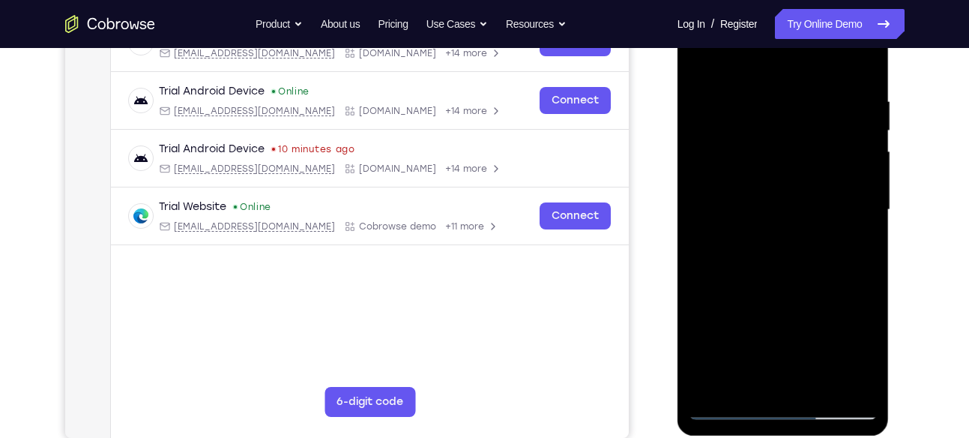
click at [766, 403] on div at bounding box center [783, 210] width 189 height 420
drag, startPoint x: 810, startPoint y: 158, endPoint x: 800, endPoint y: 313, distance: 155.4
click at [800, 313] on div at bounding box center [783, 210] width 189 height 420
drag, startPoint x: 829, startPoint y: 178, endPoint x: 812, endPoint y: 330, distance: 152.3
click at [812, 330] on div at bounding box center [783, 210] width 189 height 420
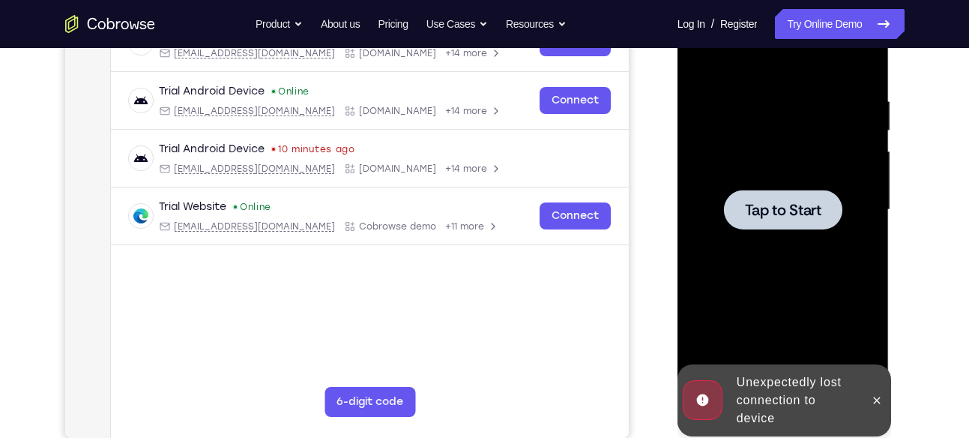
click at [812, 285] on div at bounding box center [783, 210] width 189 height 420
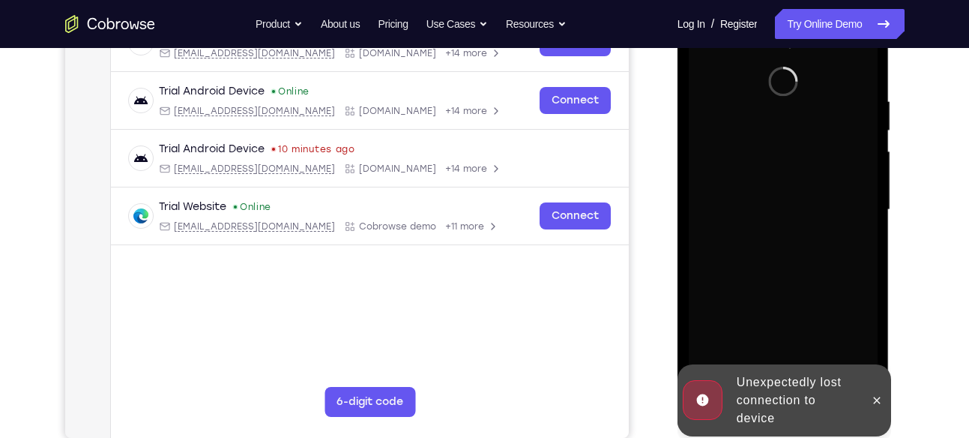
click at [868, 387] on div at bounding box center [877, 400] width 24 height 72
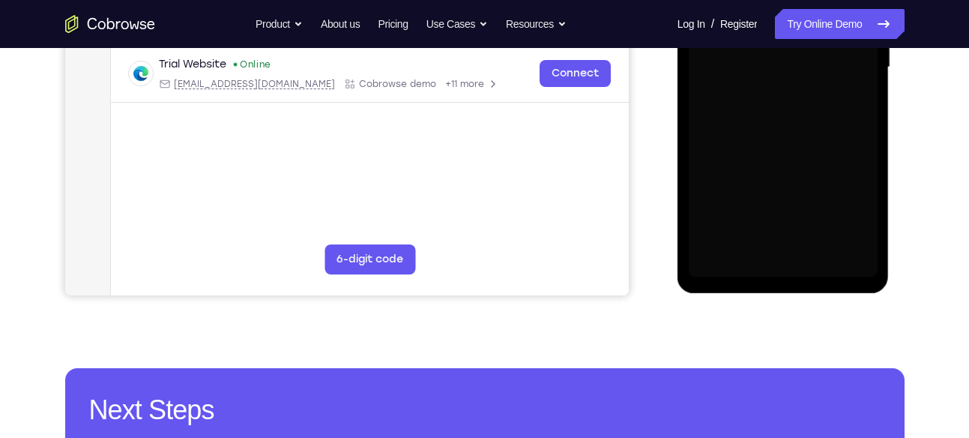
scroll to position [402, 0]
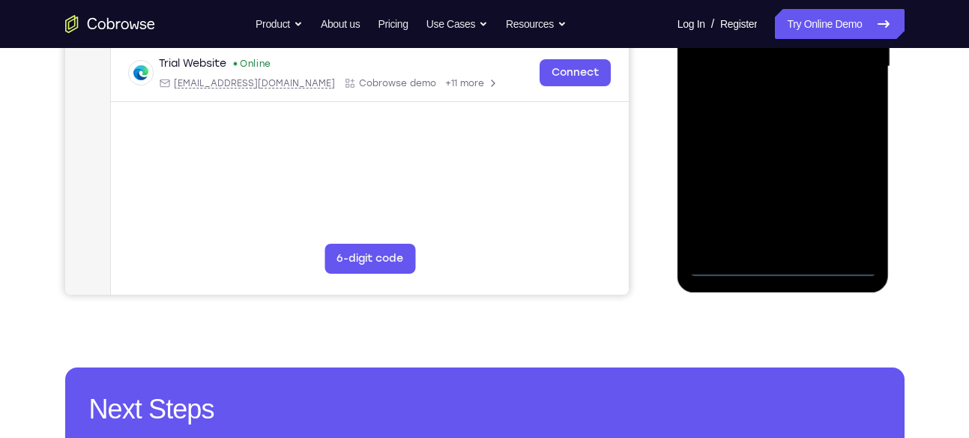
click at [779, 277] on div at bounding box center [783, 69] width 212 height 447
click at [782, 269] on div at bounding box center [783, 67] width 189 height 420
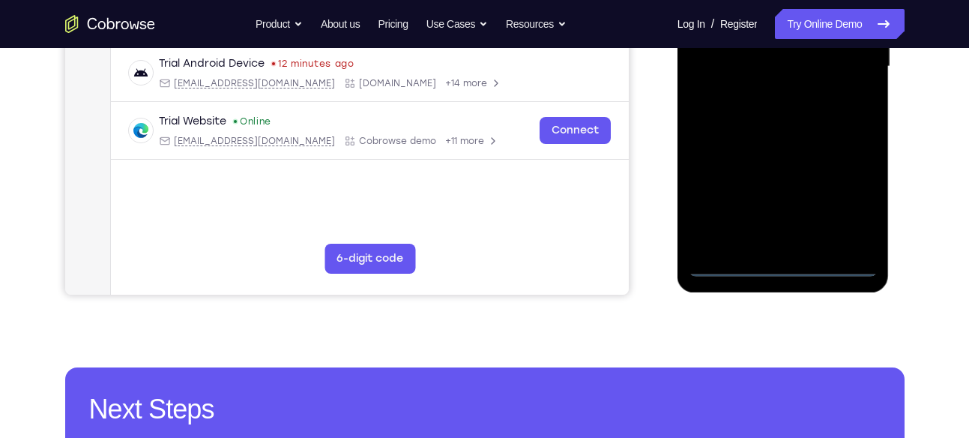
click at [836, 204] on div at bounding box center [783, 67] width 189 height 420
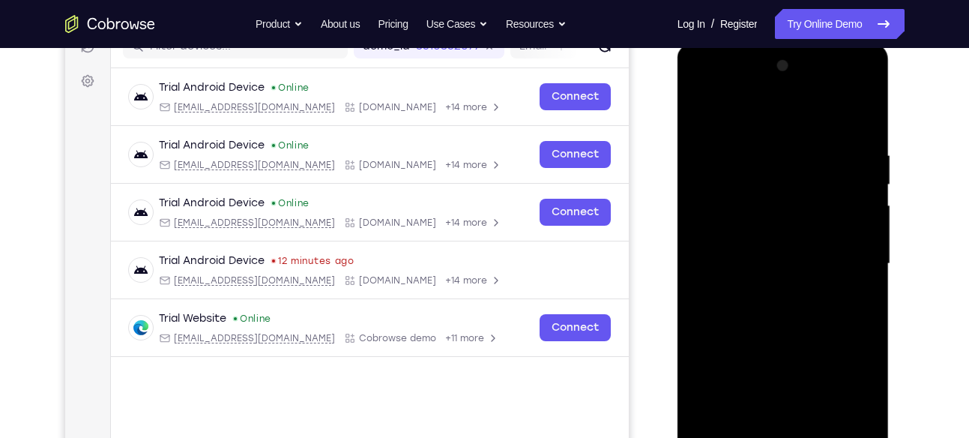
scroll to position [202, 0]
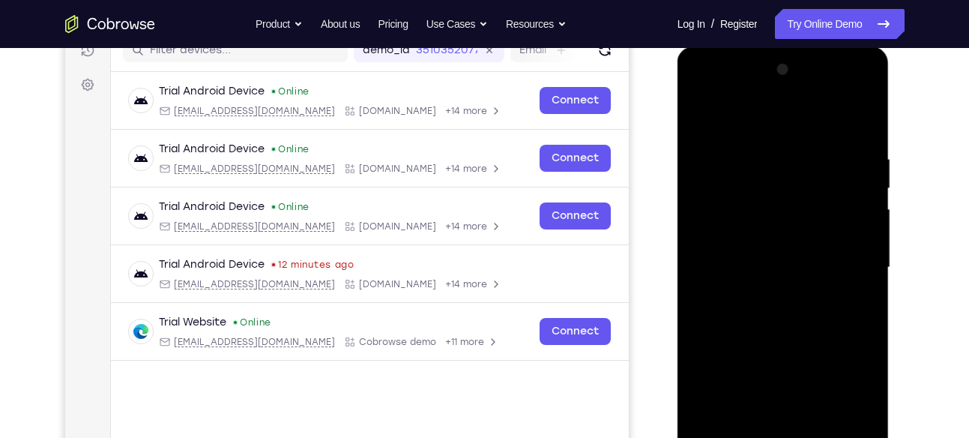
click at [785, 136] on div at bounding box center [783, 268] width 189 height 420
click at [786, 130] on div at bounding box center [783, 268] width 189 height 420
click at [850, 259] on div at bounding box center [783, 268] width 189 height 420
click at [847, 266] on div at bounding box center [783, 268] width 189 height 420
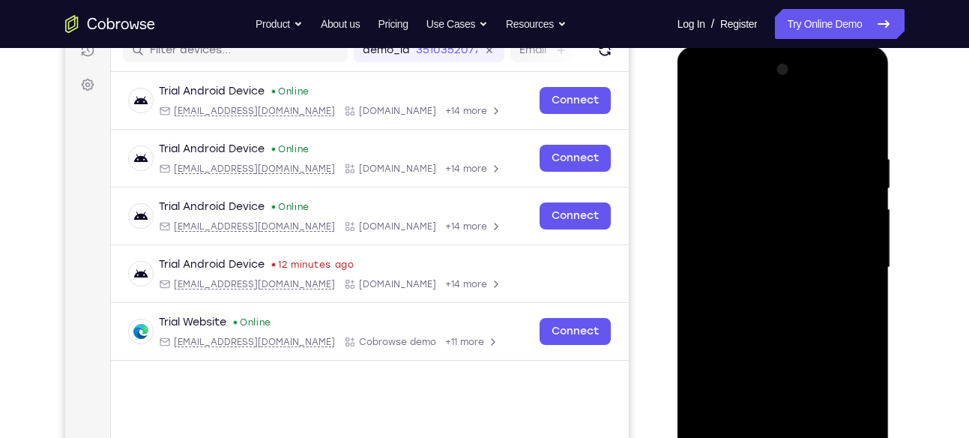
click at [847, 265] on div at bounding box center [783, 268] width 189 height 420
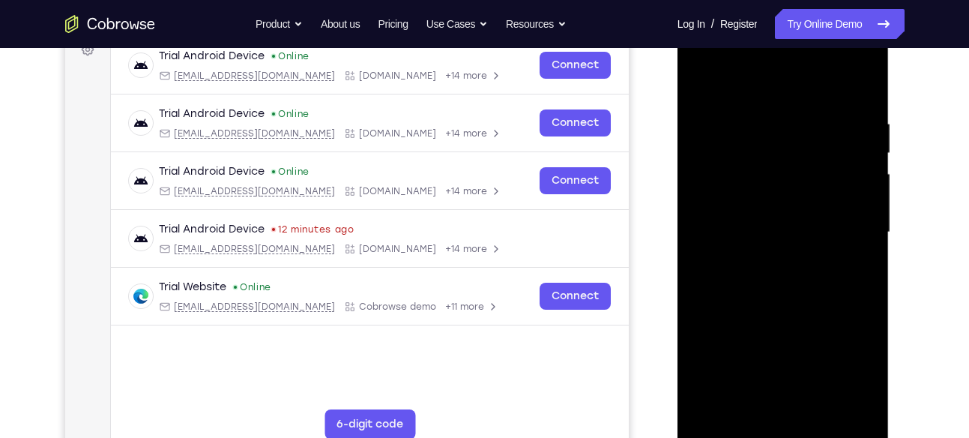
scroll to position [238, 0]
click at [766, 259] on div at bounding box center [783, 232] width 189 height 420
click at [785, 212] on div at bounding box center [783, 232] width 189 height 420
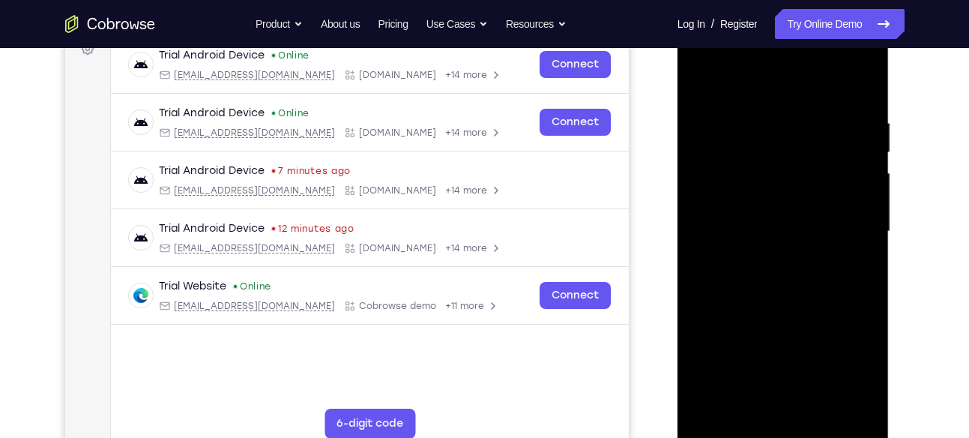
click at [785, 198] on div at bounding box center [783, 232] width 189 height 420
click at [755, 232] on div at bounding box center [783, 232] width 189 height 420
click at [756, 273] on div at bounding box center [783, 232] width 189 height 420
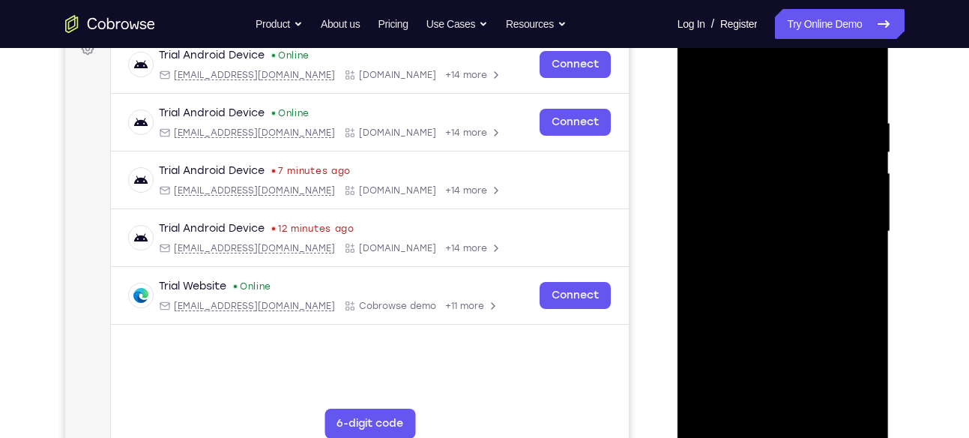
click at [756, 273] on div at bounding box center [783, 232] width 189 height 420
click at [839, 301] on div at bounding box center [783, 232] width 189 height 420
click at [826, 399] on div at bounding box center [783, 232] width 189 height 420
click at [812, 309] on div at bounding box center [783, 232] width 189 height 420
drag, startPoint x: 797, startPoint y: 379, endPoint x: 813, endPoint y: 178, distance: 201.5
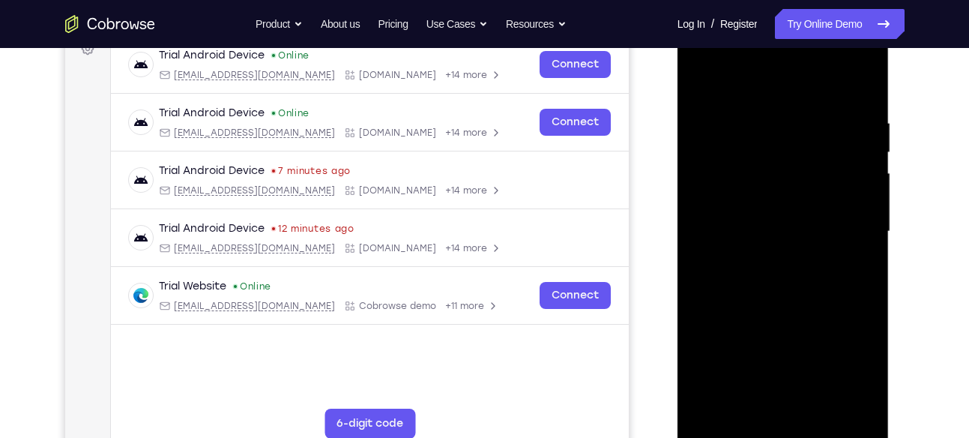
click at [813, 178] on div at bounding box center [783, 232] width 189 height 420
drag, startPoint x: 792, startPoint y: 340, endPoint x: 811, endPoint y: 233, distance: 108.8
click at [811, 233] on div at bounding box center [783, 232] width 189 height 420
drag, startPoint x: 788, startPoint y: 375, endPoint x: 801, endPoint y: 269, distance: 106.4
click at [801, 269] on div at bounding box center [783, 232] width 189 height 420
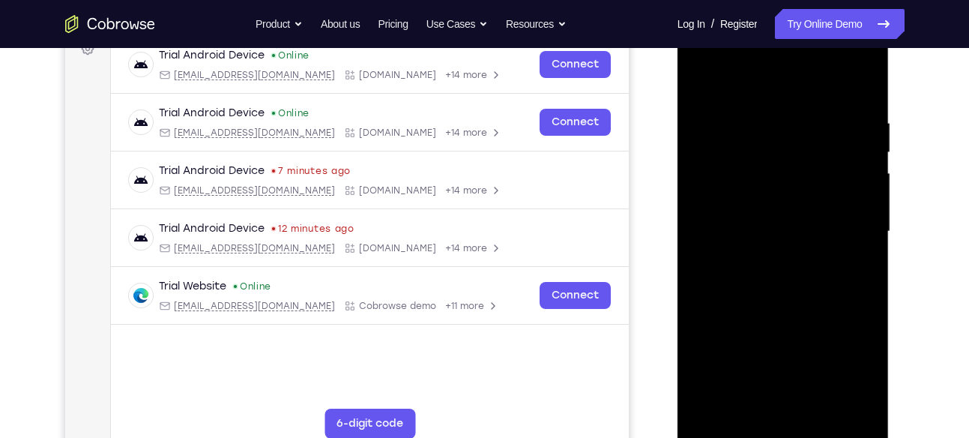
drag, startPoint x: 782, startPoint y: 369, endPoint x: 795, endPoint y: 237, distance: 133.3
click at [795, 237] on div at bounding box center [783, 232] width 189 height 420
drag, startPoint x: 778, startPoint y: 351, endPoint x: 788, endPoint y: 232, distance: 118.8
click at [788, 232] on div at bounding box center [783, 232] width 189 height 420
drag, startPoint x: 760, startPoint y: 363, endPoint x: 777, endPoint y: 256, distance: 109.3
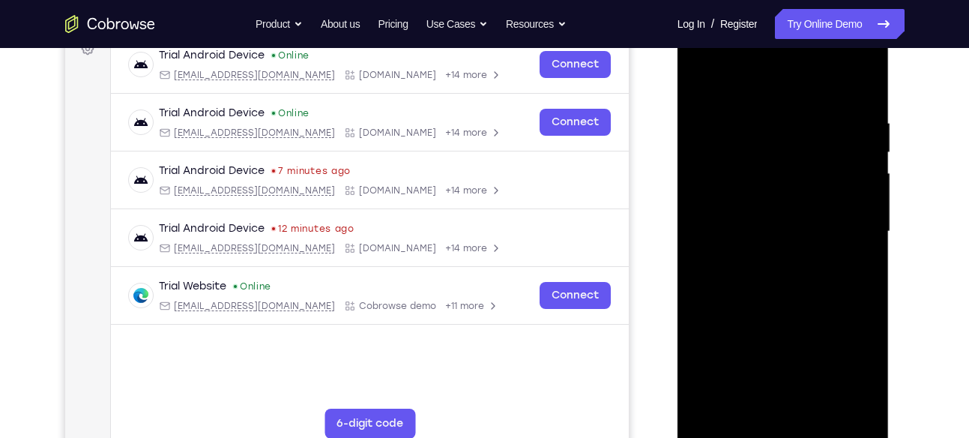
click at [777, 256] on div at bounding box center [783, 232] width 189 height 420
drag, startPoint x: 761, startPoint y: 366, endPoint x: 786, endPoint y: 241, distance: 128.3
click at [786, 241] on div at bounding box center [783, 232] width 189 height 420
drag, startPoint x: 768, startPoint y: 333, endPoint x: 784, endPoint y: 226, distance: 109.0
click at [784, 226] on div at bounding box center [783, 232] width 189 height 420
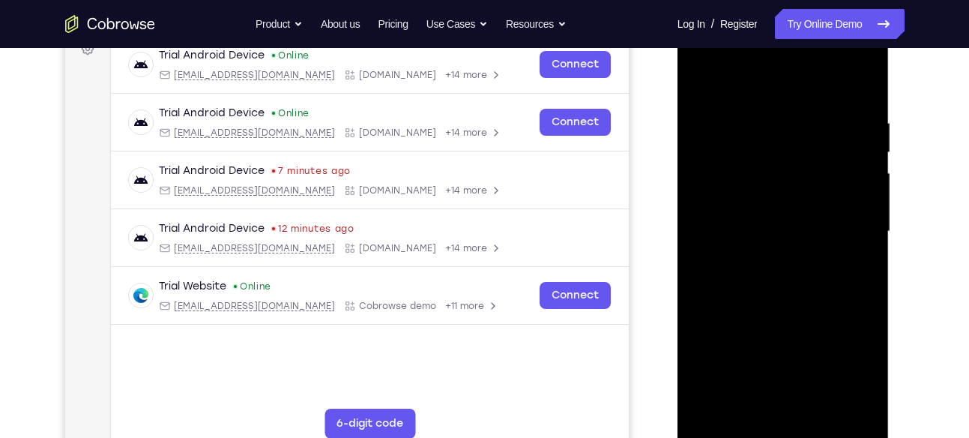
click at [776, 232] on div at bounding box center [783, 232] width 189 height 420
click at [724, 89] on div at bounding box center [783, 232] width 189 height 420
click at [825, 402] on div at bounding box center [783, 232] width 189 height 420
drag, startPoint x: 815, startPoint y: 315, endPoint x: 807, endPoint y: 111, distance: 204.7
click at [807, 111] on div at bounding box center [783, 232] width 189 height 420
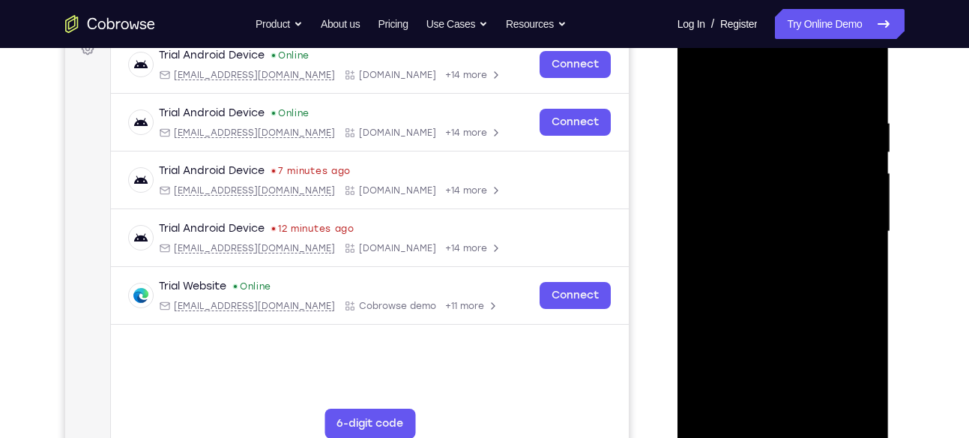
drag, startPoint x: 782, startPoint y: 354, endPoint x: 791, endPoint y: 187, distance: 167.3
click at [791, 187] on div at bounding box center [783, 232] width 189 height 420
drag, startPoint x: 772, startPoint y: 349, endPoint x: 781, endPoint y: 229, distance: 120.2
click at [781, 229] on div at bounding box center [783, 232] width 189 height 420
drag, startPoint x: 765, startPoint y: 380, endPoint x: 779, endPoint y: 244, distance: 137.1
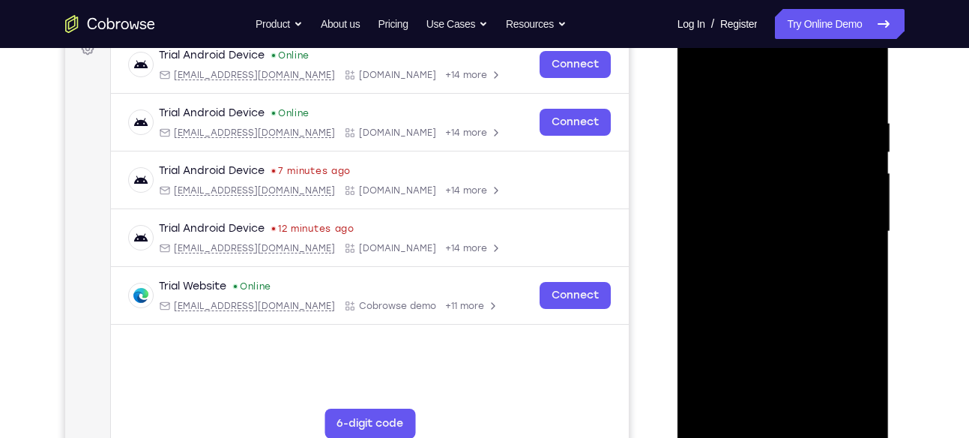
click at [779, 244] on div at bounding box center [783, 232] width 189 height 420
drag, startPoint x: 765, startPoint y: 365, endPoint x: 773, endPoint y: 245, distance: 120.1
click at [773, 245] on div at bounding box center [783, 232] width 189 height 420
drag, startPoint x: 759, startPoint y: 389, endPoint x: 779, endPoint y: 219, distance: 171.3
click at [779, 219] on div at bounding box center [783, 232] width 189 height 420
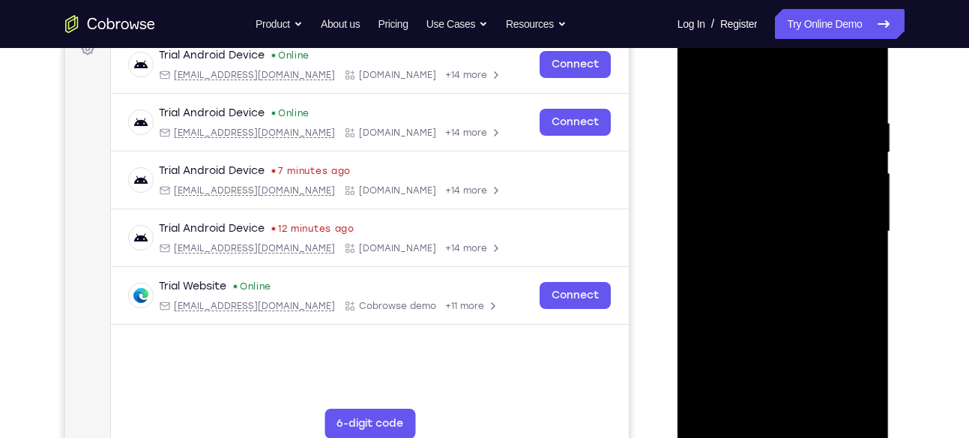
drag, startPoint x: 767, startPoint y: 357, endPoint x: 775, endPoint y: 314, distance: 43.5
click at [775, 314] on div at bounding box center [783, 232] width 189 height 420
drag, startPoint x: 765, startPoint y: 373, endPoint x: 785, endPoint y: 217, distance: 157.2
click at [785, 217] on div at bounding box center [783, 232] width 189 height 420
drag, startPoint x: 780, startPoint y: 322, endPoint x: 796, endPoint y: 199, distance: 124.6
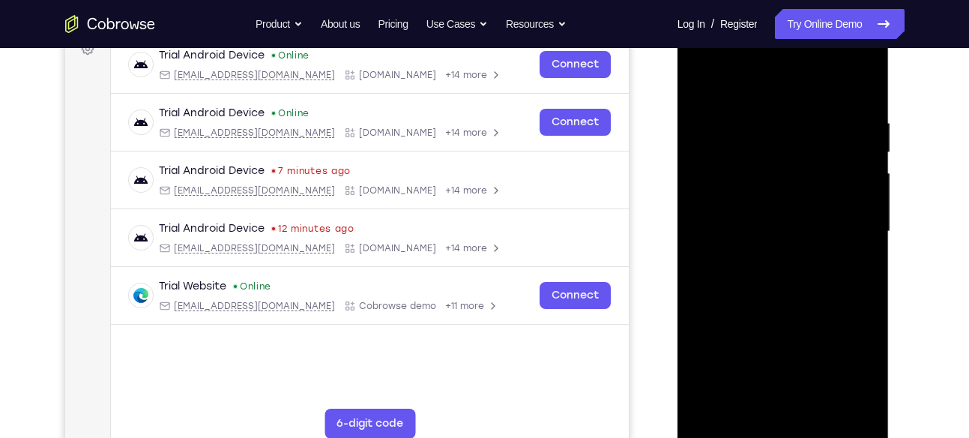
click at [796, 199] on div at bounding box center [783, 232] width 189 height 420
drag, startPoint x: 779, startPoint y: 373, endPoint x: 806, endPoint y: 226, distance: 150.1
click at [806, 226] on div at bounding box center [783, 232] width 189 height 420
drag, startPoint x: 782, startPoint y: 354, endPoint x: 800, endPoint y: 211, distance: 144.3
click at [800, 211] on div at bounding box center [783, 232] width 189 height 420
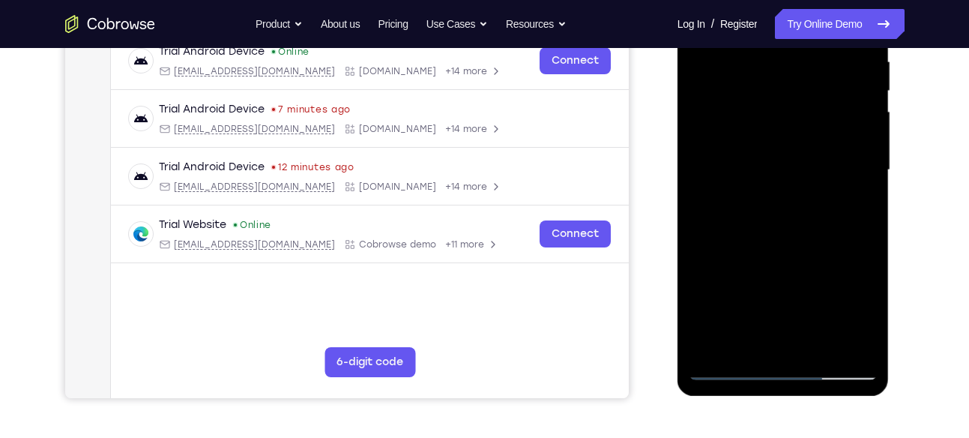
scroll to position [300, 0]
drag, startPoint x: 799, startPoint y: 303, endPoint x: 810, endPoint y: 132, distance: 172.0
click at [810, 132] on div at bounding box center [783, 170] width 189 height 420
click at [728, 372] on div at bounding box center [783, 170] width 189 height 420
click at [742, 348] on div at bounding box center [783, 170] width 189 height 420
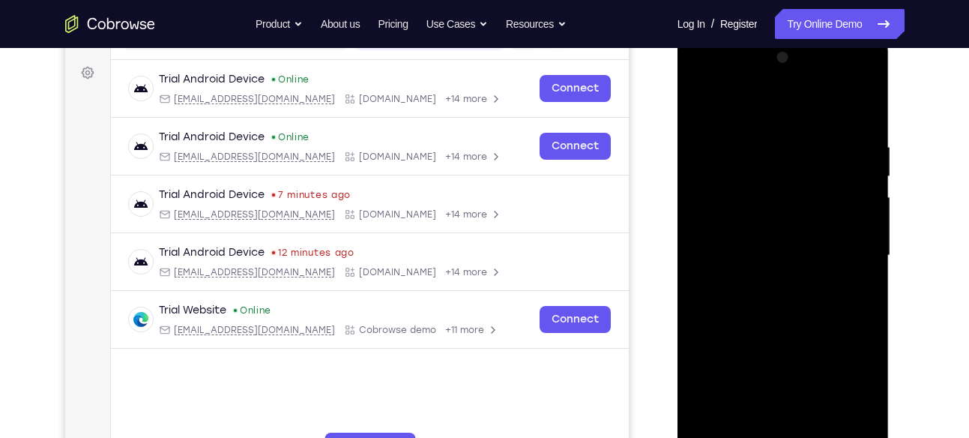
scroll to position [176, 0]
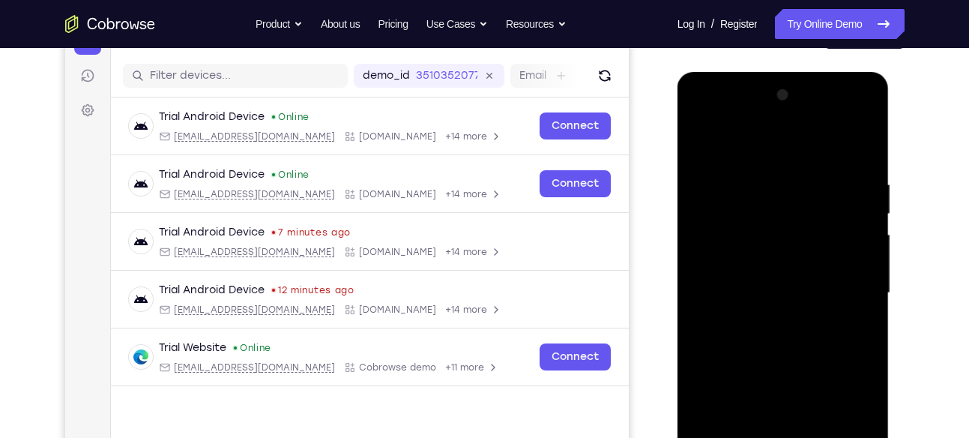
click at [775, 146] on div at bounding box center [783, 293] width 189 height 420
click at [728, 223] on div at bounding box center [783, 293] width 189 height 420
click at [817, 197] on div at bounding box center [783, 293] width 189 height 420
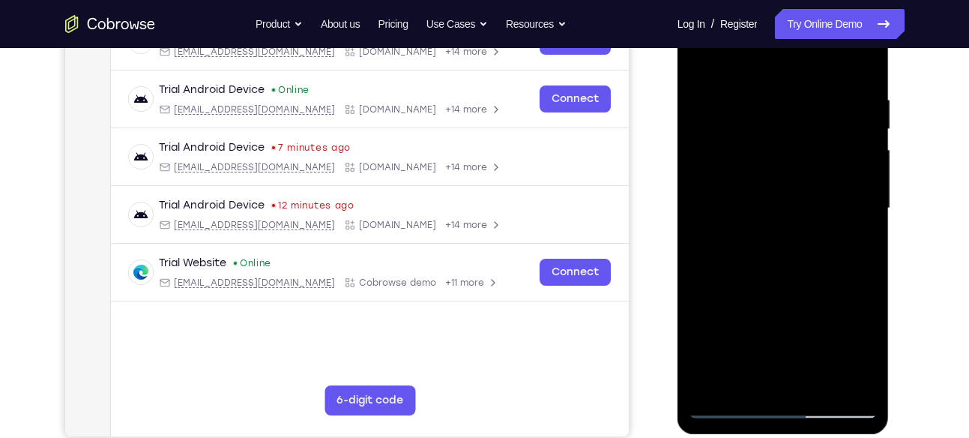
scroll to position [262, 0]
click at [737, 369] on div at bounding box center [783, 208] width 189 height 420
click at [864, 359] on div at bounding box center [783, 208] width 189 height 420
click at [862, 359] on div at bounding box center [783, 208] width 189 height 420
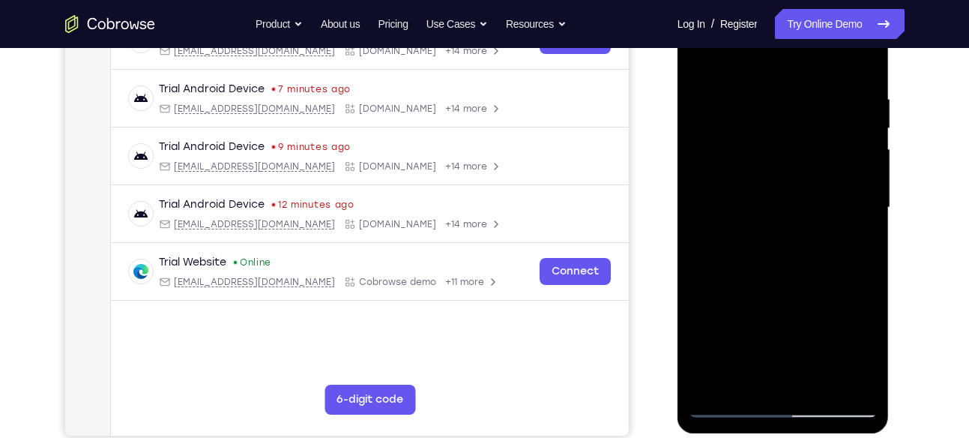
click at [863, 360] on div at bounding box center [783, 208] width 189 height 420
click at [744, 378] on div at bounding box center [783, 208] width 189 height 420
click at [801, 313] on div at bounding box center [783, 208] width 189 height 420
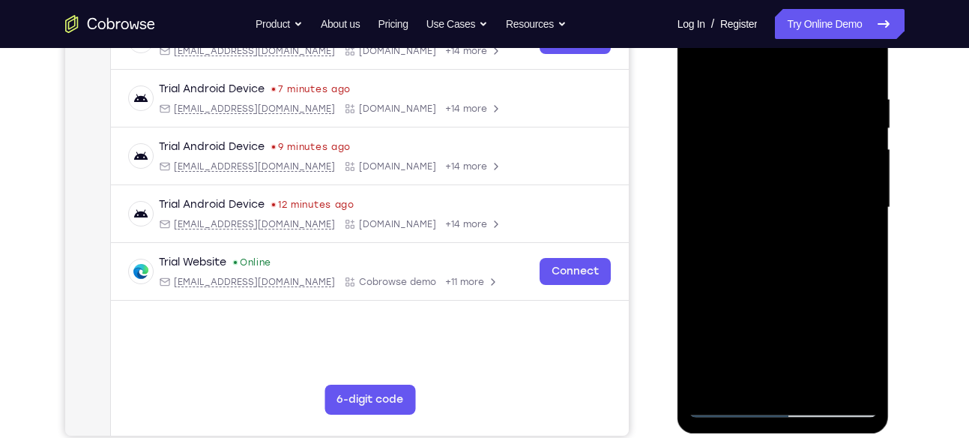
click at [862, 311] on div at bounding box center [783, 208] width 189 height 420
click at [855, 232] on div at bounding box center [783, 208] width 189 height 420
click at [726, 411] on div at bounding box center [783, 208] width 189 height 420
click at [709, 390] on div at bounding box center [783, 208] width 189 height 420
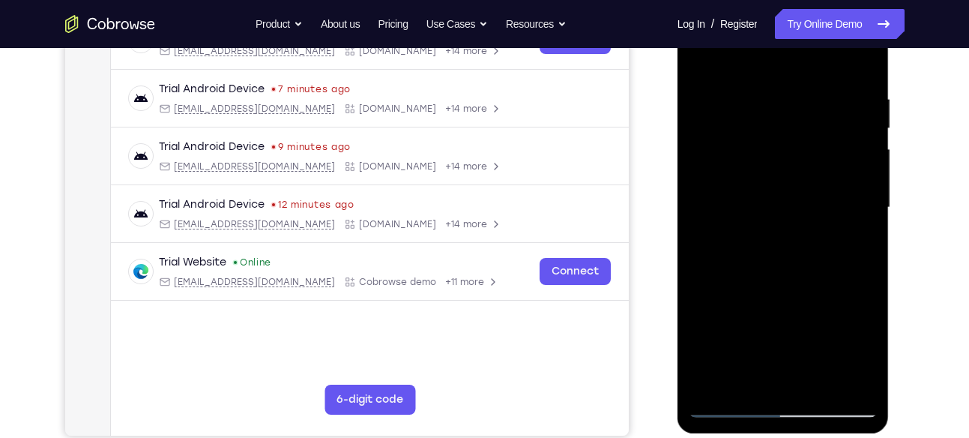
click at [764, 104] on div at bounding box center [783, 208] width 189 height 420
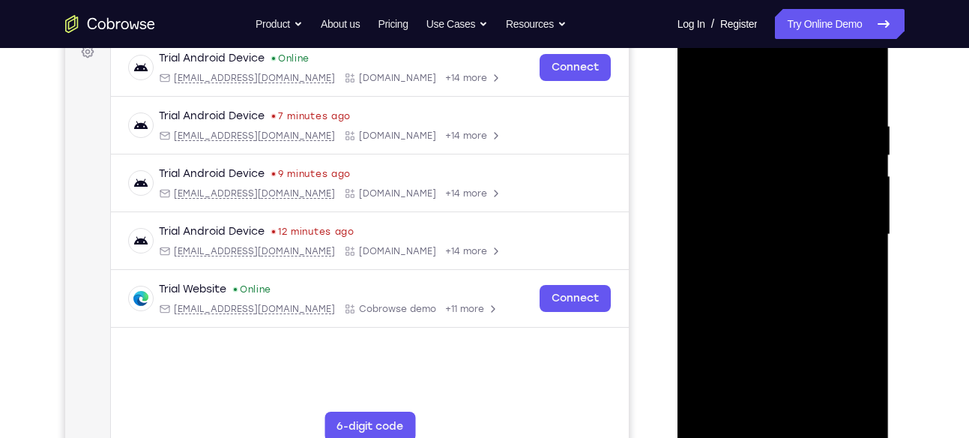
click at [834, 201] on div at bounding box center [783, 235] width 189 height 420
click at [855, 215] on div at bounding box center [783, 235] width 189 height 420
click at [720, 222] on div at bounding box center [783, 235] width 189 height 420
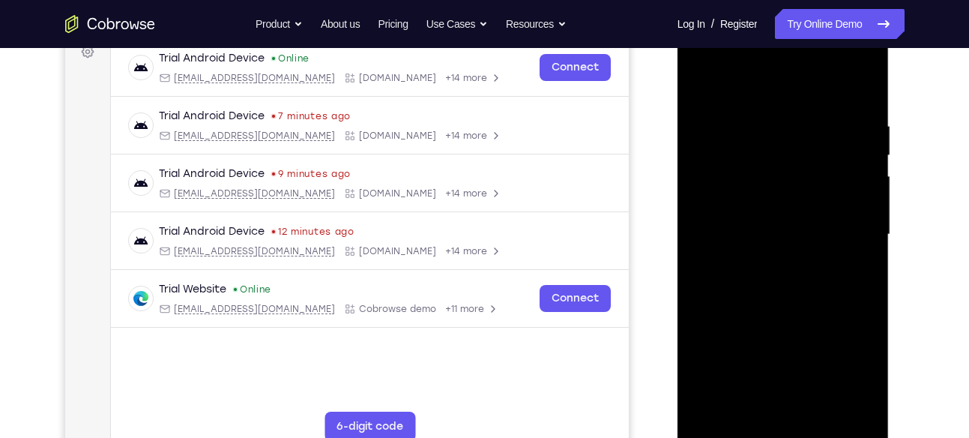
click at [720, 222] on div at bounding box center [783, 235] width 189 height 420
click at [836, 208] on div at bounding box center [783, 235] width 189 height 420
click at [703, 230] on div at bounding box center [783, 235] width 189 height 420
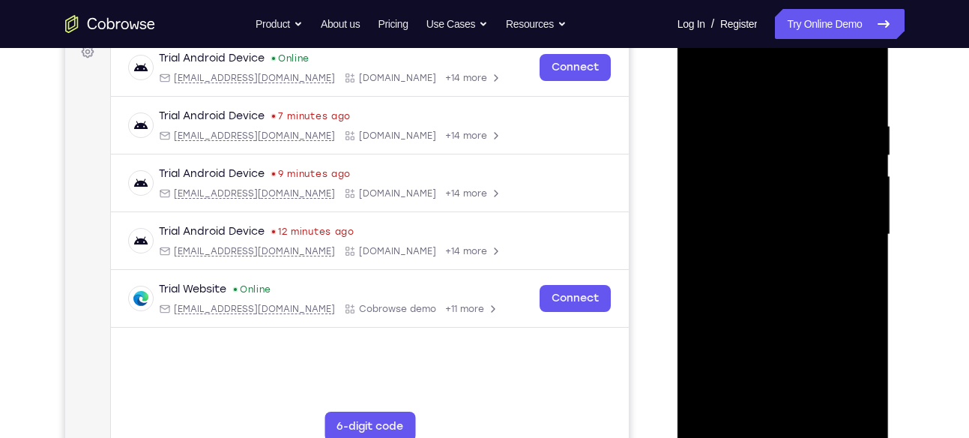
click at [850, 208] on div at bounding box center [783, 235] width 189 height 420
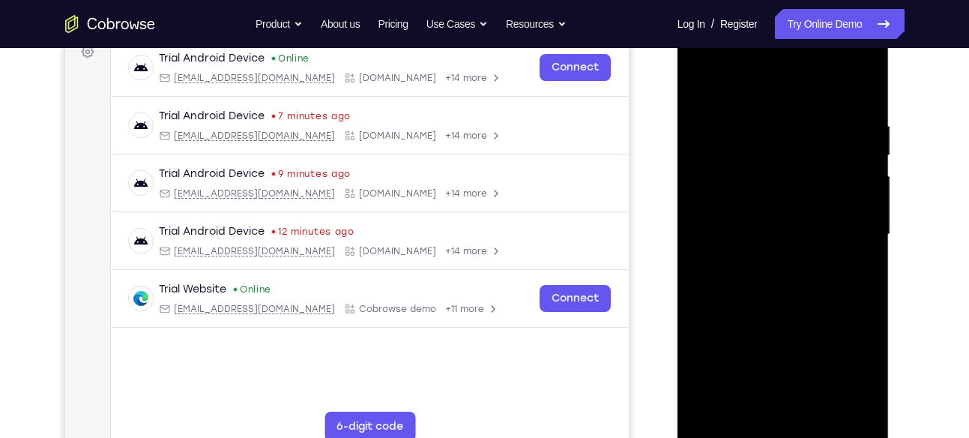
click at [850, 208] on div at bounding box center [783, 235] width 189 height 420
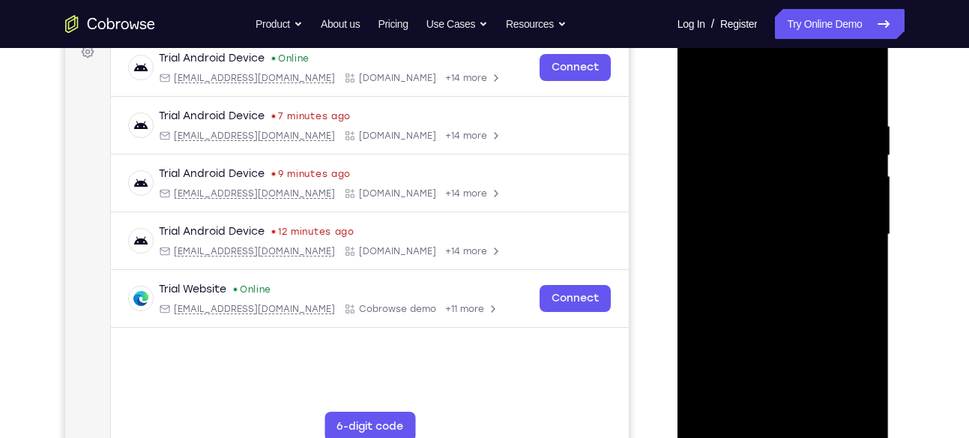
click at [850, 208] on div at bounding box center [783, 235] width 189 height 420
drag, startPoint x: 850, startPoint y: 208, endPoint x: 640, endPoint y: 241, distance: 213.0
click at [677, 241] on html "Online web based iOS Simulators and Android Emulators. Run iPhone, iPad, Mobile…" at bounding box center [784, 238] width 214 height 450
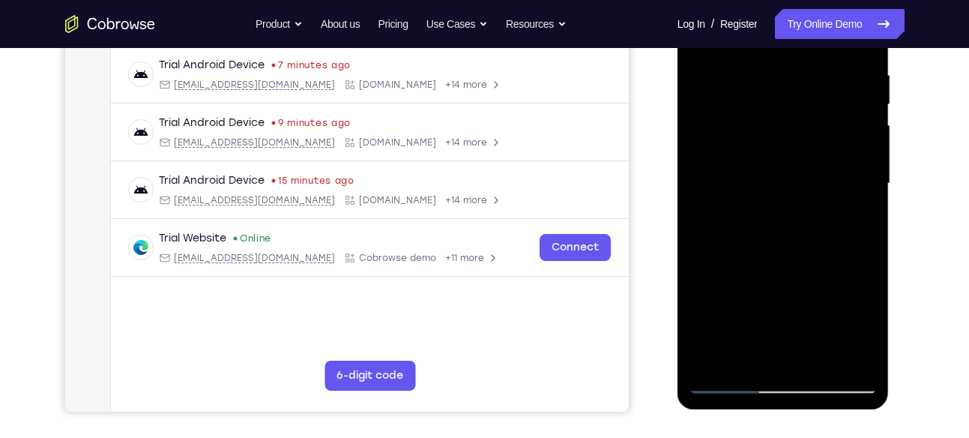
scroll to position [246, 0]
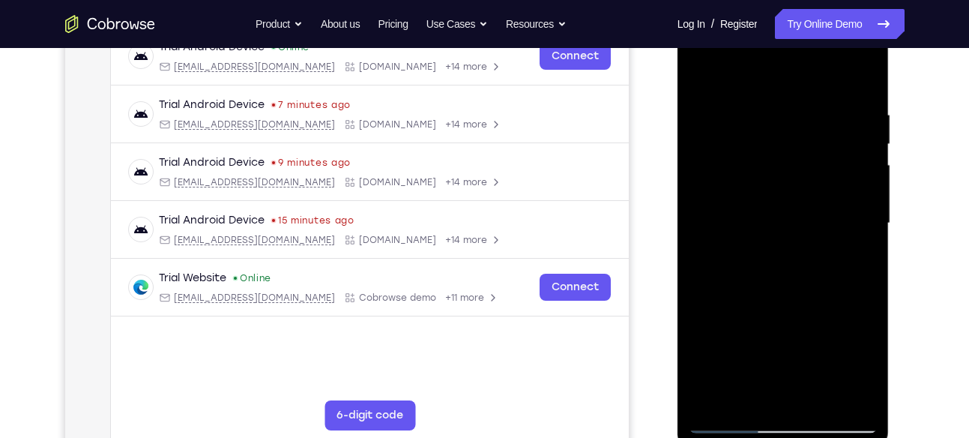
click at [820, 215] on div at bounding box center [783, 223] width 189 height 420
click at [835, 226] on div at bounding box center [783, 223] width 189 height 420
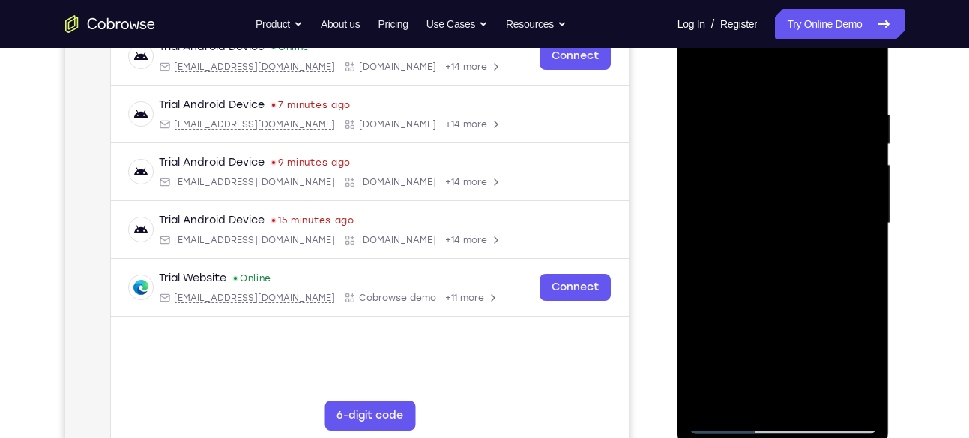
click at [835, 226] on div at bounding box center [783, 223] width 189 height 420
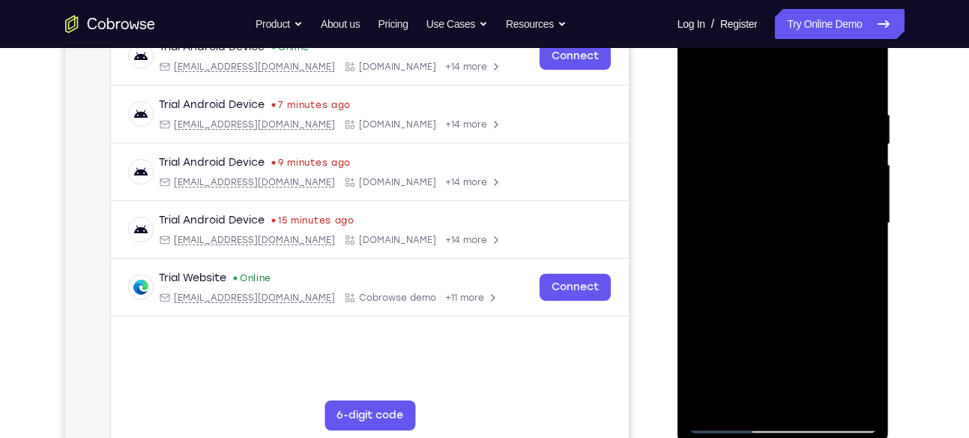
click at [835, 226] on div at bounding box center [783, 223] width 189 height 420
click at [736, 224] on div at bounding box center [783, 223] width 189 height 420
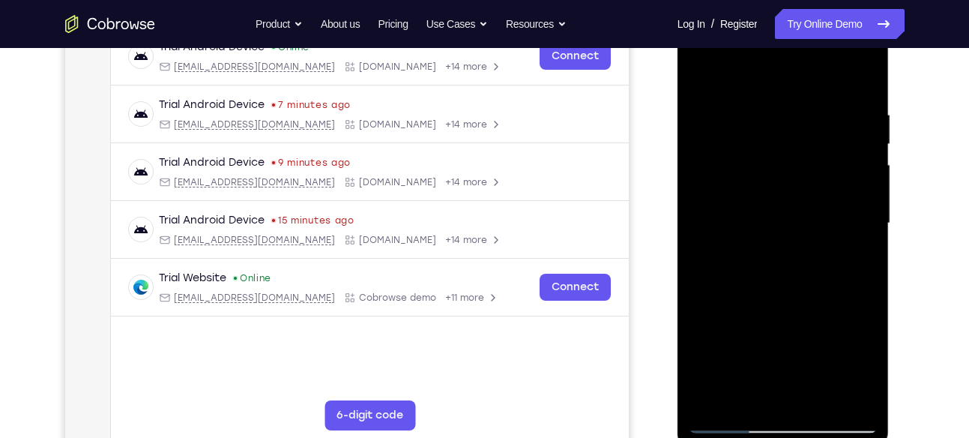
click at [736, 224] on div at bounding box center [783, 223] width 189 height 420
click at [706, 228] on div at bounding box center [783, 223] width 189 height 420
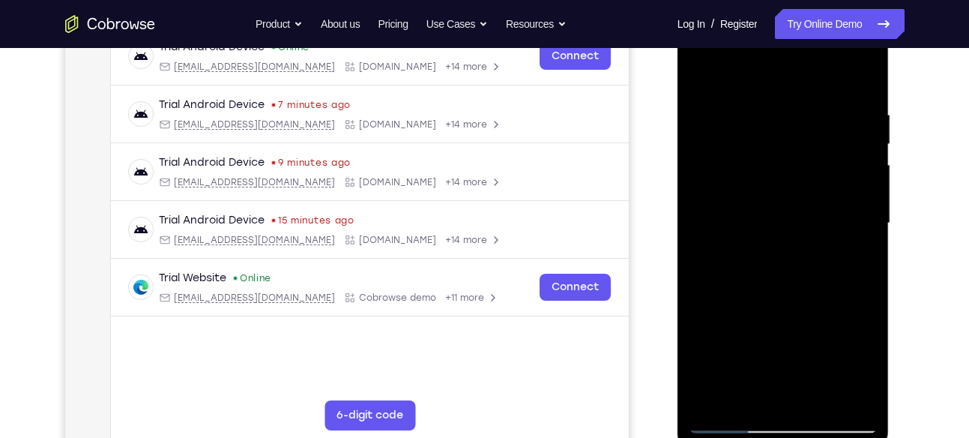
click at [706, 228] on div at bounding box center [783, 223] width 189 height 420
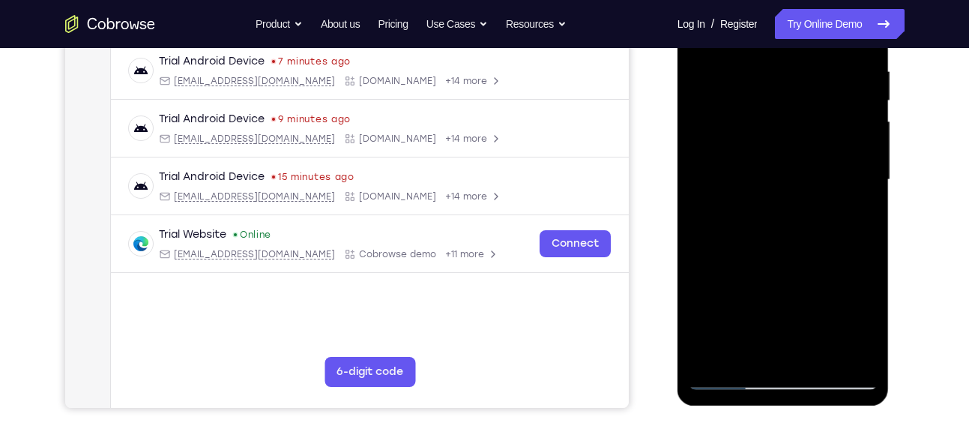
scroll to position [290, 0]
click at [843, 345] on div at bounding box center [783, 179] width 189 height 420
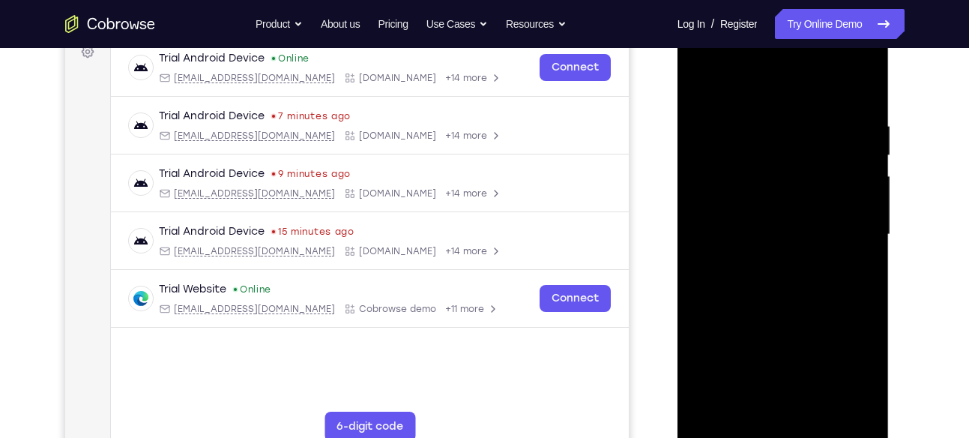
scroll to position [231, 0]
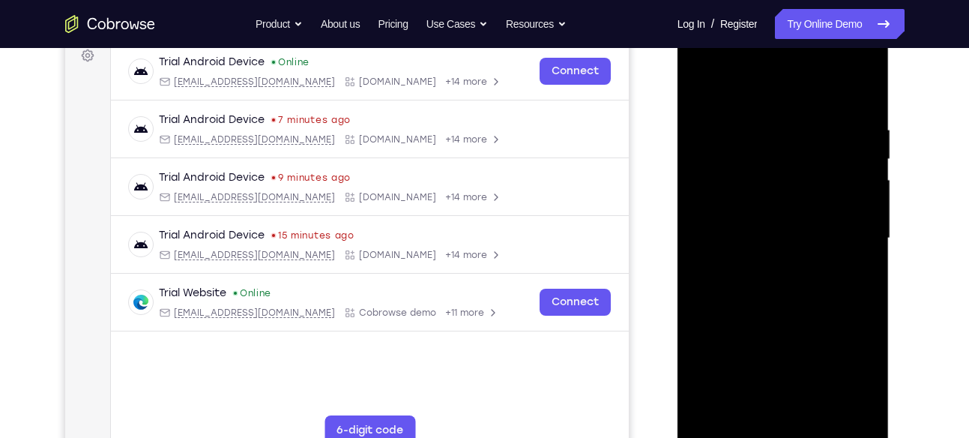
click at [862, 187] on div at bounding box center [783, 238] width 189 height 420
click at [699, 235] on div at bounding box center [783, 238] width 189 height 420
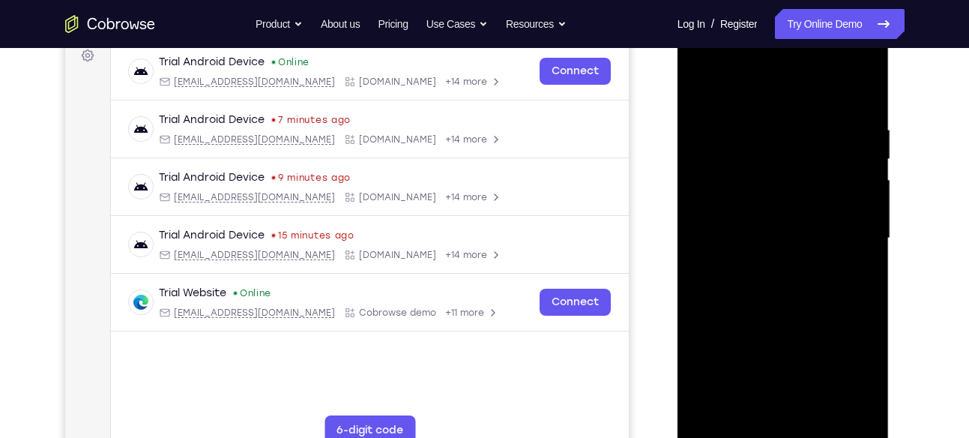
click at [699, 235] on div at bounding box center [783, 238] width 189 height 420
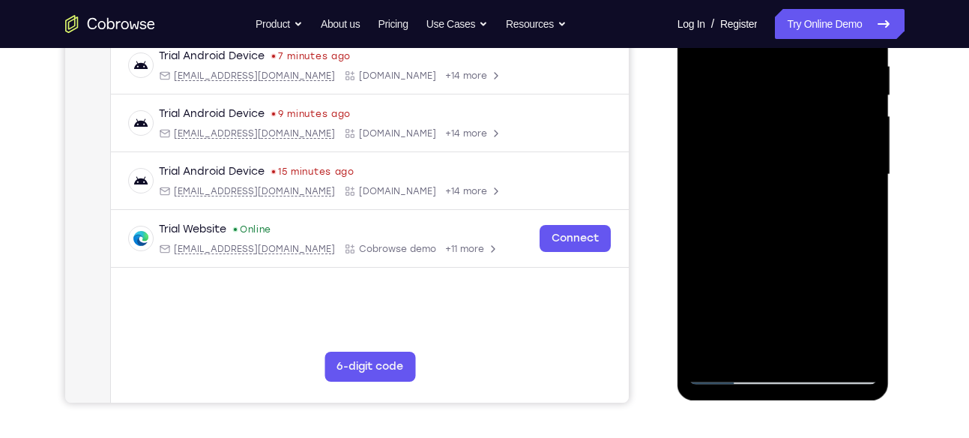
scroll to position [296, 0]
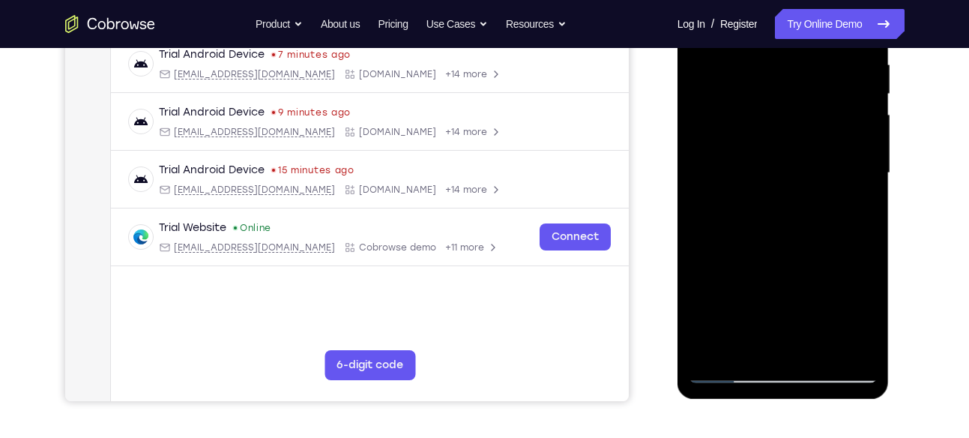
click at [756, 349] on div at bounding box center [783, 173] width 189 height 420
click at [867, 318] on div at bounding box center [783, 173] width 189 height 420
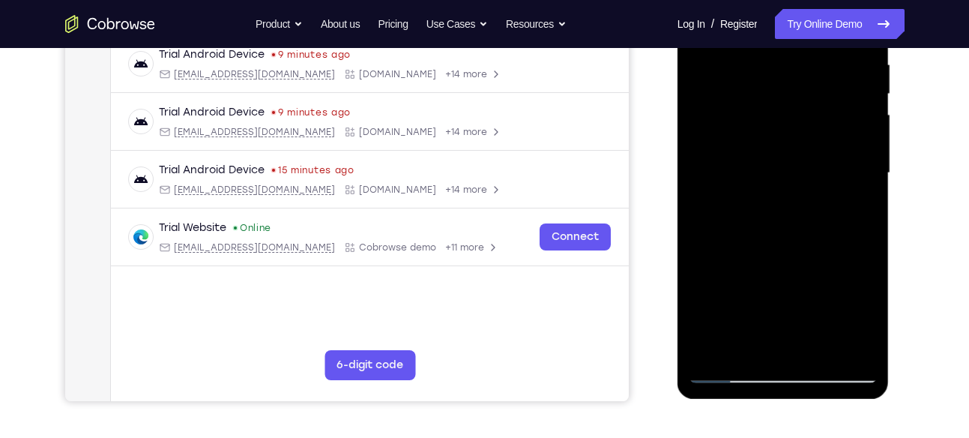
click at [867, 318] on div at bounding box center [783, 173] width 189 height 420
click at [727, 370] on div at bounding box center [783, 173] width 189 height 420
click at [819, 348] on div at bounding box center [783, 173] width 189 height 420
click at [746, 346] on div at bounding box center [783, 173] width 189 height 420
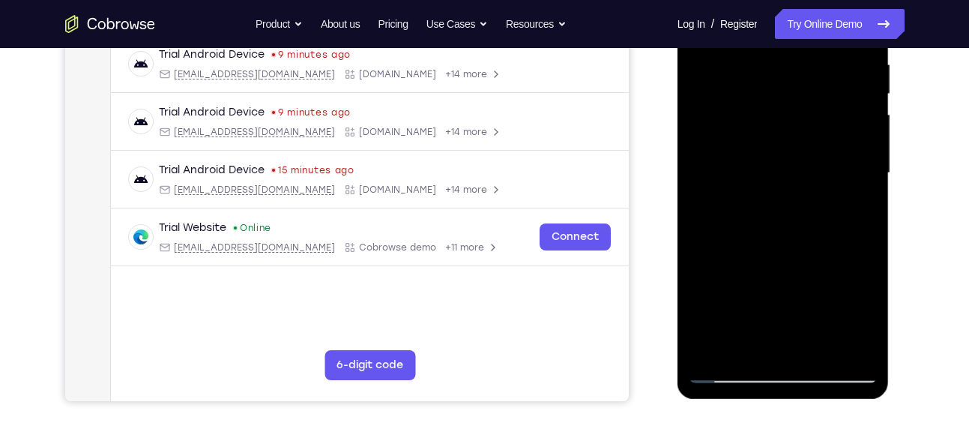
drag, startPoint x: 761, startPoint y: 314, endPoint x: 767, endPoint y: 229, distance: 85.6
click at [767, 229] on div at bounding box center [783, 173] width 189 height 420
drag, startPoint x: 750, startPoint y: 315, endPoint x: 756, endPoint y: 265, distance: 50.6
click at [756, 265] on div at bounding box center [783, 173] width 189 height 420
click at [742, 226] on div at bounding box center [783, 173] width 189 height 420
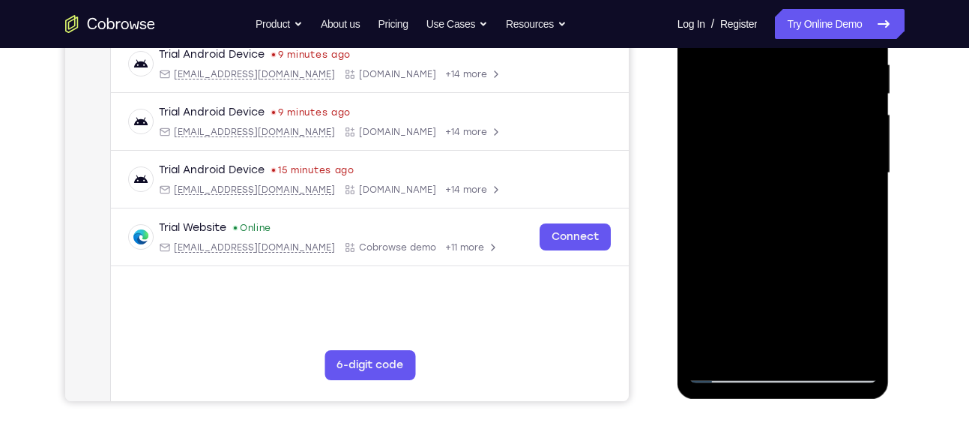
click at [850, 171] on div at bounding box center [783, 173] width 189 height 420
click at [850, 174] on div at bounding box center [783, 173] width 189 height 420
click at [734, 367] on div at bounding box center [783, 173] width 189 height 420
click at [856, 344] on div at bounding box center [783, 173] width 189 height 420
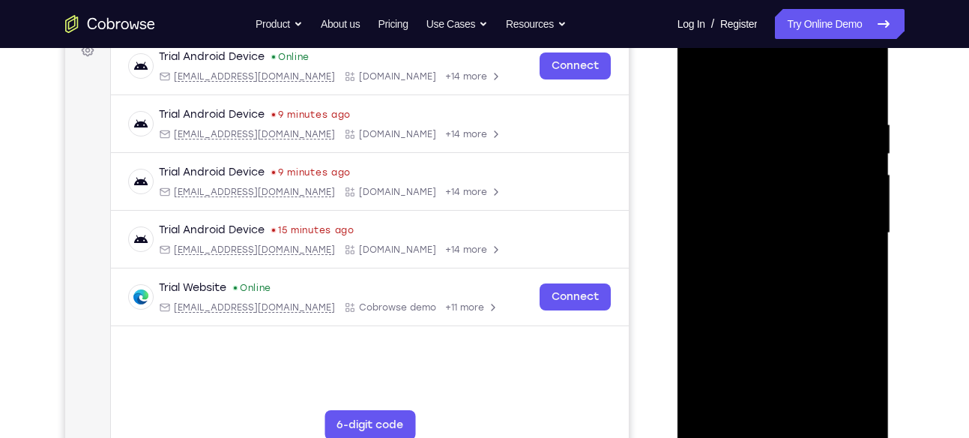
scroll to position [235, 0]
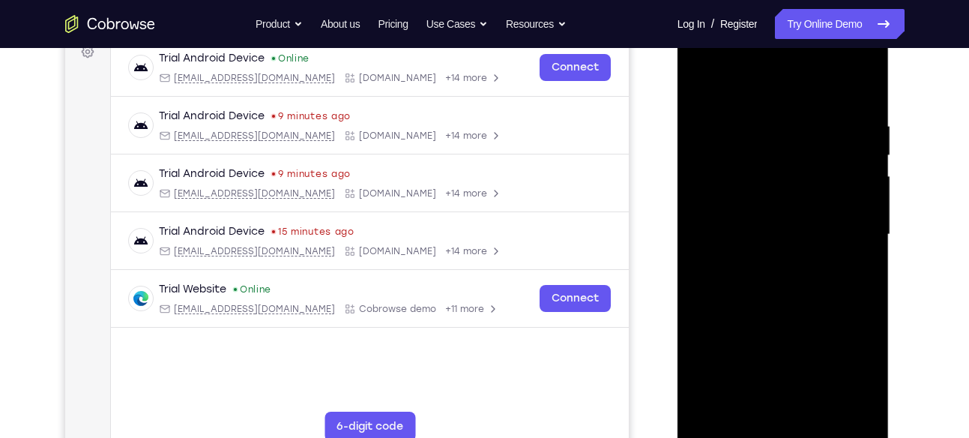
click at [859, 250] on div at bounding box center [783, 235] width 189 height 420
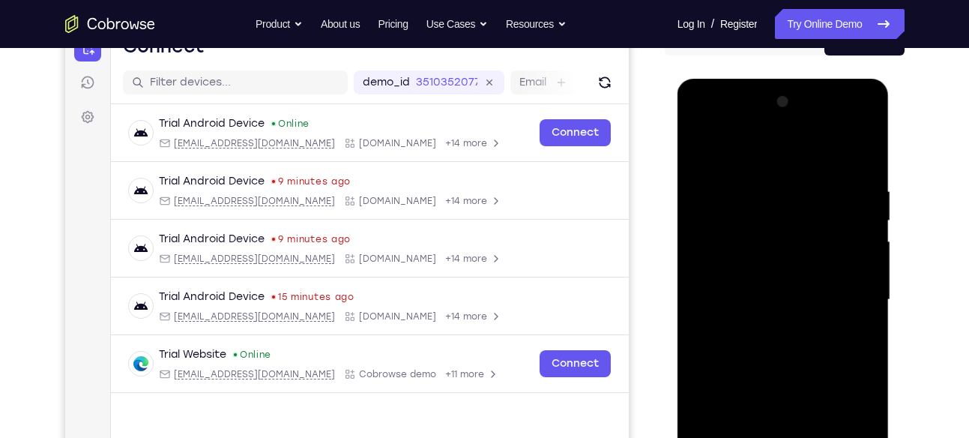
scroll to position [168, 0]
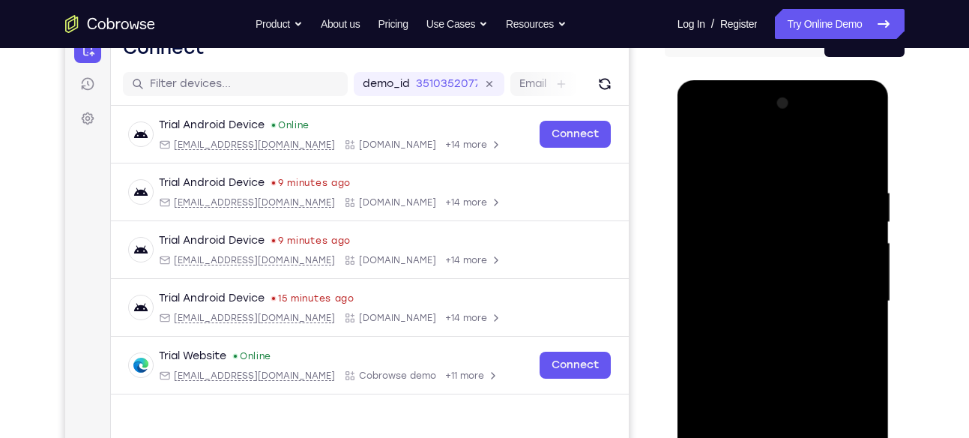
click at [859, 250] on div at bounding box center [783, 301] width 189 height 420
drag, startPoint x: 859, startPoint y: 317, endPoint x: 859, endPoint y: 250, distance: 66.7
click at [859, 250] on div at bounding box center [783, 301] width 189 height 420
drag, startPoint x: 859, startPoint y: 250, endPoint x: 665, endPoint y: 306, distance: 202.6
click at [677, 306] on html "Online web based iOS Simulators and Android Emulators. Run iPhone, iPad, Mobile…" at bounding box center [784, 305] width 214 height 450
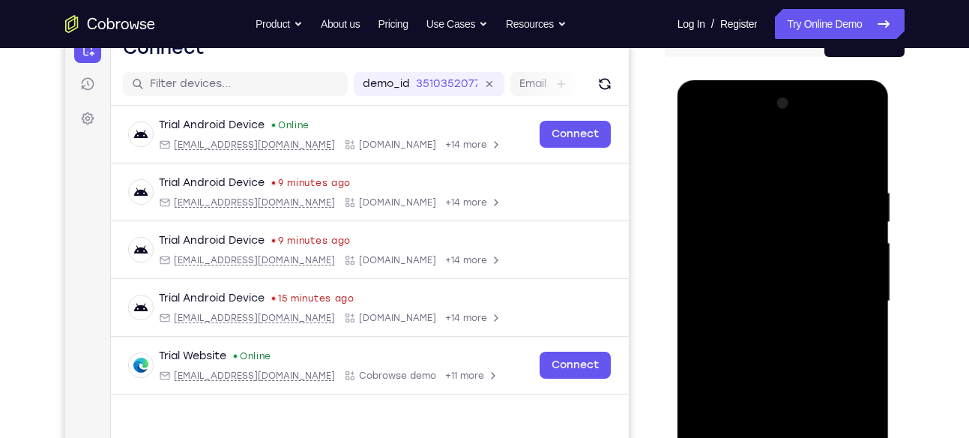
drag, startPoint x: 835, startPoint y: 280, endPoint x: 628, endPoint y: 310, distance: 209.7
click at [677, 310] on html "Online web based iOS Simulators and Android Emulators. Run iPhone, iPad, Mobile…" at bounding box center [784, 305] width 214 height 450
click at [841, 252] on div at bounding box center [783, 301] width 189 height 420
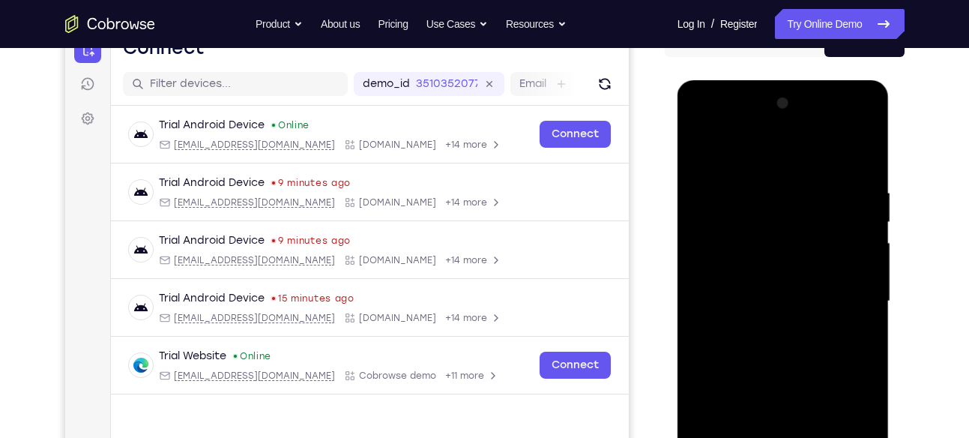
click at [841, 252] on div at bounding box center [783, 301] width 189 height 420
click at [845, 238] on div at bounding box center [783, 301] width 189 height 420
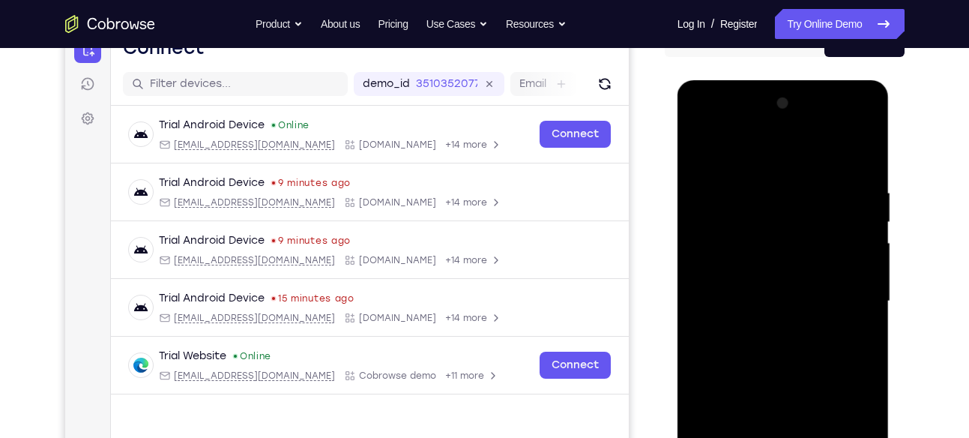
click at [845, 238] on div at bounding box center [783, 301] width 189 height 420
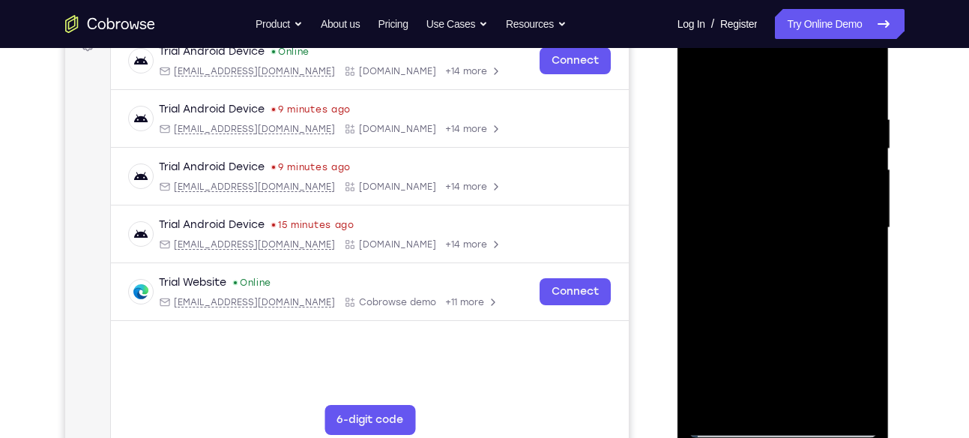
click at [859, 229] on div at bounding box center [783, 228] width 189 height 420
drag, startPoint x: 859, startPoint y: 156, endPoint x: 859, endPoint y: 229, distance: 73.4
click at [859, 229] on div at bounding box center [783, 228] width 189 height 420
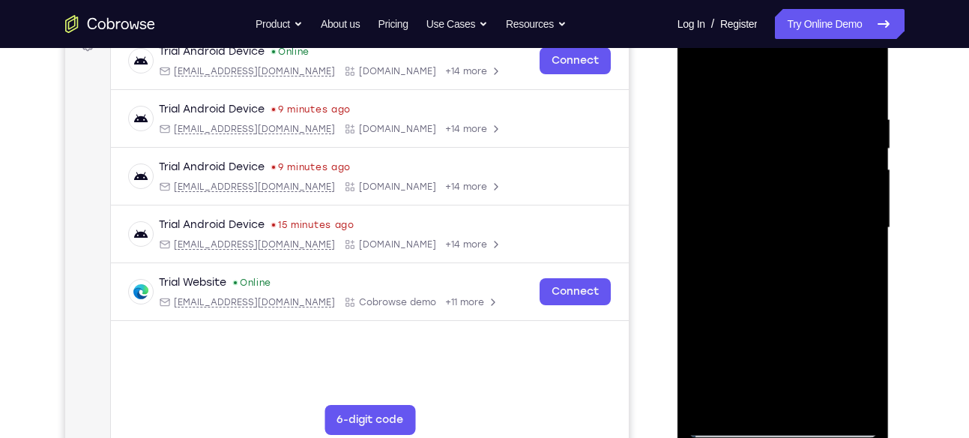
click at [859, 229] on div at bounding box center [783, 228] width 189 height 420
click at [834, 396] on div at bounding box center [783, 228] width 189 height 420
click at [706, 321] on div at bounding box center [783, 228] width 189 height 420
